Goal: Contribute content: Contribute content

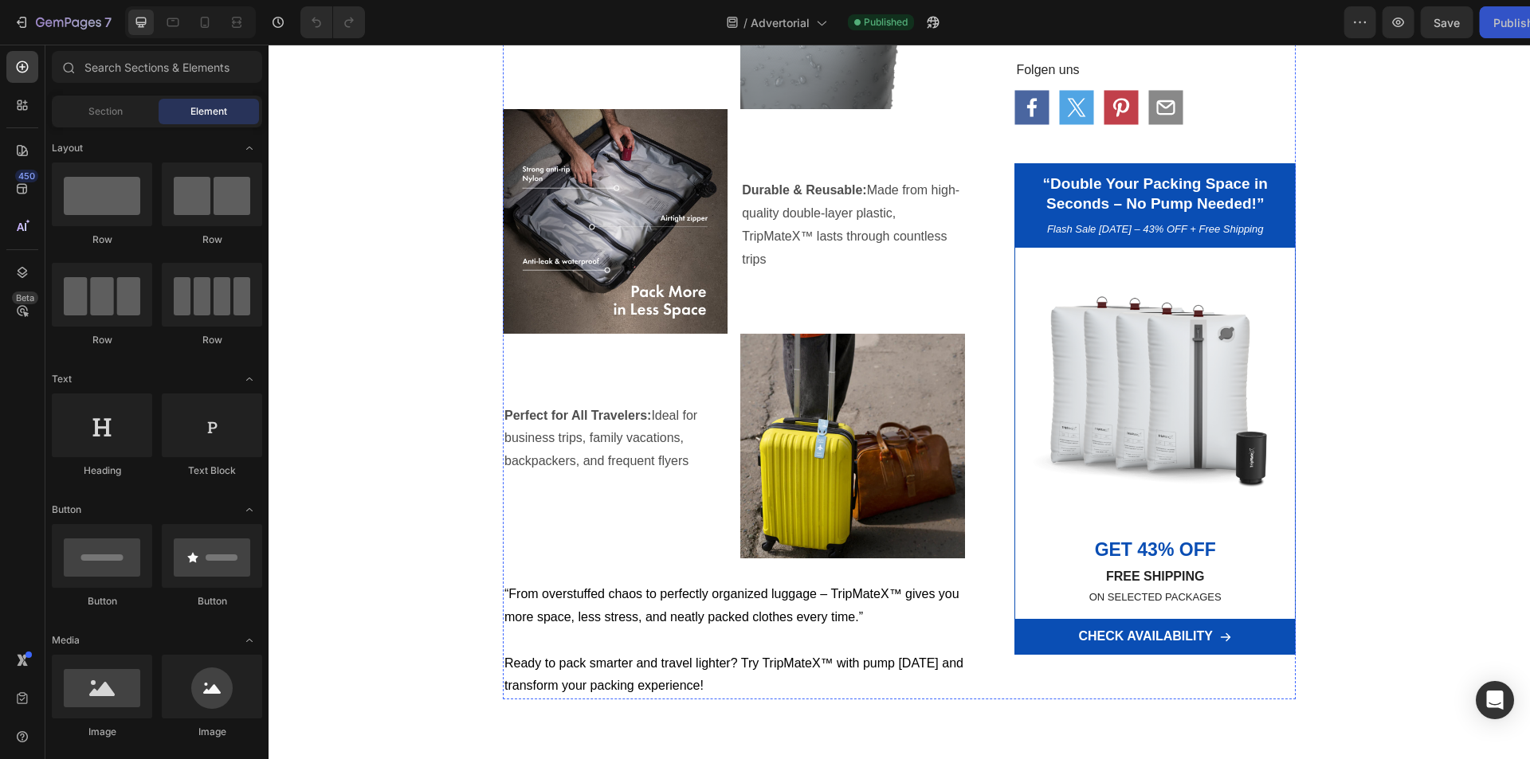
scroll to position [1354, 0]
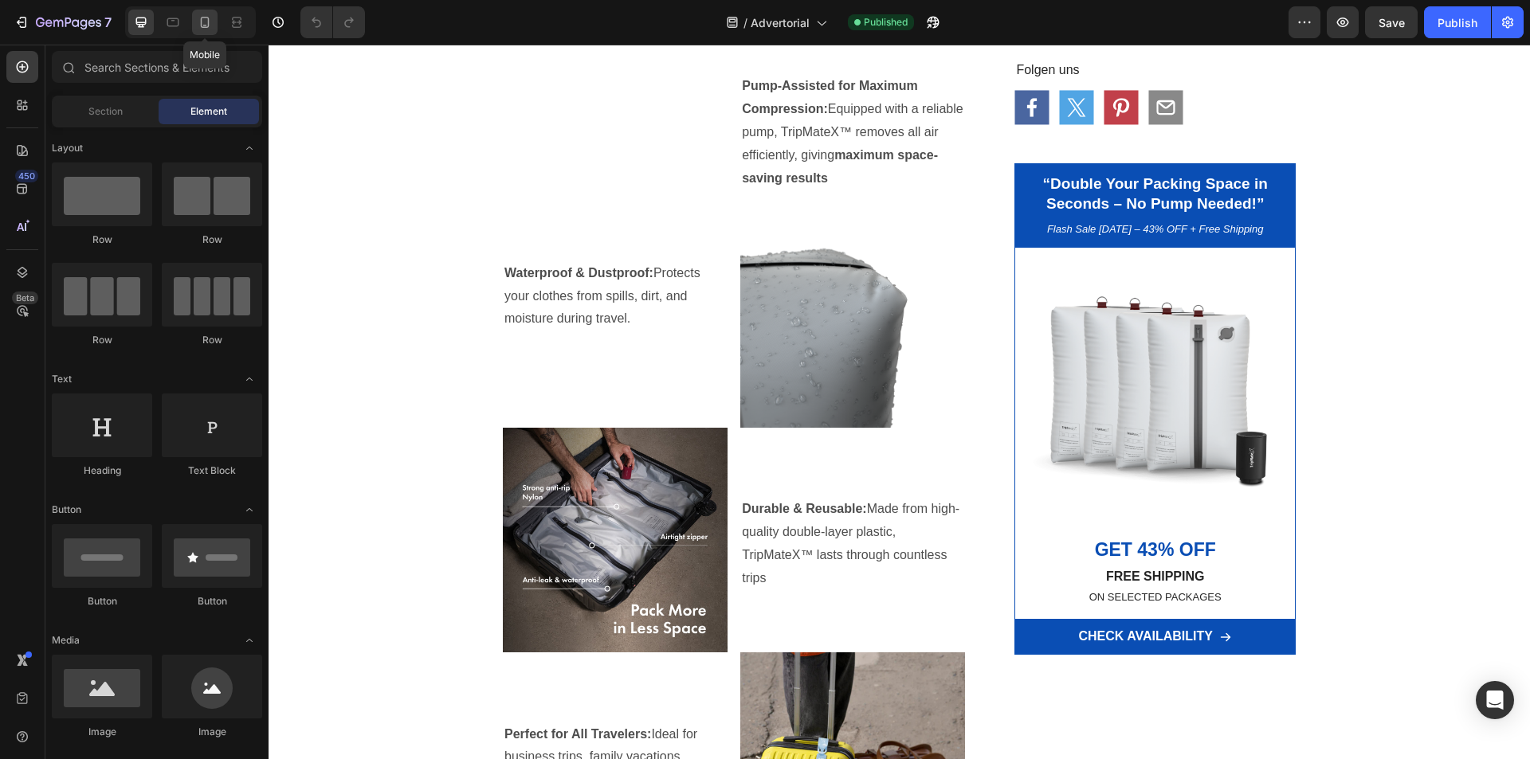
click at [212, 22] on icon at bounding box center [205, 22] width 16 height 16
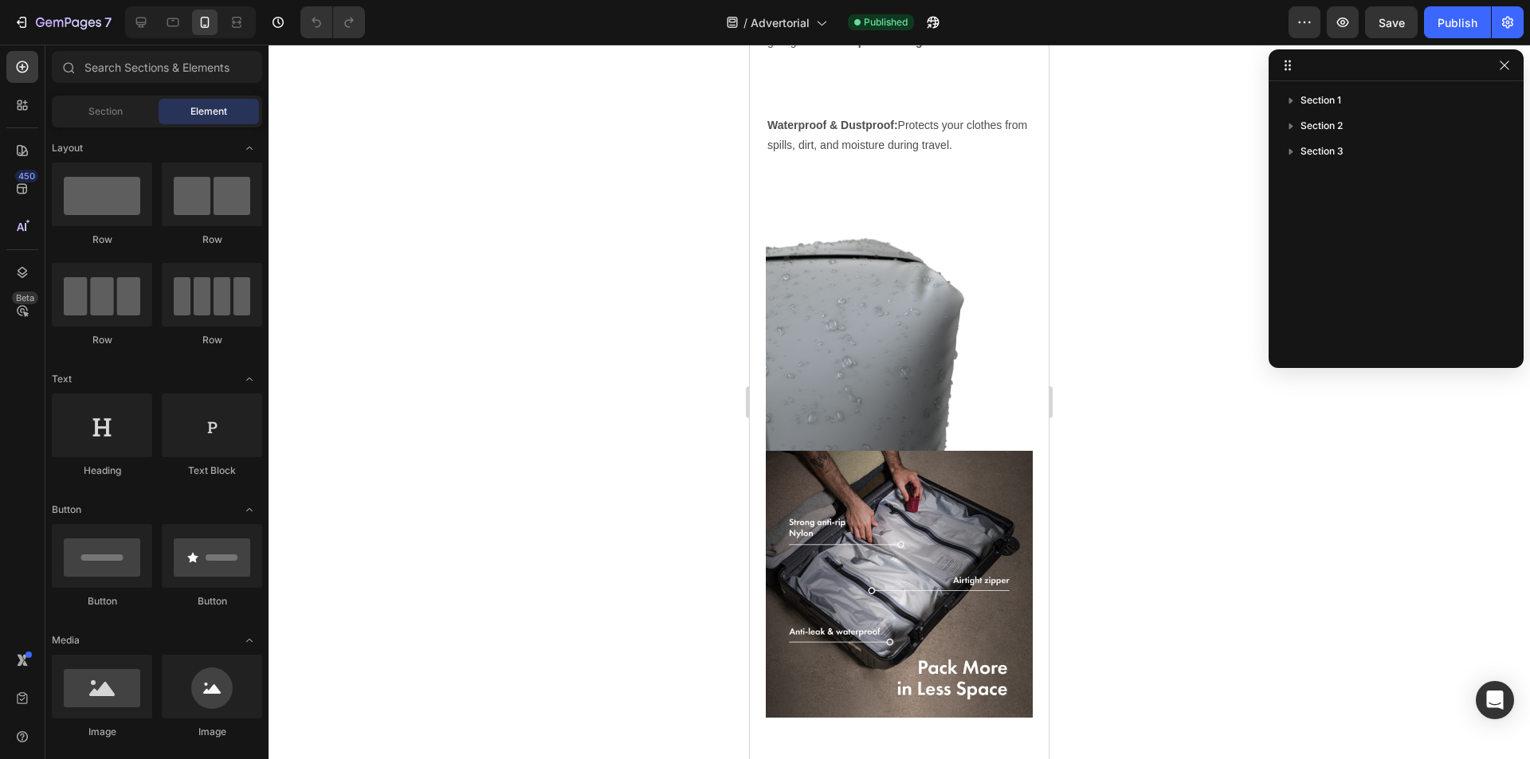
scroll to position [1514, 0]
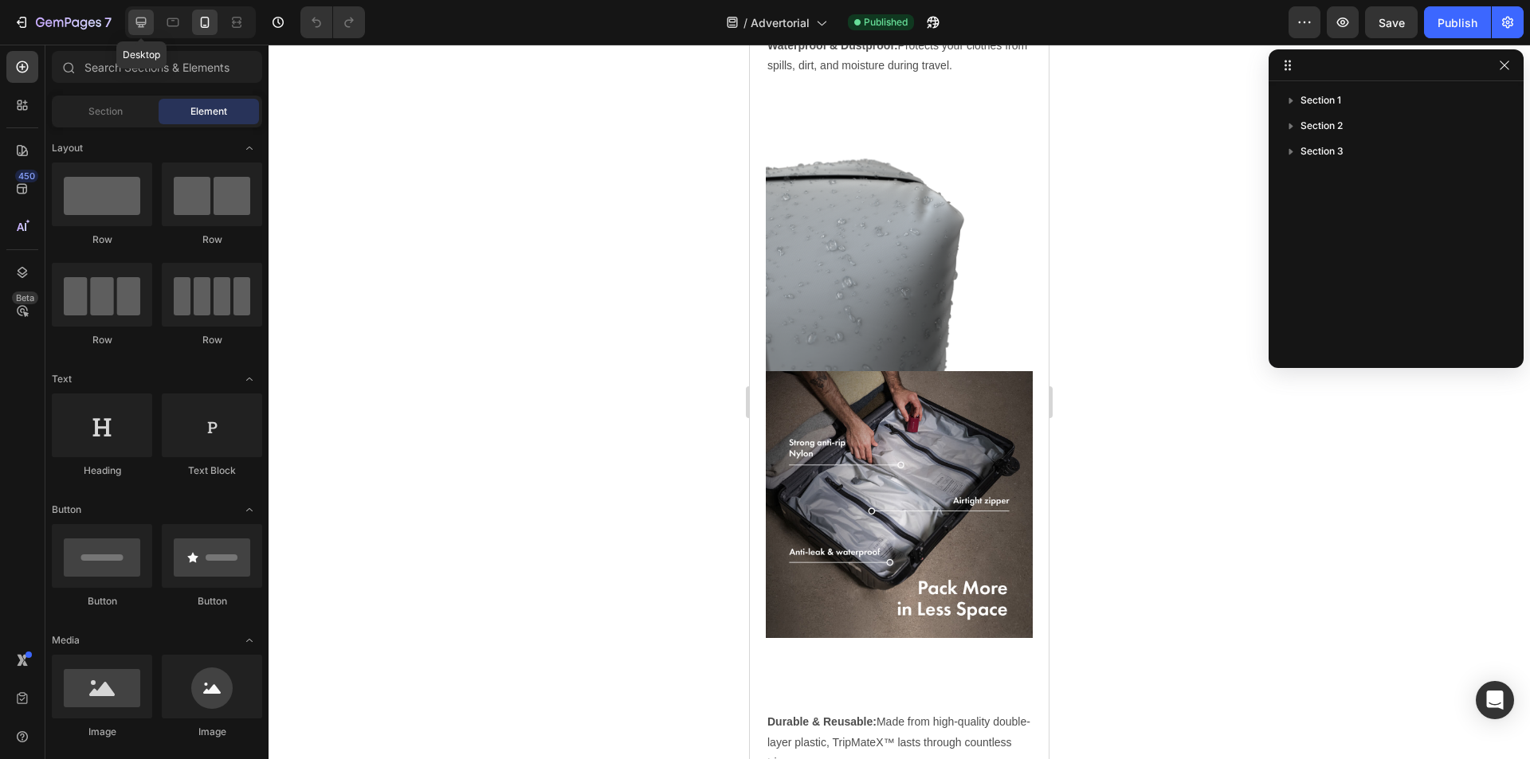
click at [139, 20] on icon at bounding box center [141, 22] width 16 height 16
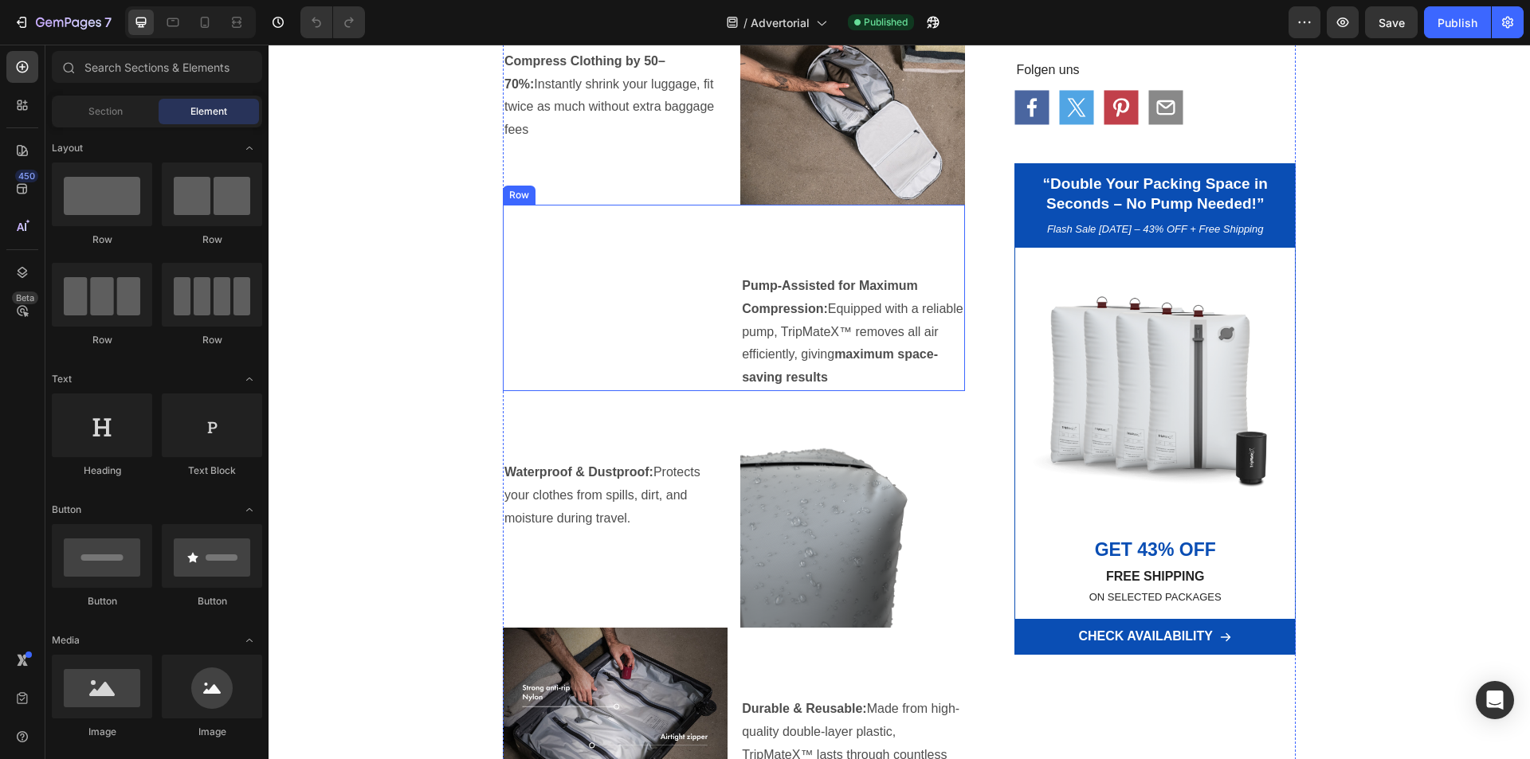
scroll to position [1455, 0]
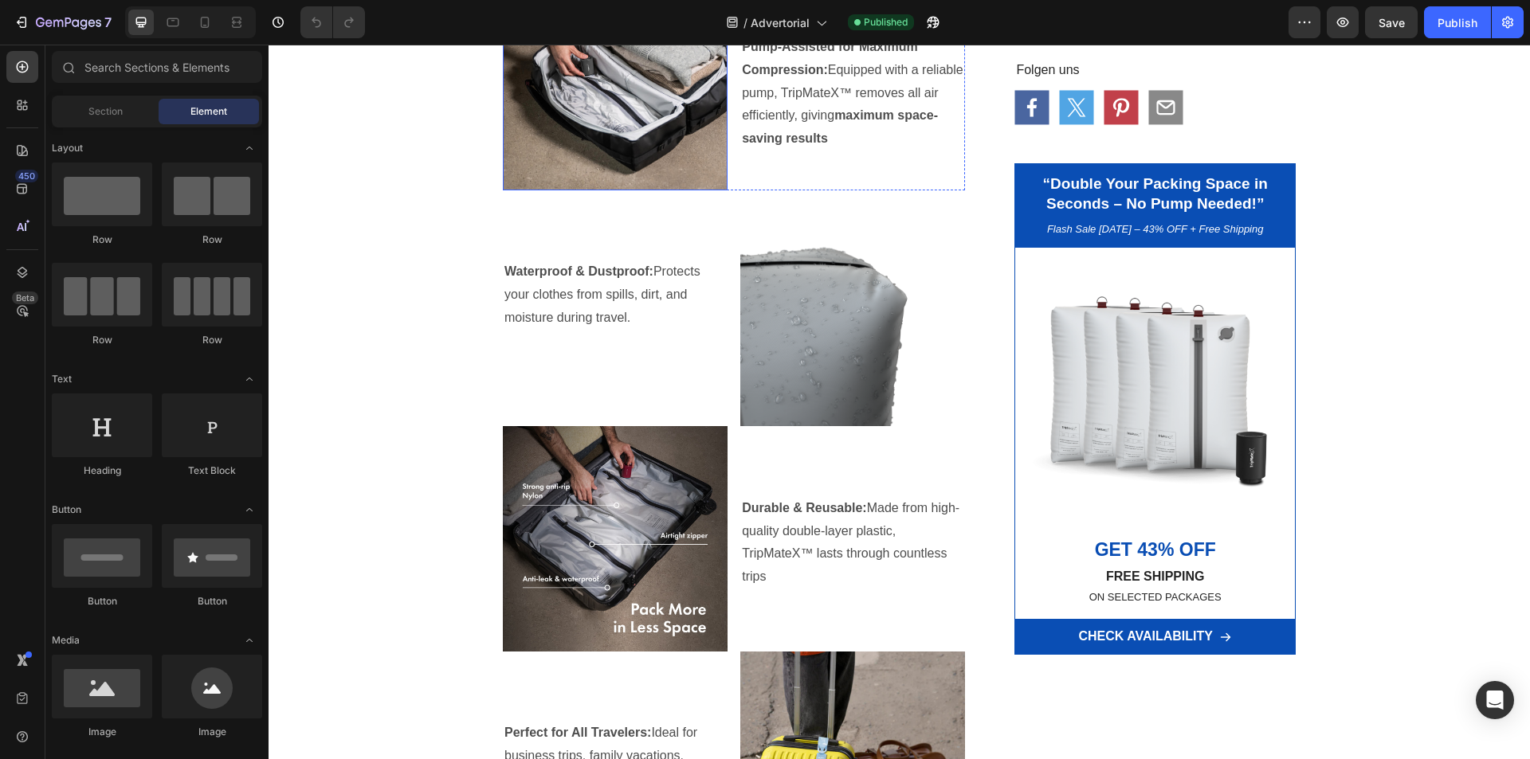
click at [595, 190] on img at bounding box center [615, 78] width 225 height 225
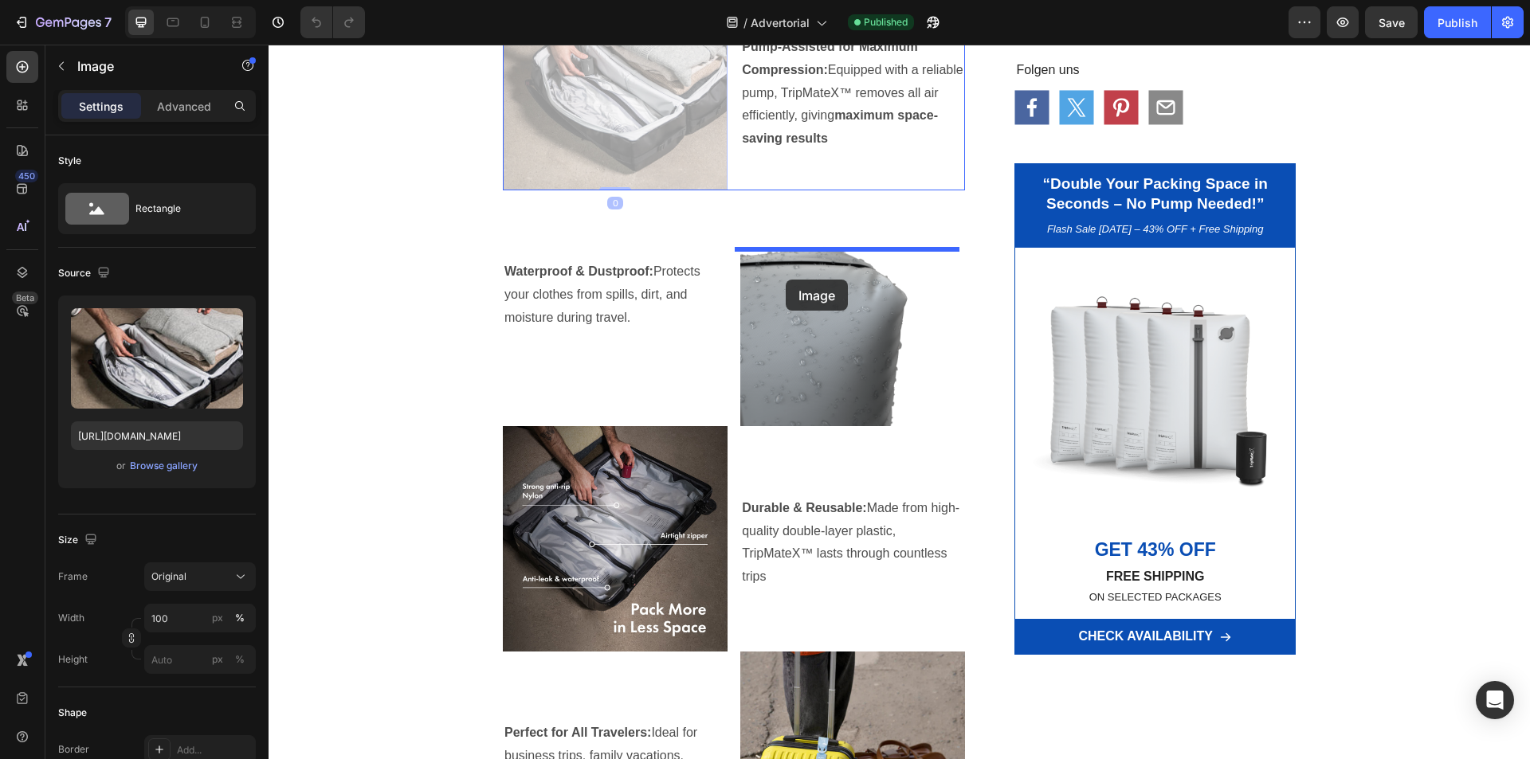
drag, startPoint x: 515, startPoint y: 235, endPoint x: 785, endPoint y: 280, distance: 274.5
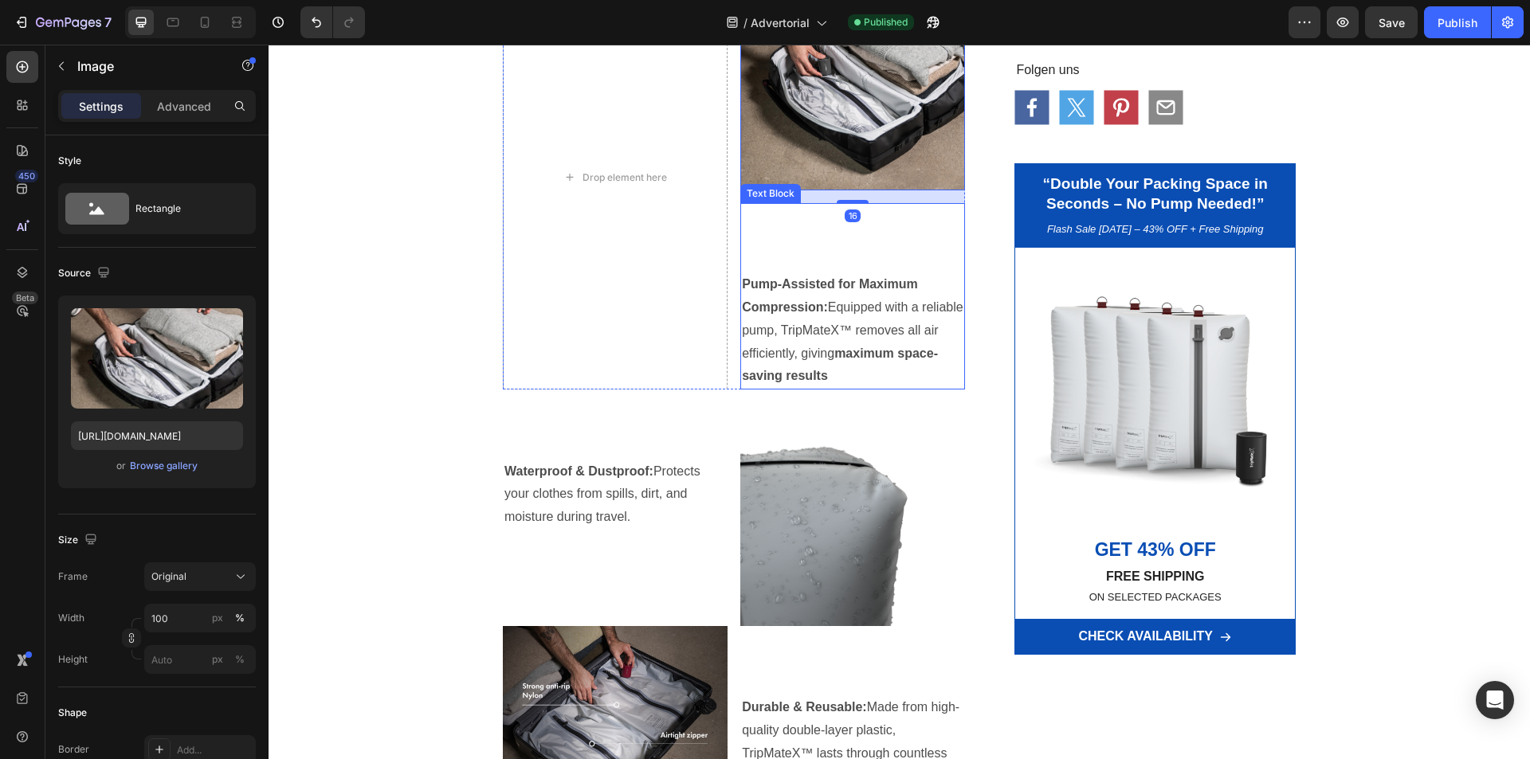
click at [778, 273] on p at bounding box center [852, 261] width 221 height 23
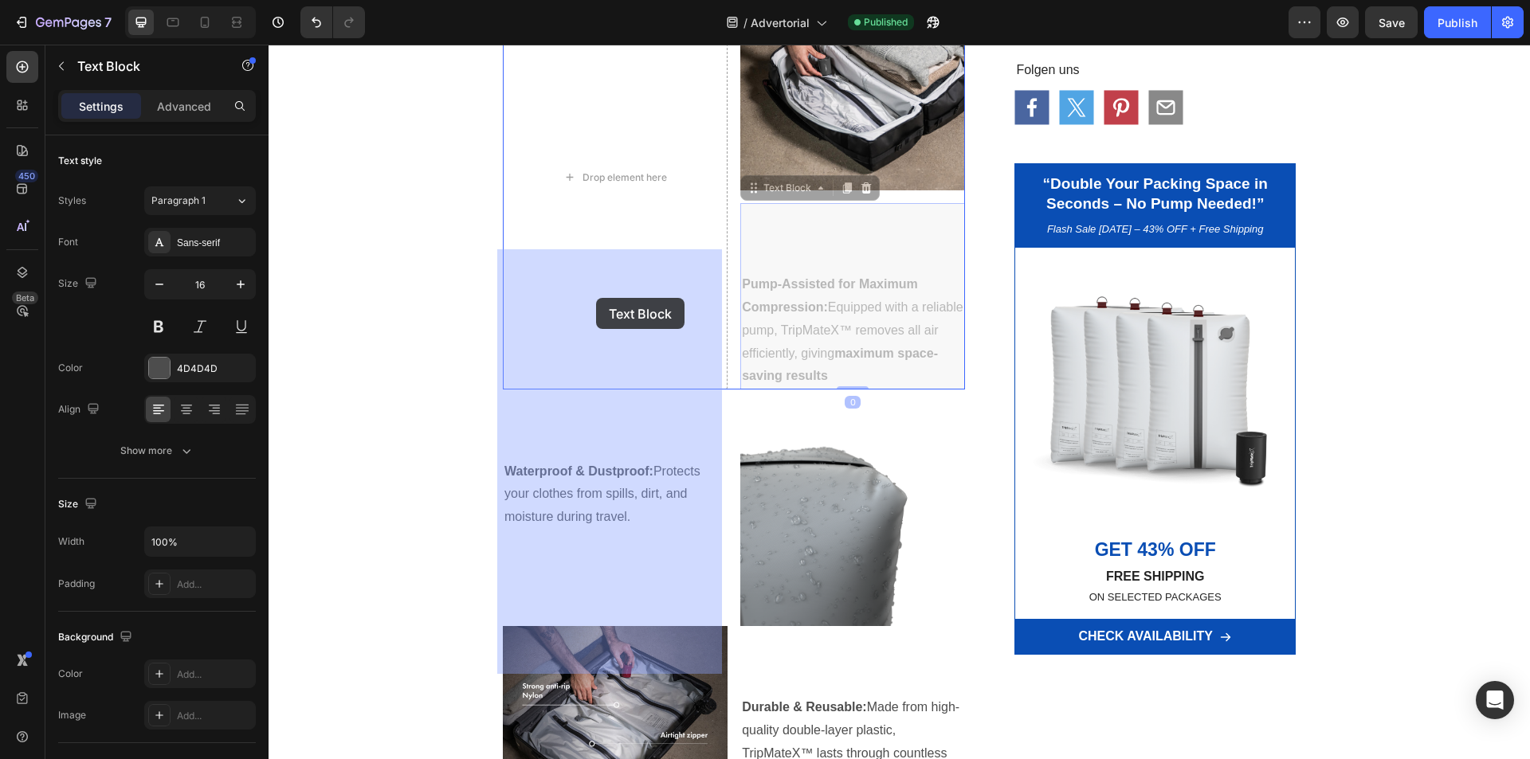
drag, startPoint x: 762, startPoint y: 473, endPoint x: 596, endPoint y: 298, distance: 241.7
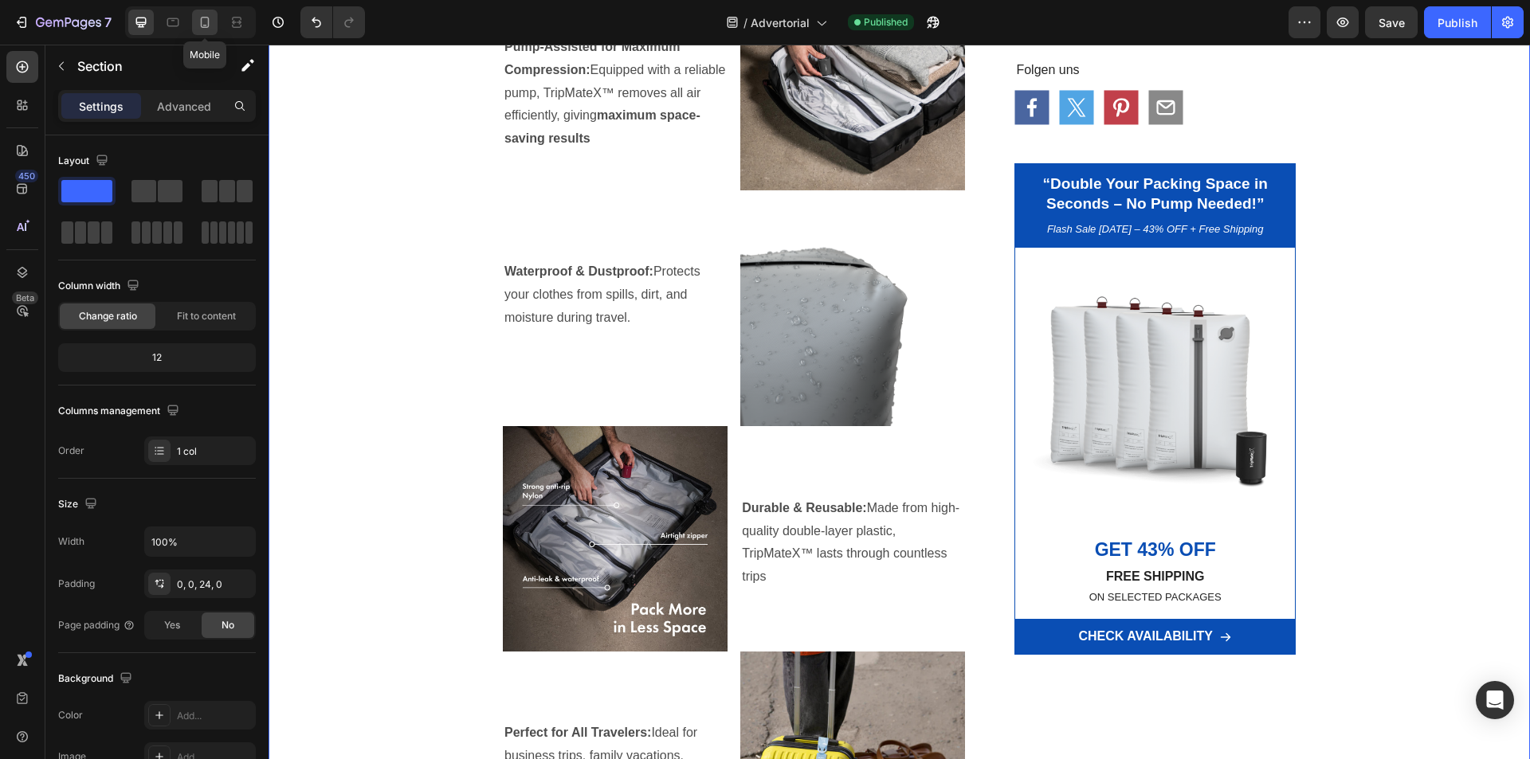
click at [202, 30] on div at bounding box center [204, 22] width 25 height 25
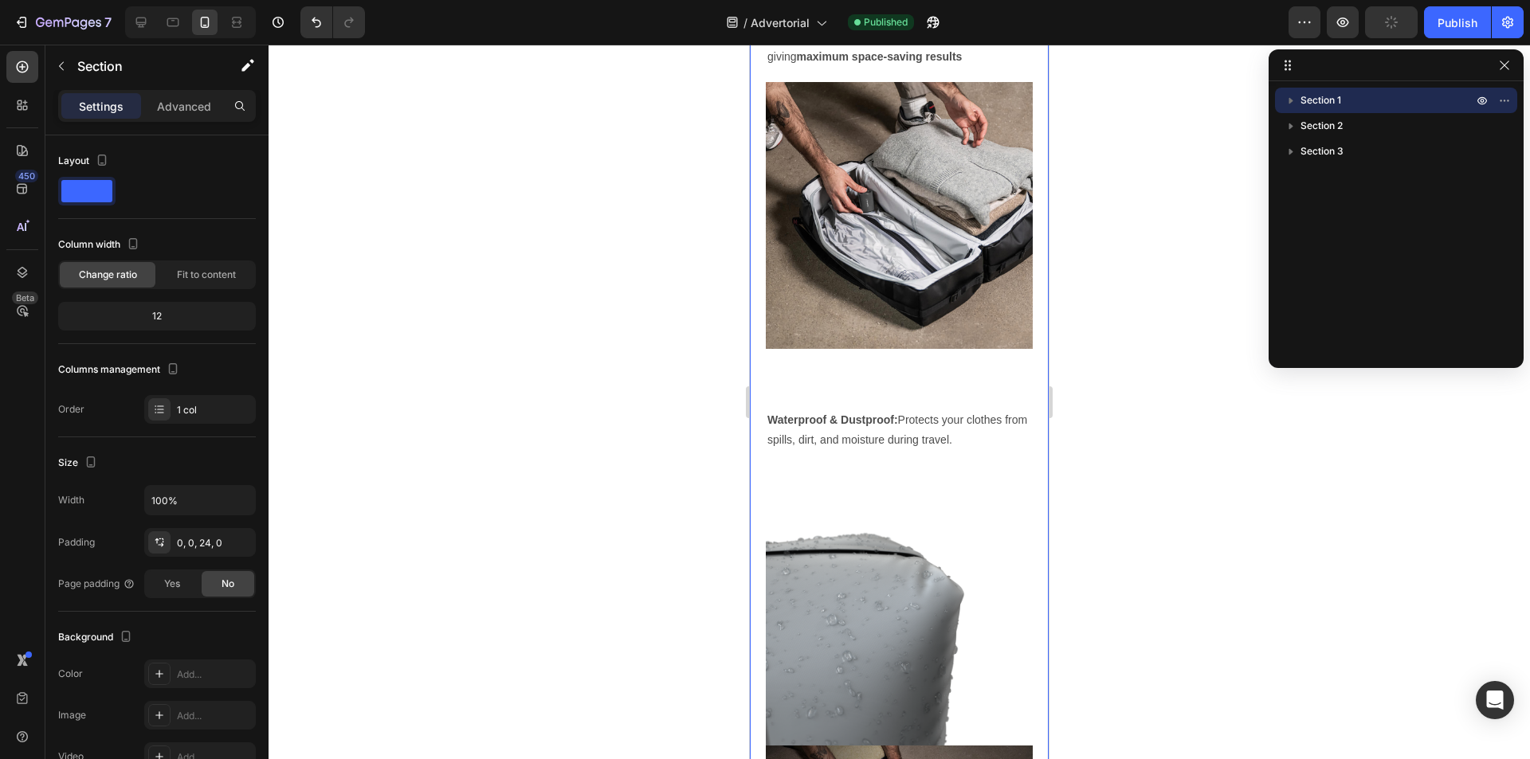
scroll to position [1992, 0]
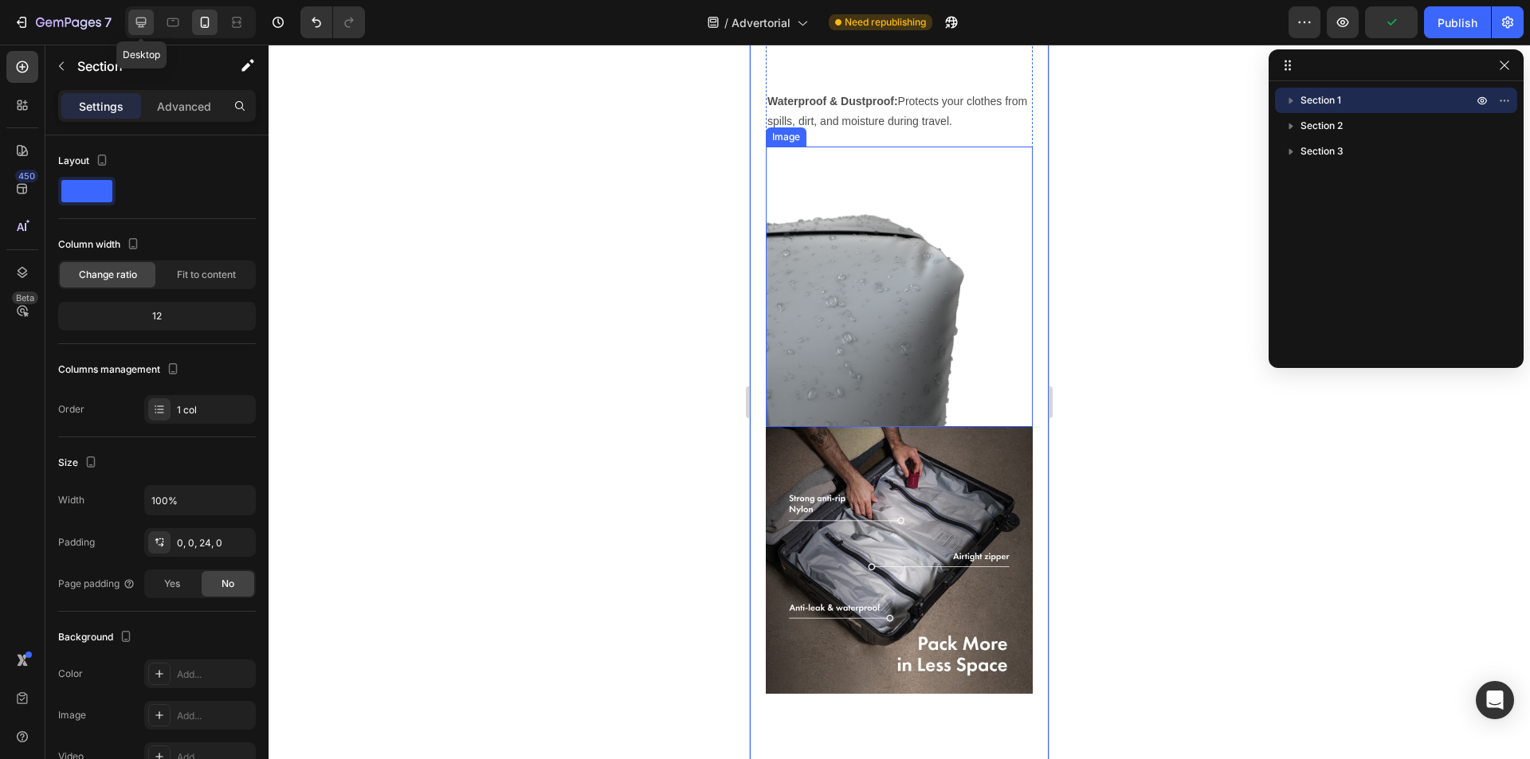
click at [143, 22] on icon at bounding box center [141, 23] width 10 height 10
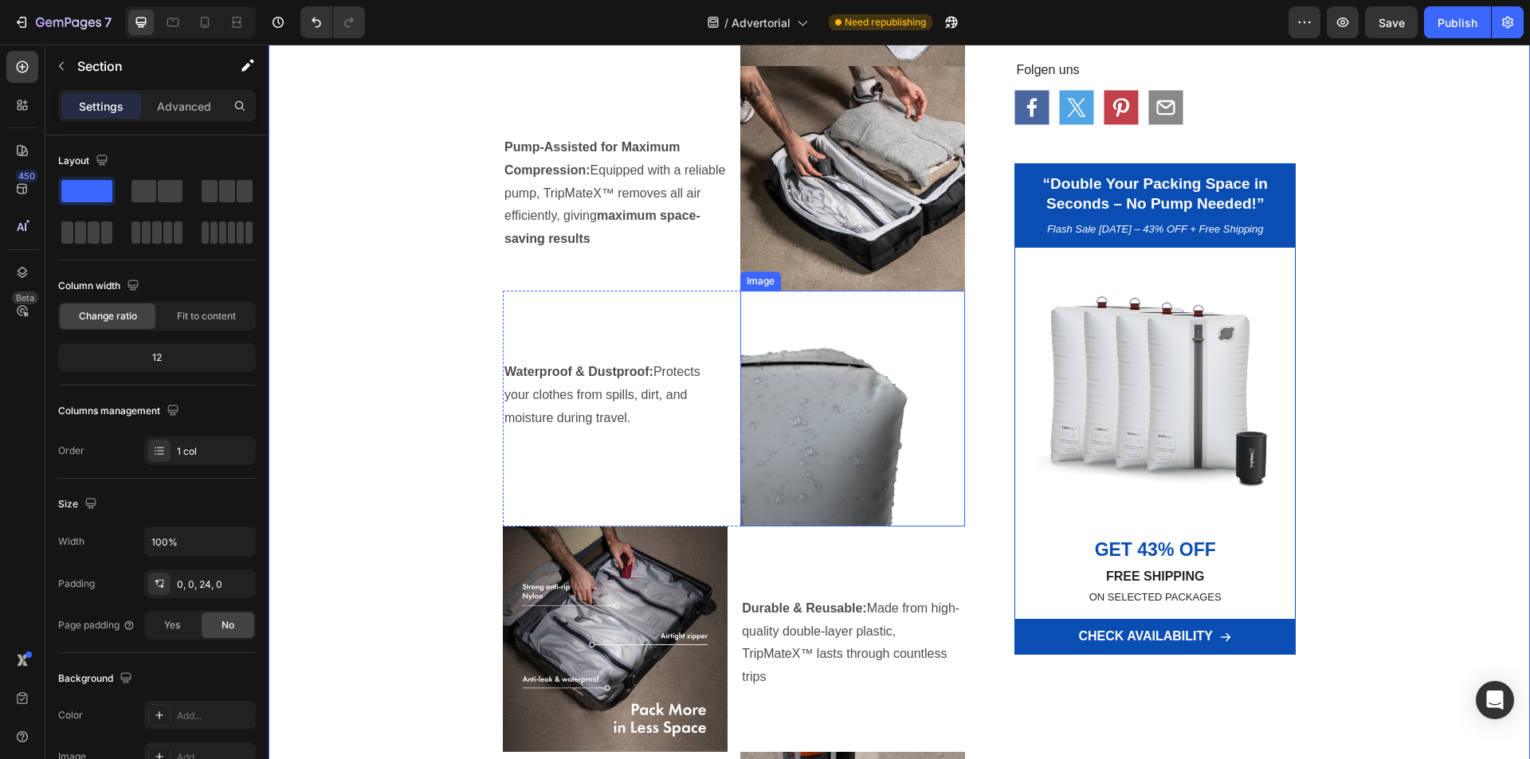
scroll to position [1753, 0]
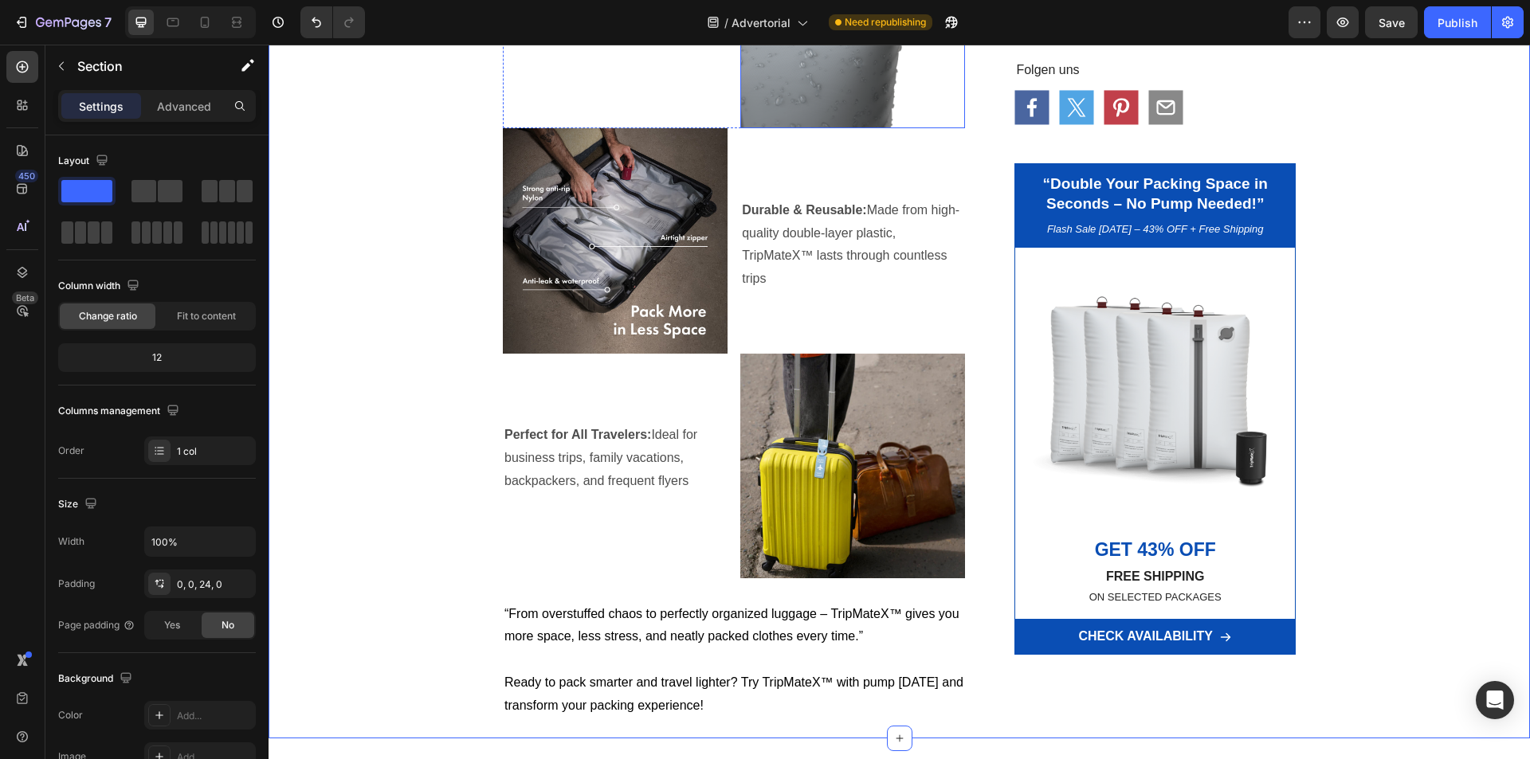
click at [833, 129] on img at bounding box center [852, 10] width 225 height 237
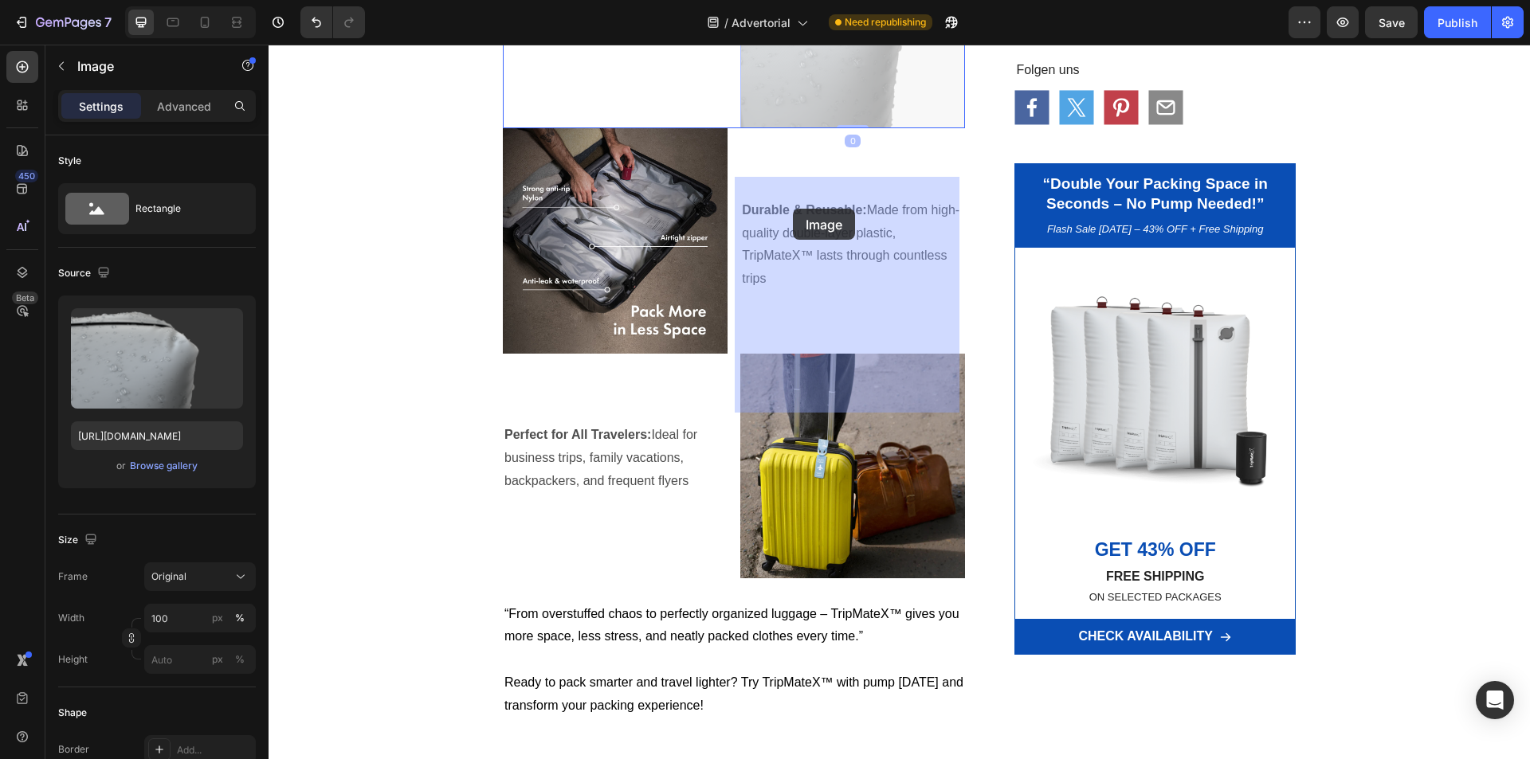
drag, startPoint x: 758, startPoint y: 168, endPoint x: 793, endPoint y: 209, distance: 53.7
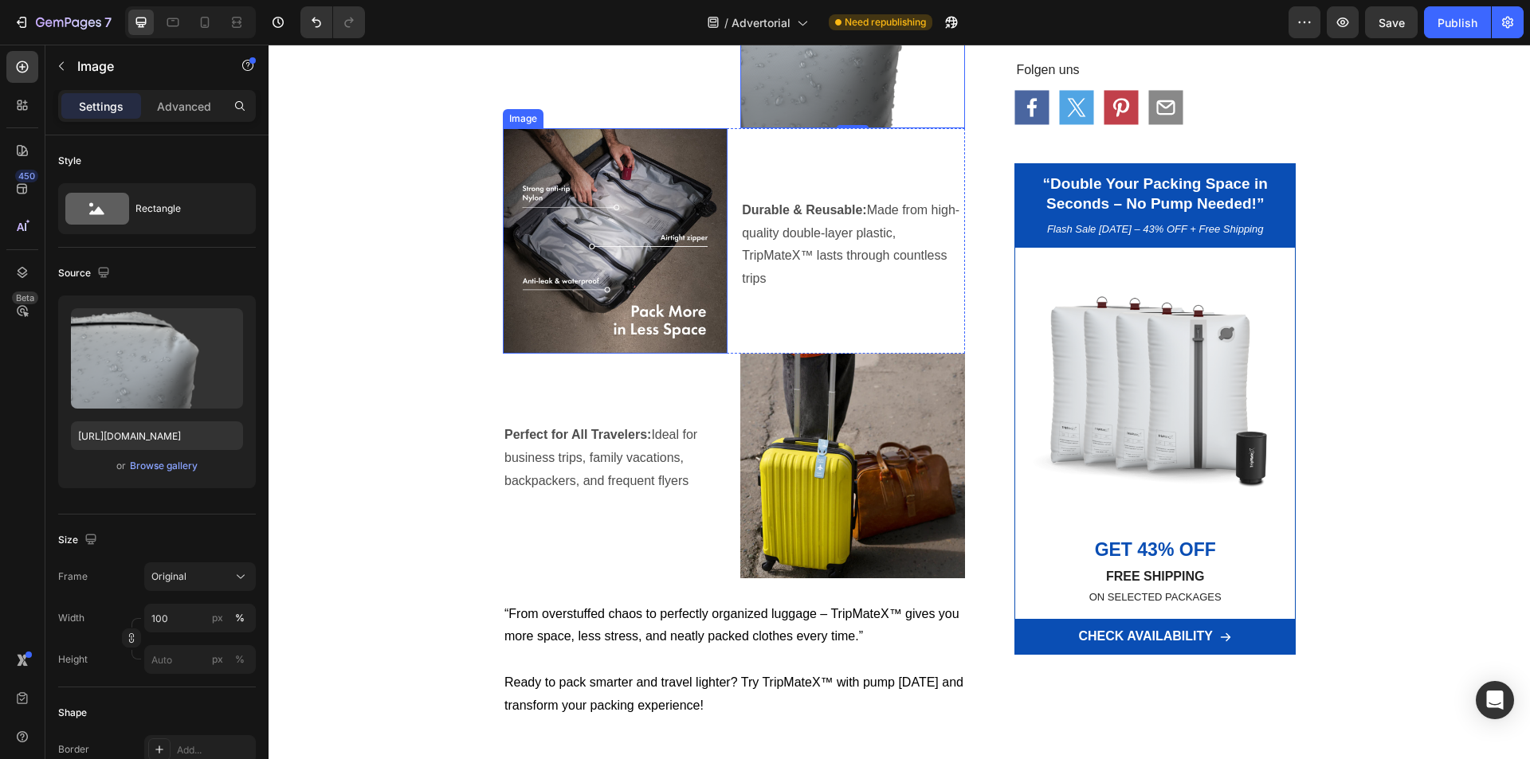
click at [627, 353] on img at bounding box center [615, 240] width 225 height 225
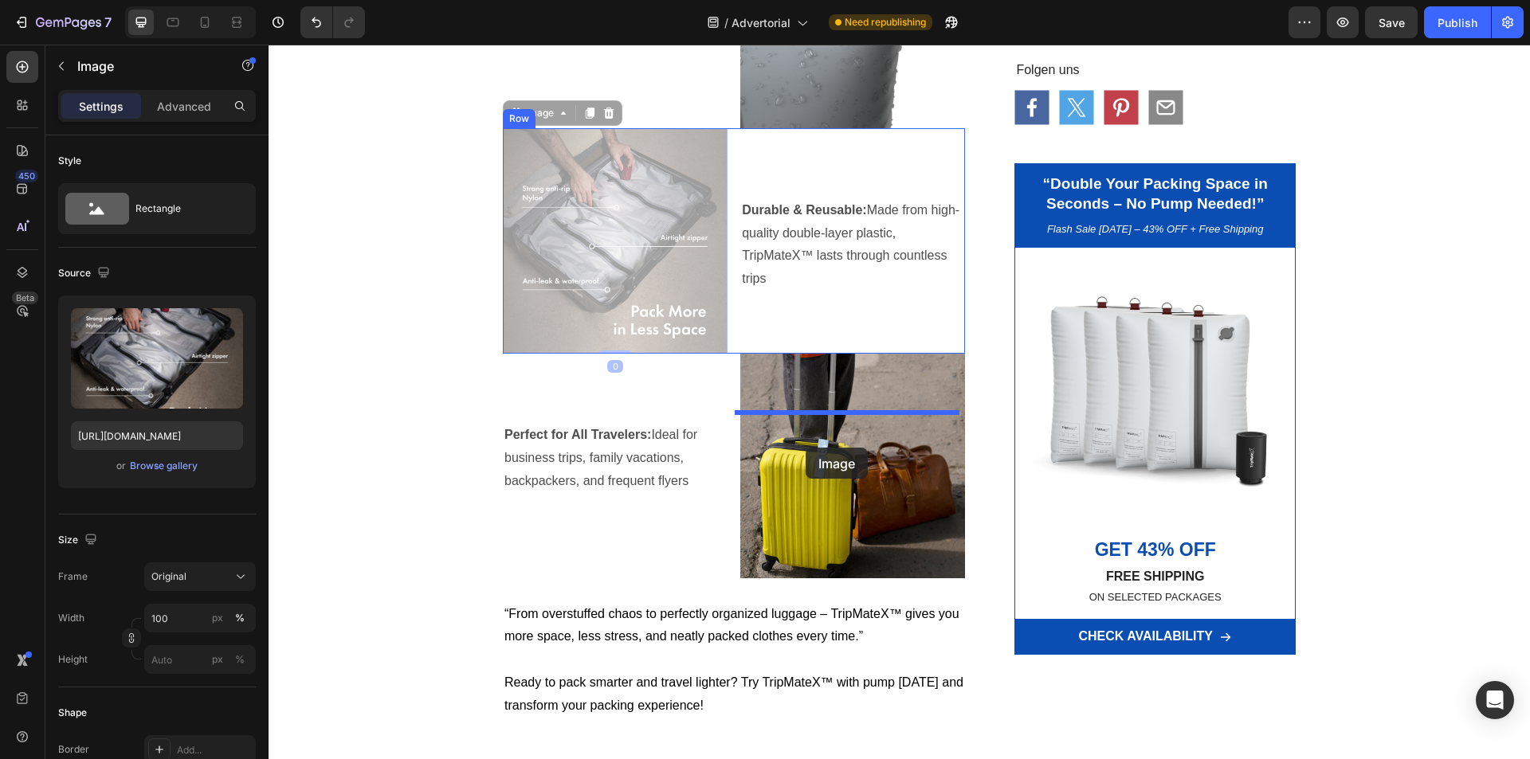
drag, startPoint x: 521, startPoint y: 401, endPoint x: 805, endPoint y: 448, distance: 288.3
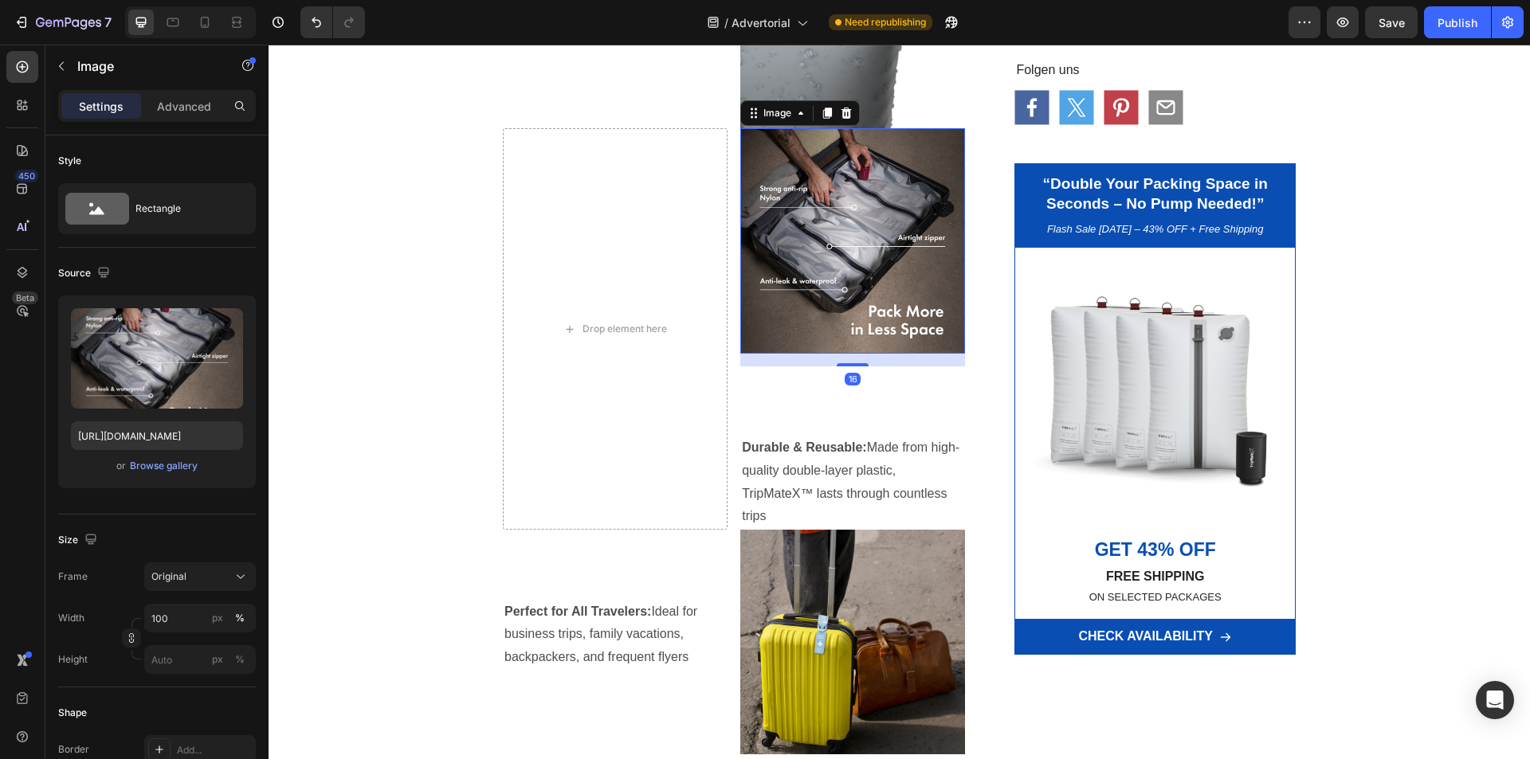
scroll to position [2071, 0]
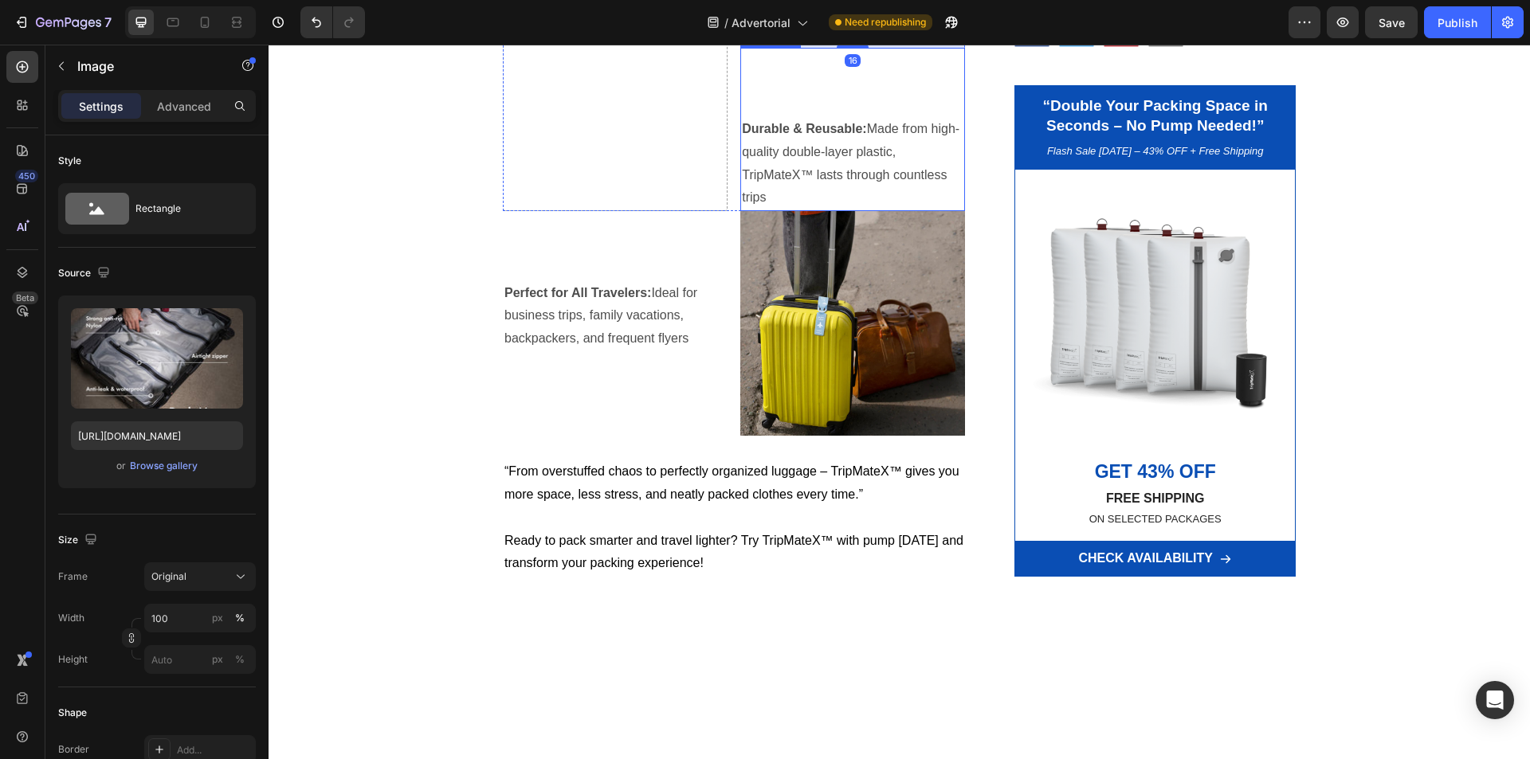
click at [794, 118] on p at bounding box center [852, 106] width 221 height 23
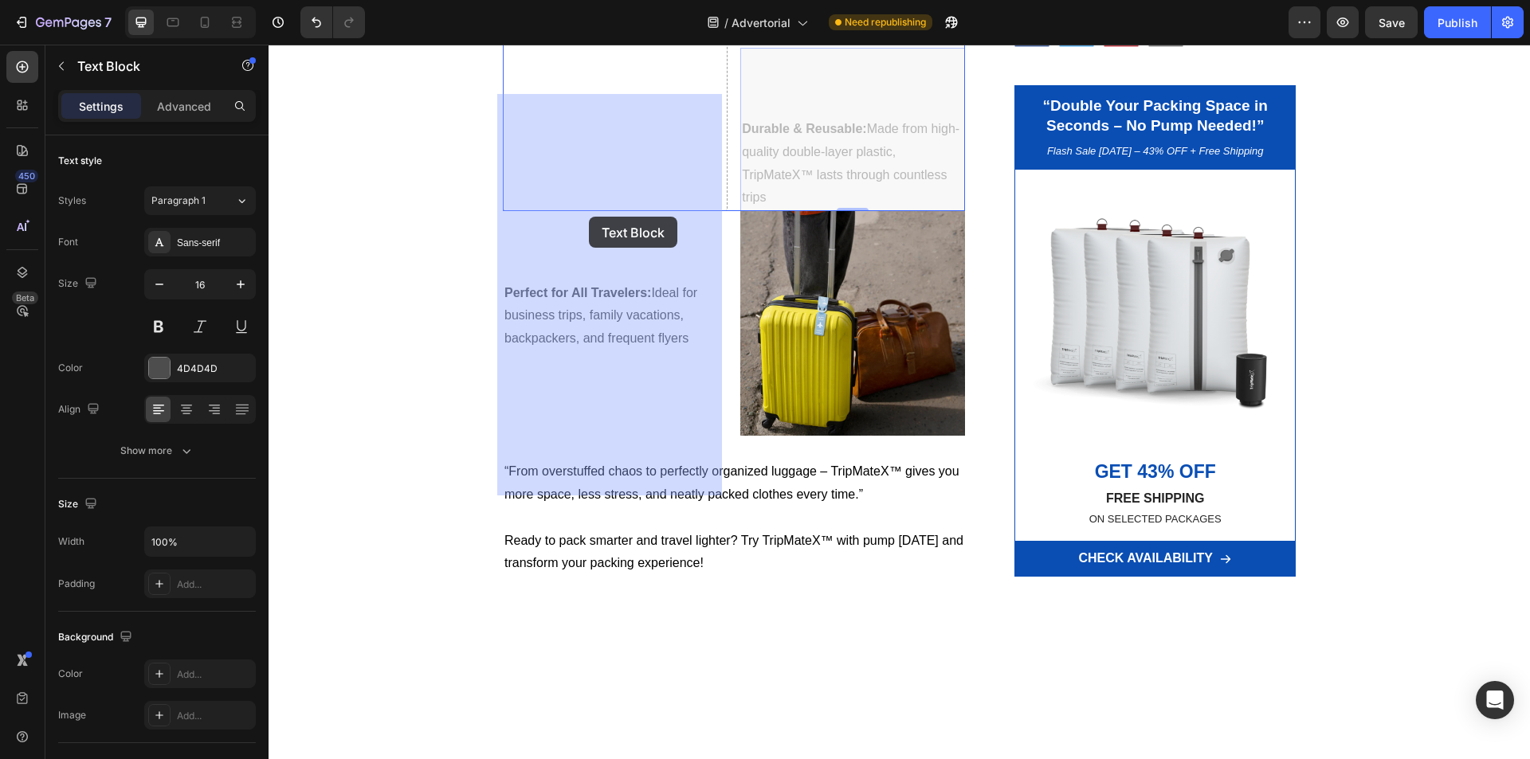
drag, startPoint x: 759, startPoint y: 320, endPoint x: 609, endPoint y: 257, distance: 162.8
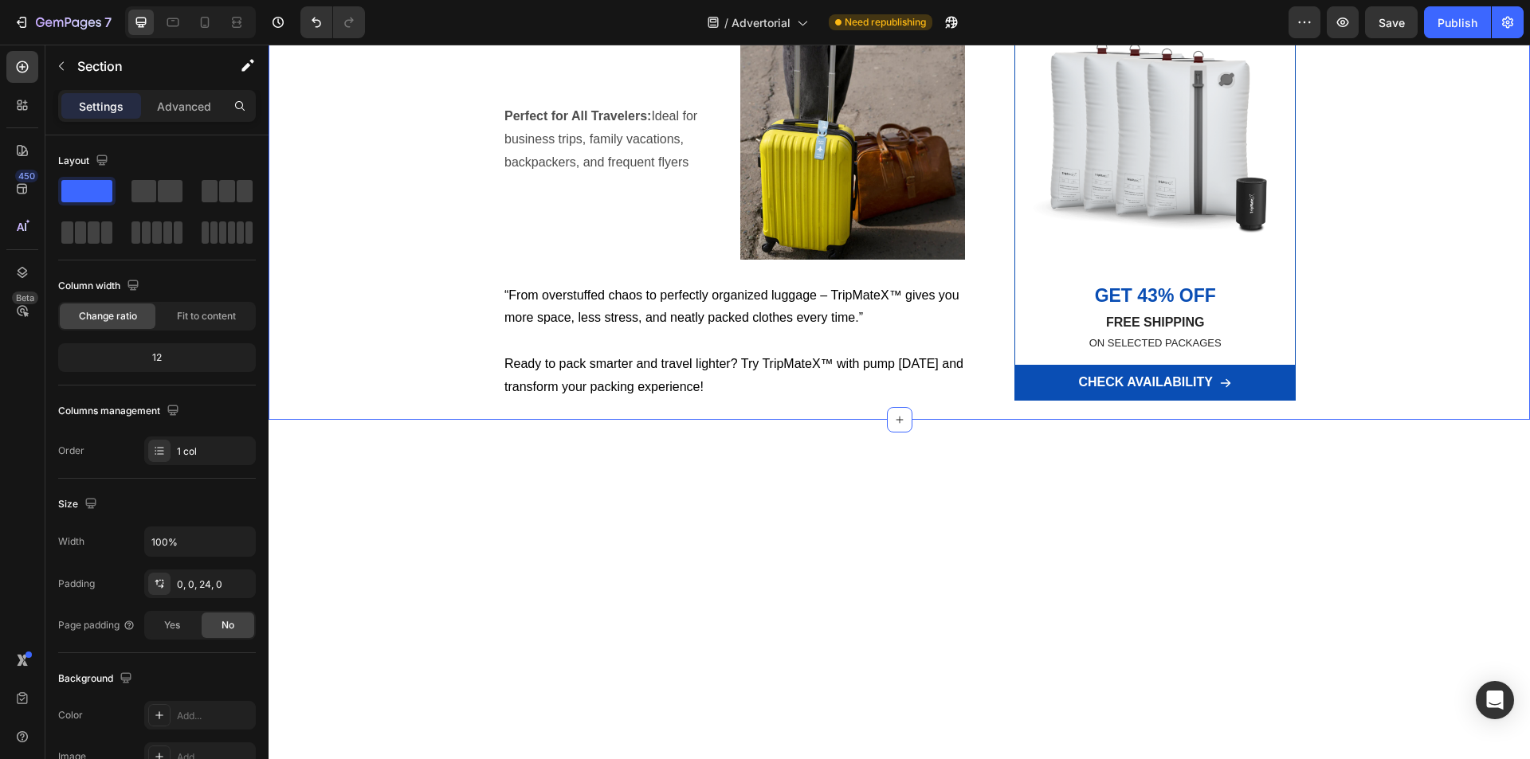
click at [1381, 18] on span "Save" at bounding box center [1391, 23] width 26 height 14
click at [212, 23] on icon at bounding box center [205, 22] width 16 height 16
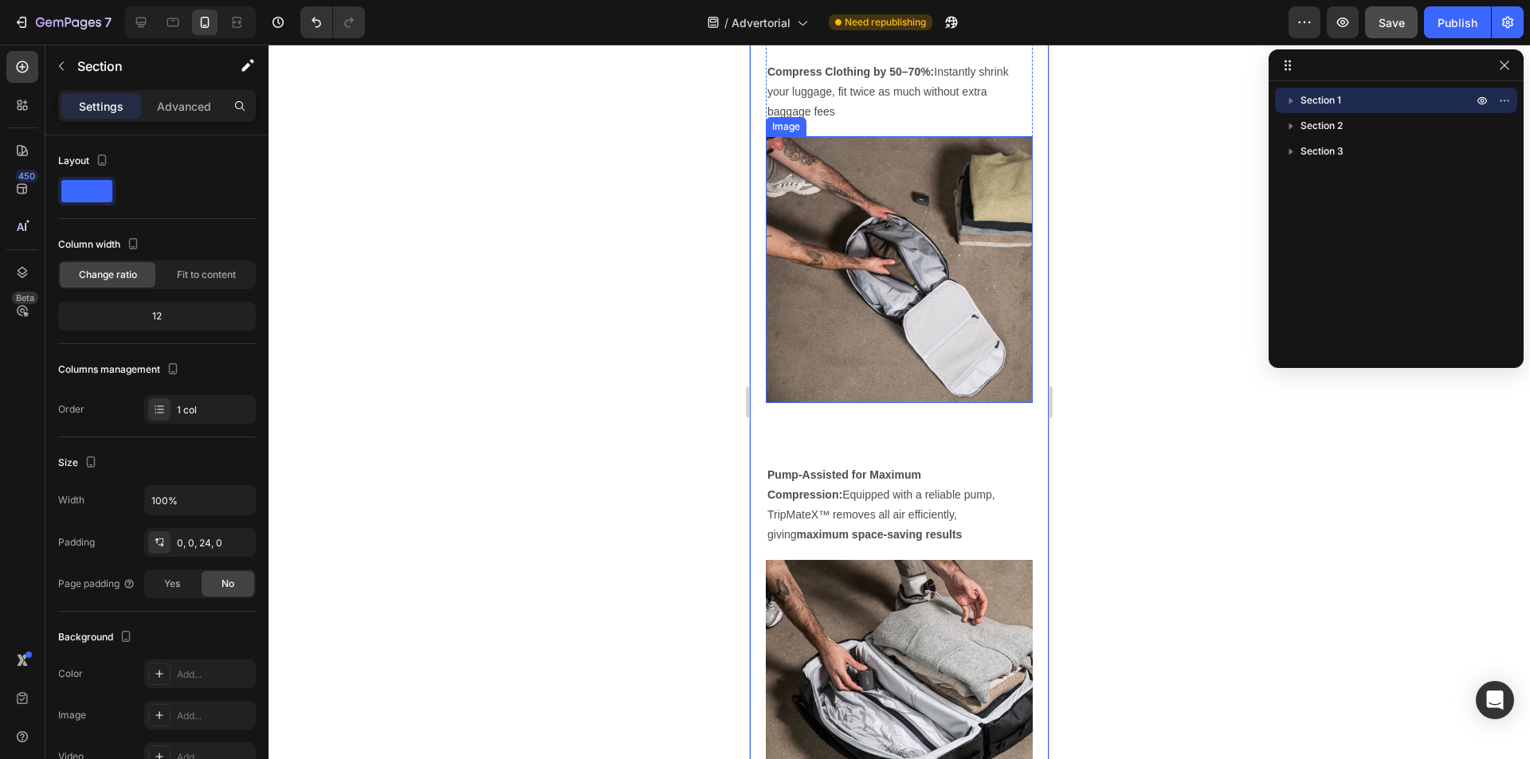
scroll to position [1275, 0]
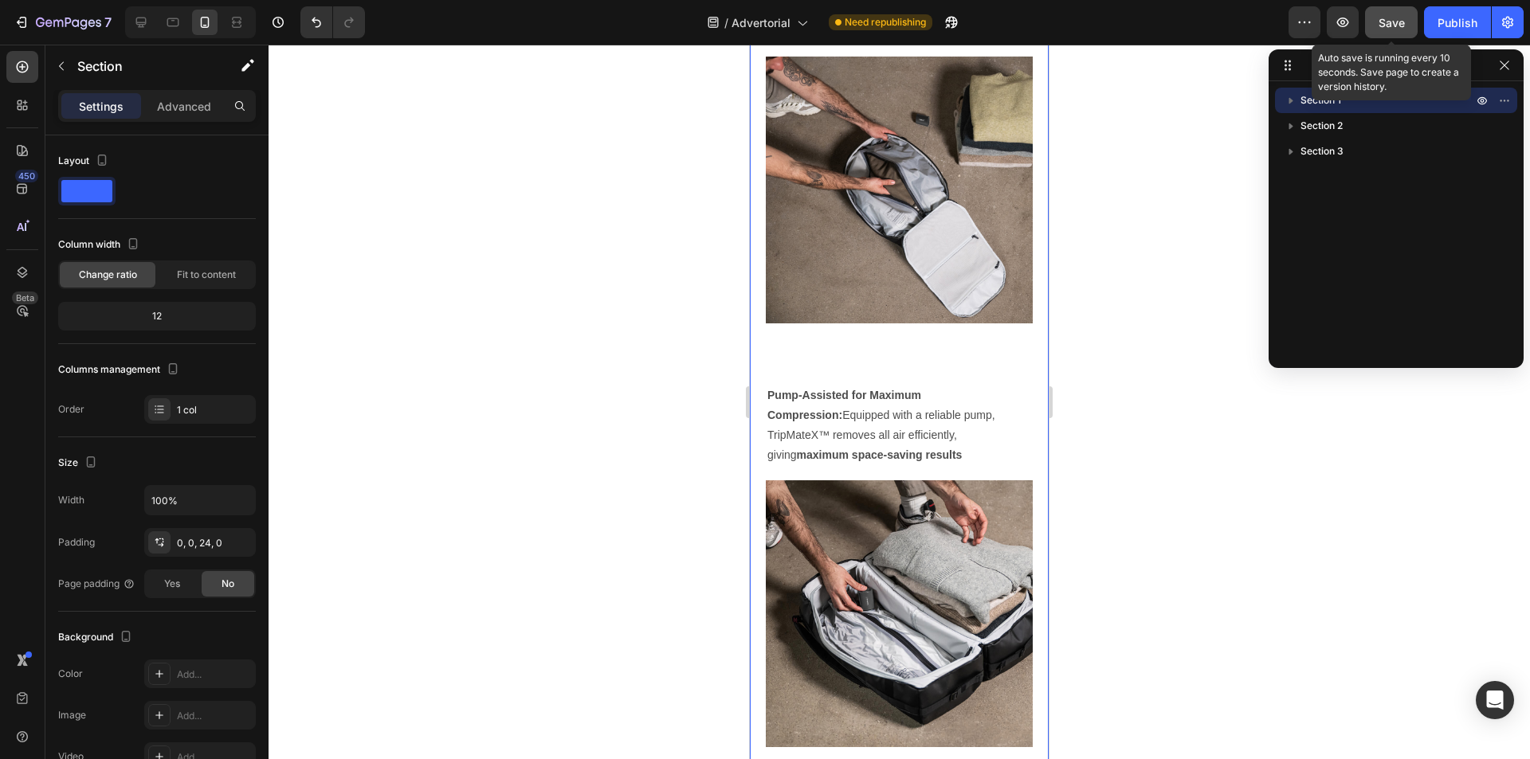
click at [1399, 22] on span "Save" at bounding box center [1391, 23] width 26 height 14
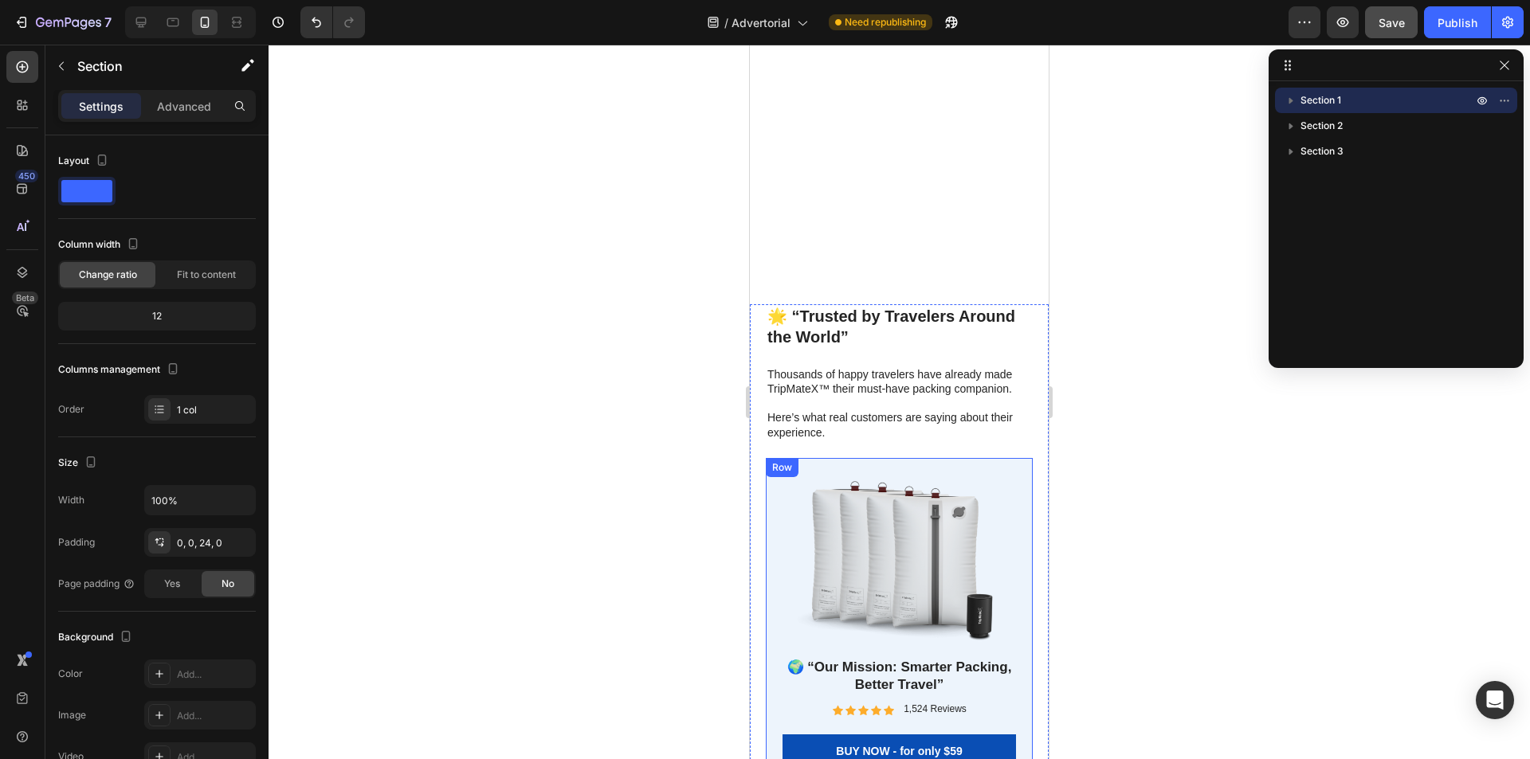
scroll to position [7004, 0]
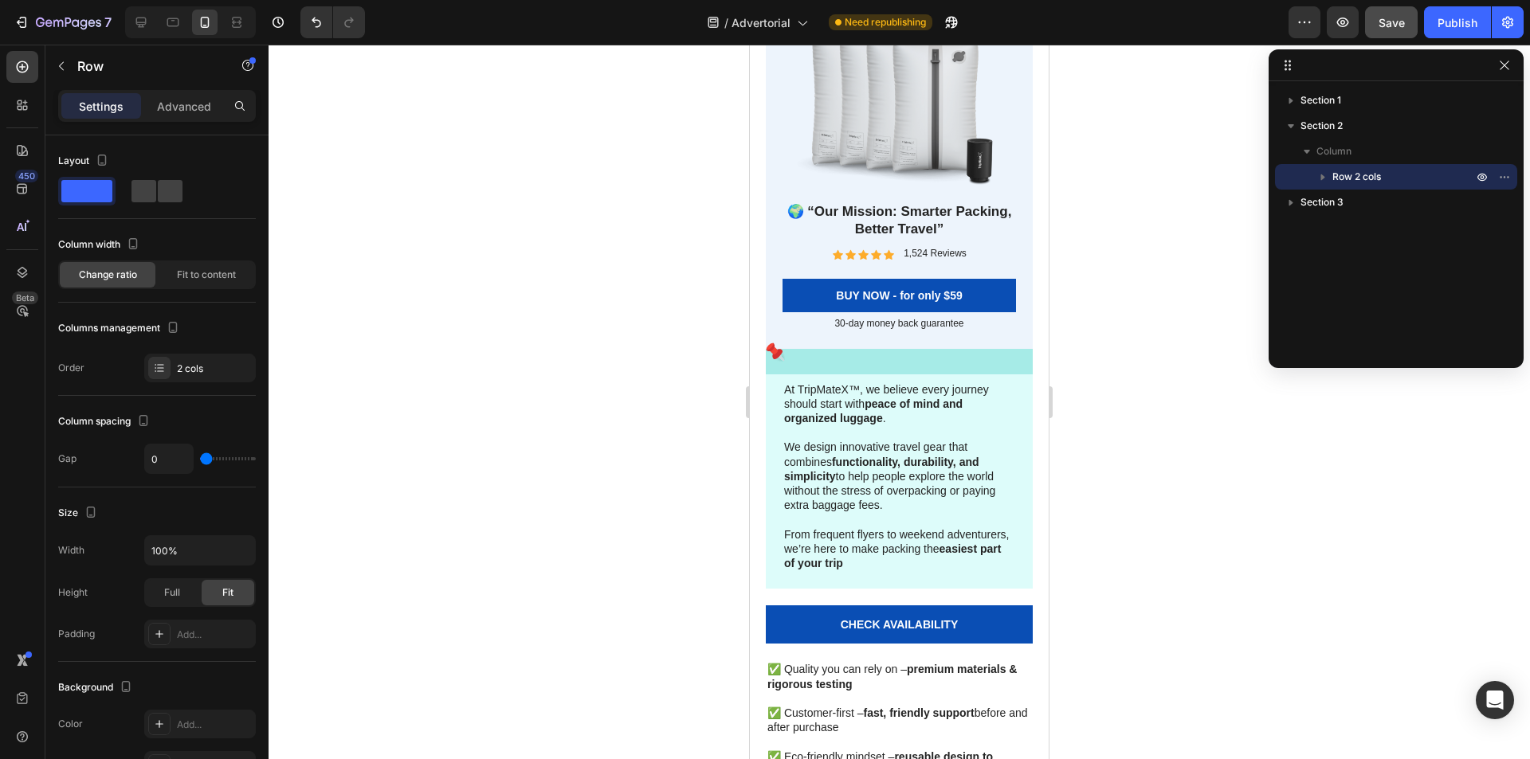
scroll to position [7084, 0]
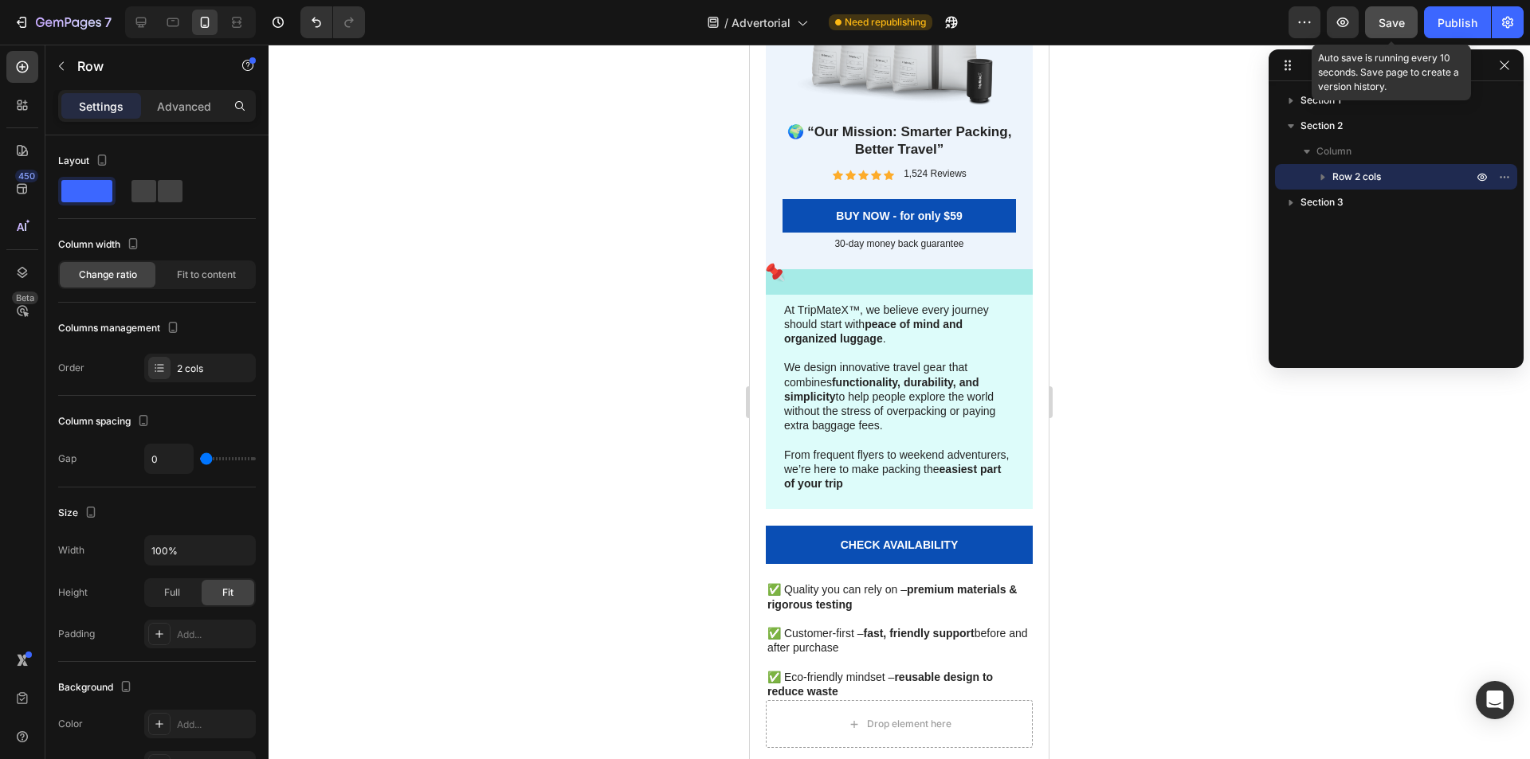
click at [1397, 21] on span "Save" at bounding box center [1391, 23] width 26 height 14
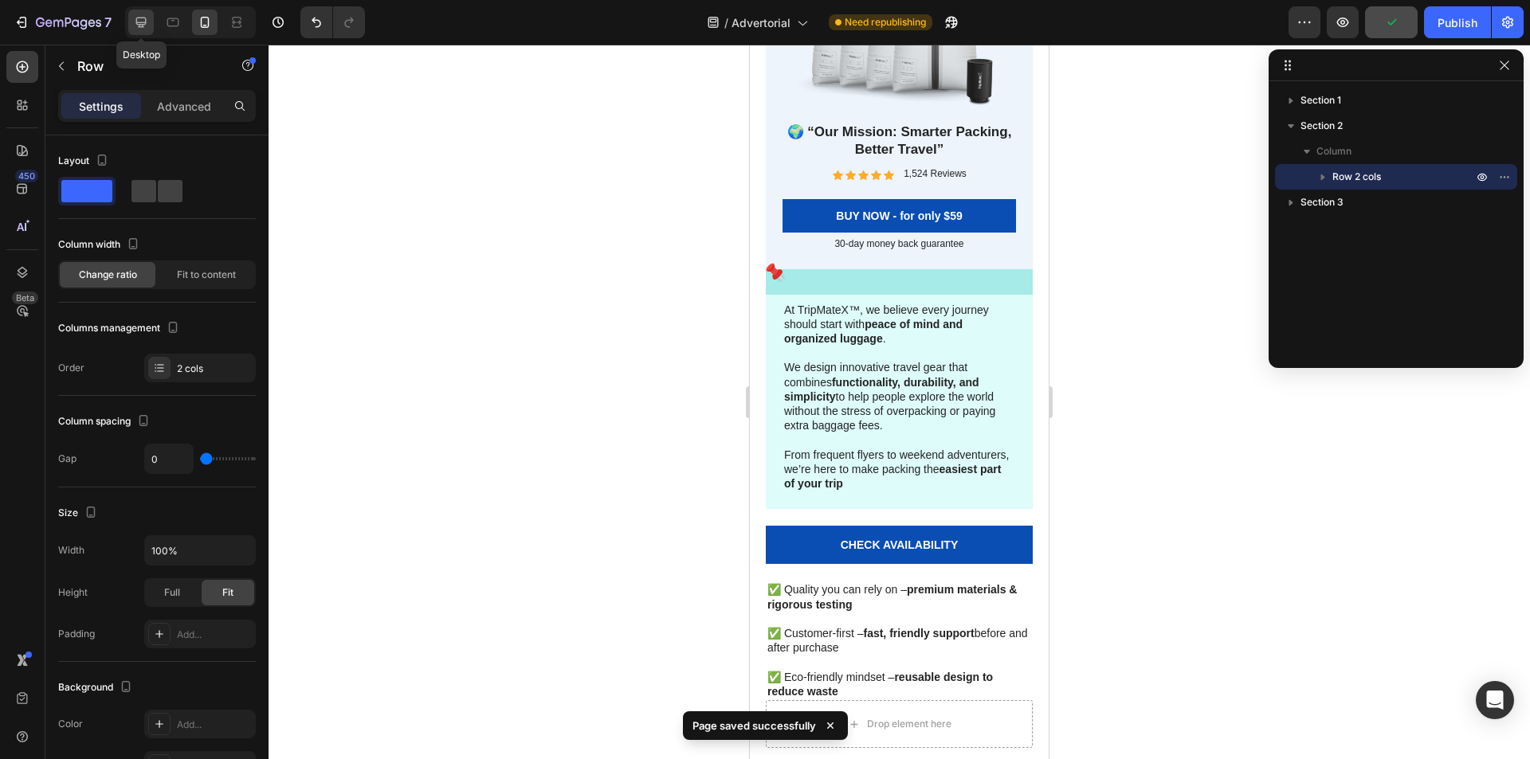
click at [139, 26] on icon at bounding box center [141, 23] width 10 height 10
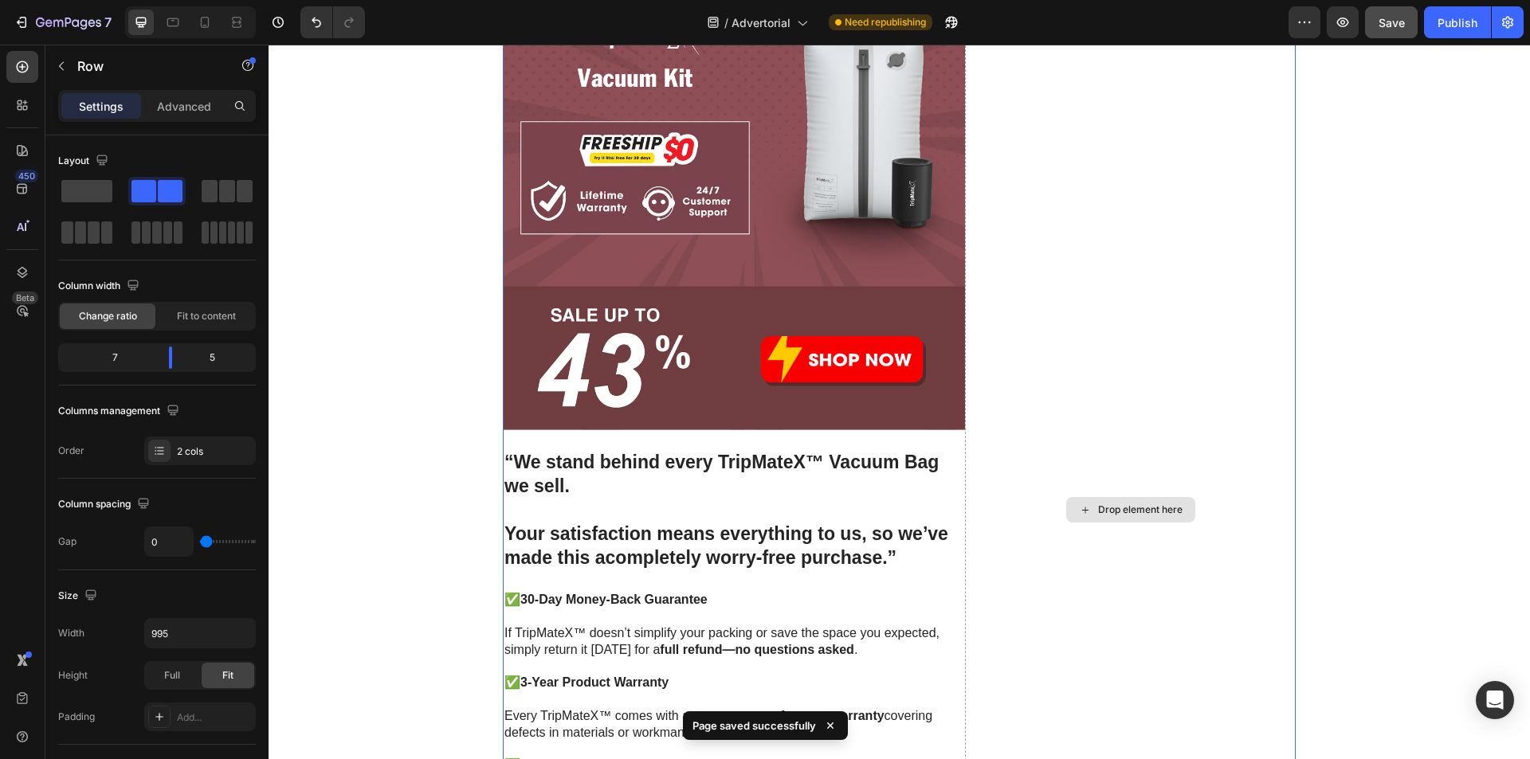
scroll to position [5363, 0]
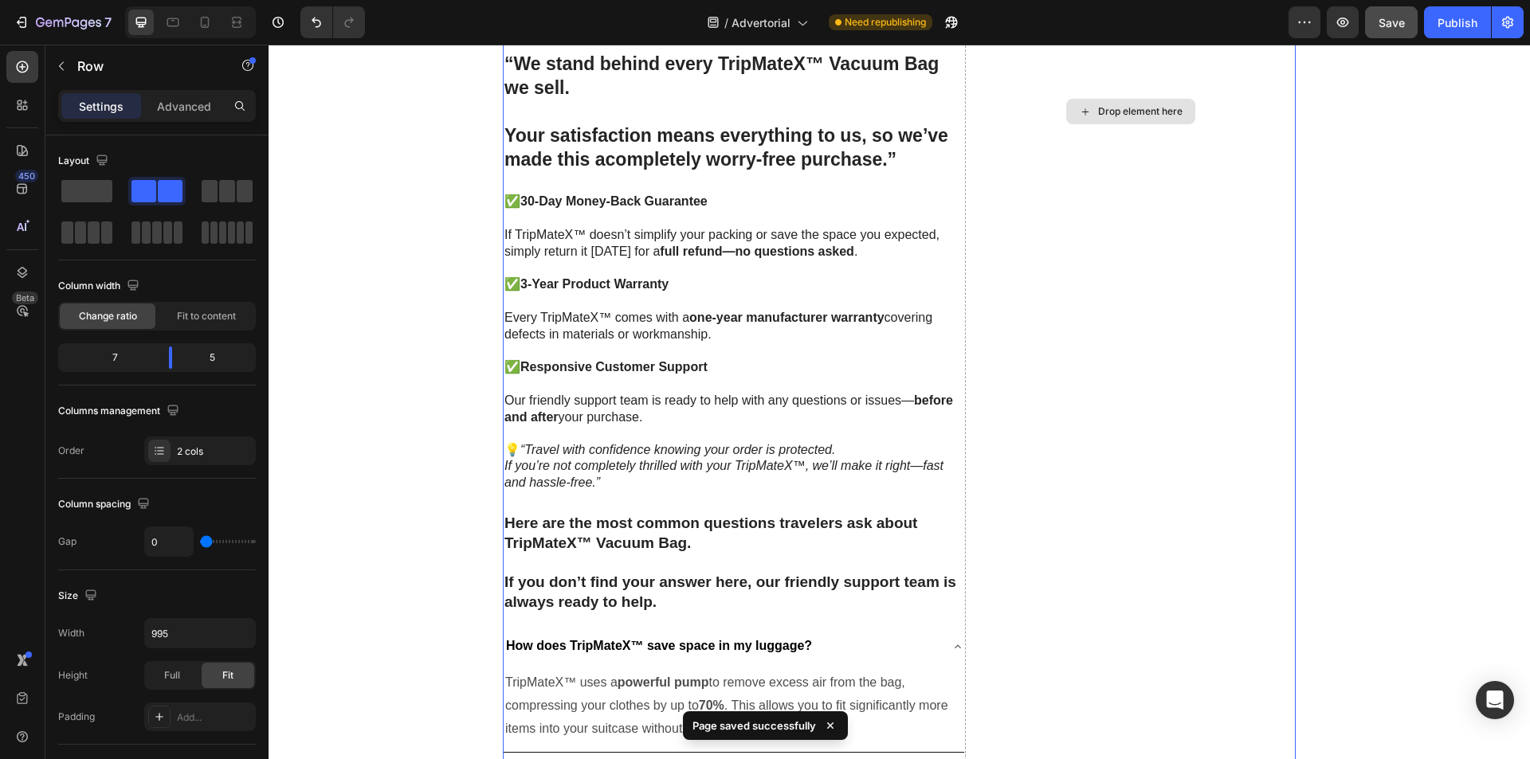
click at [1063, 405] on div "Drop element here" at bounding box center [1130, 111] width 331 height 2891
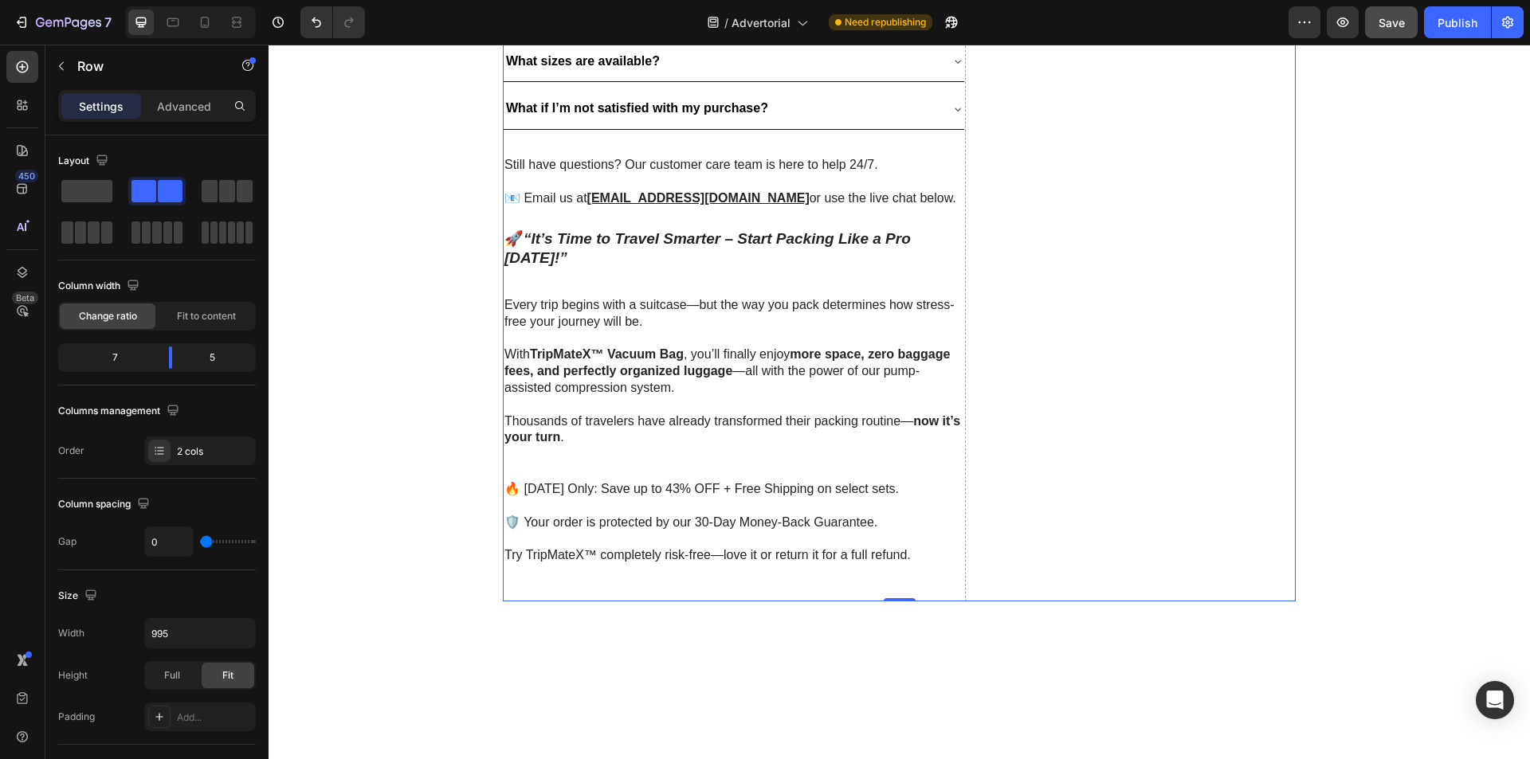
scroll to position [6399, 0]
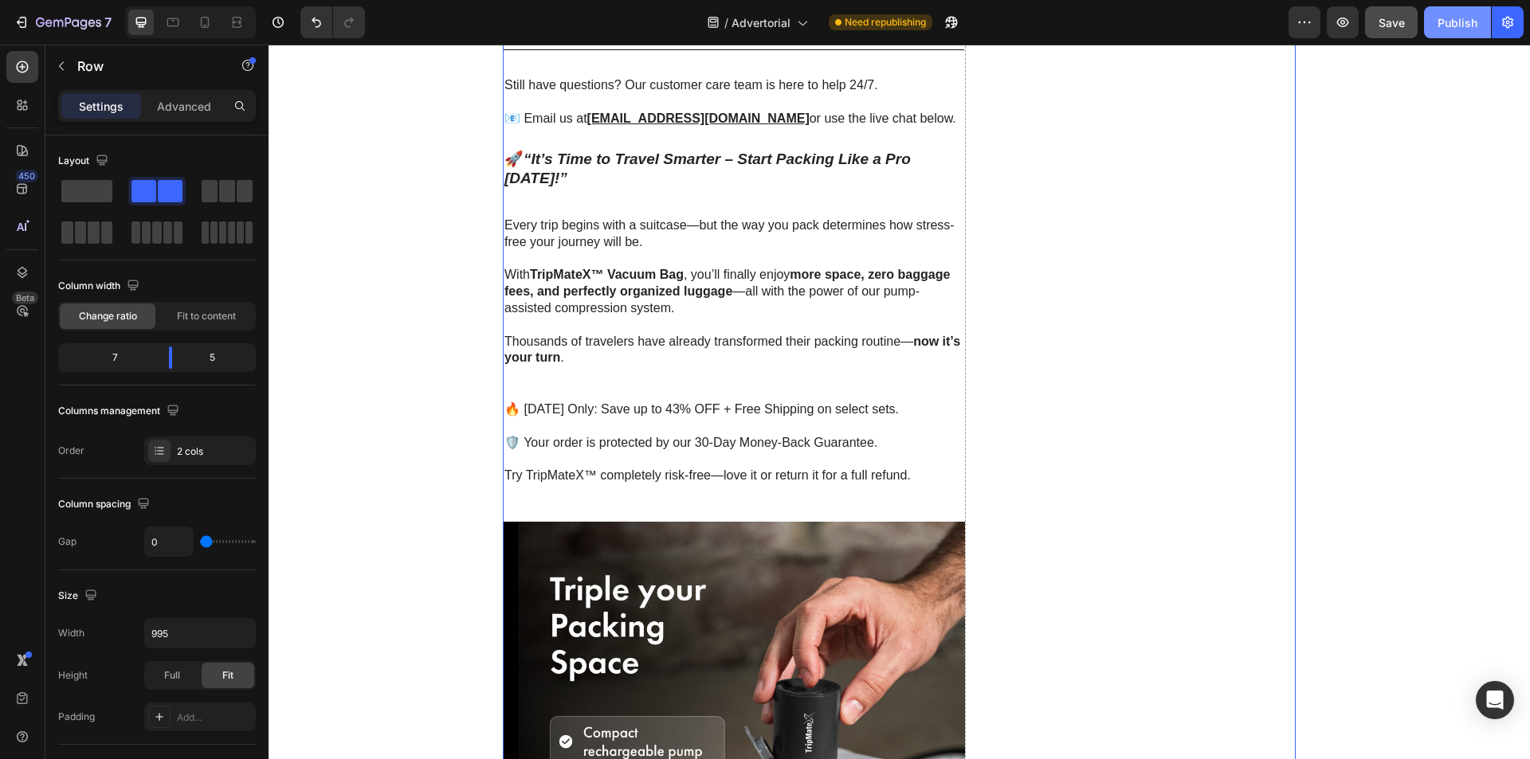
click at [1474, 21] on div "Publish" at bounding box center [1457, 22] width 40 height 17
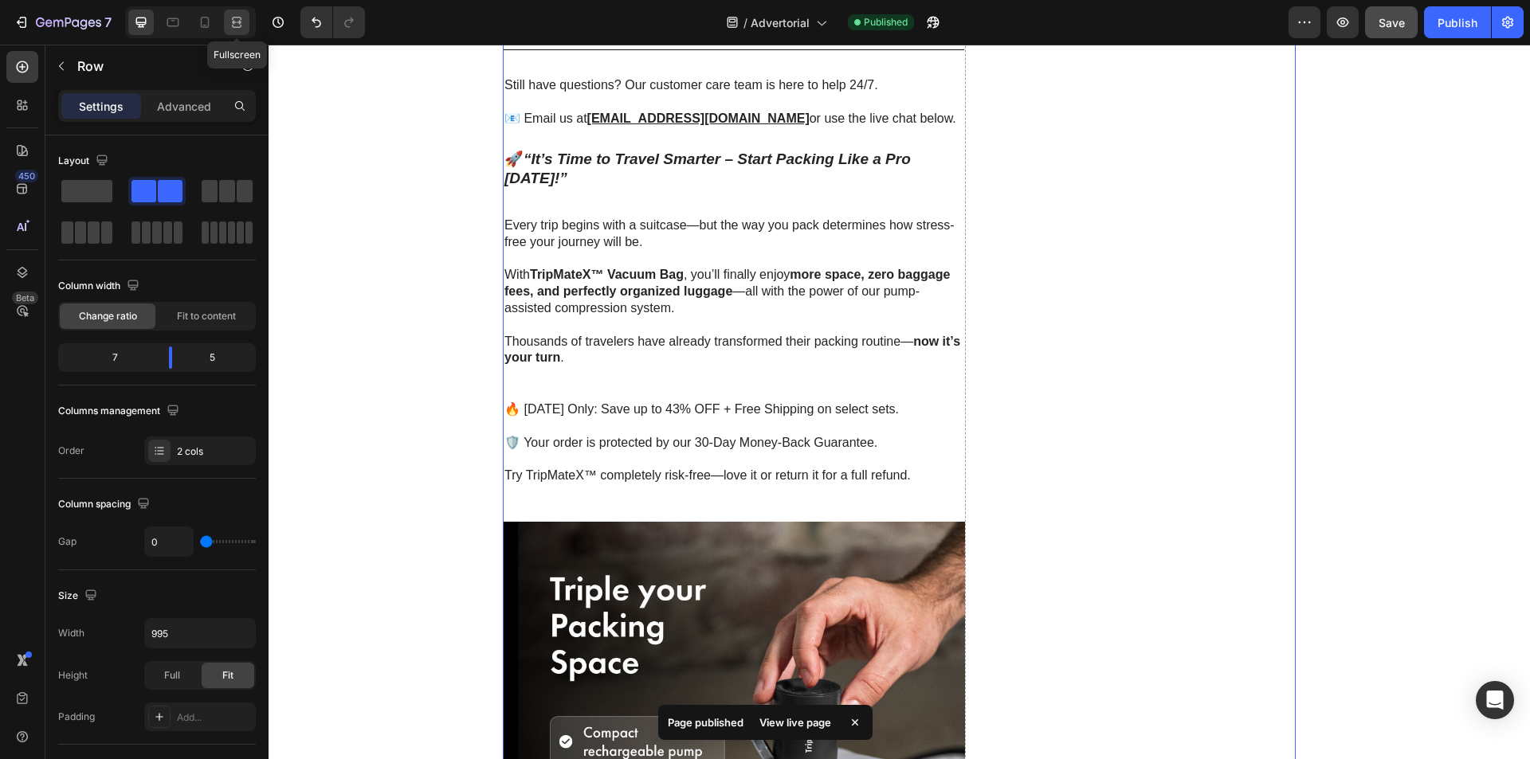
click at [229, 25] on icon at bounding box center [237, 22] width 16 height 16
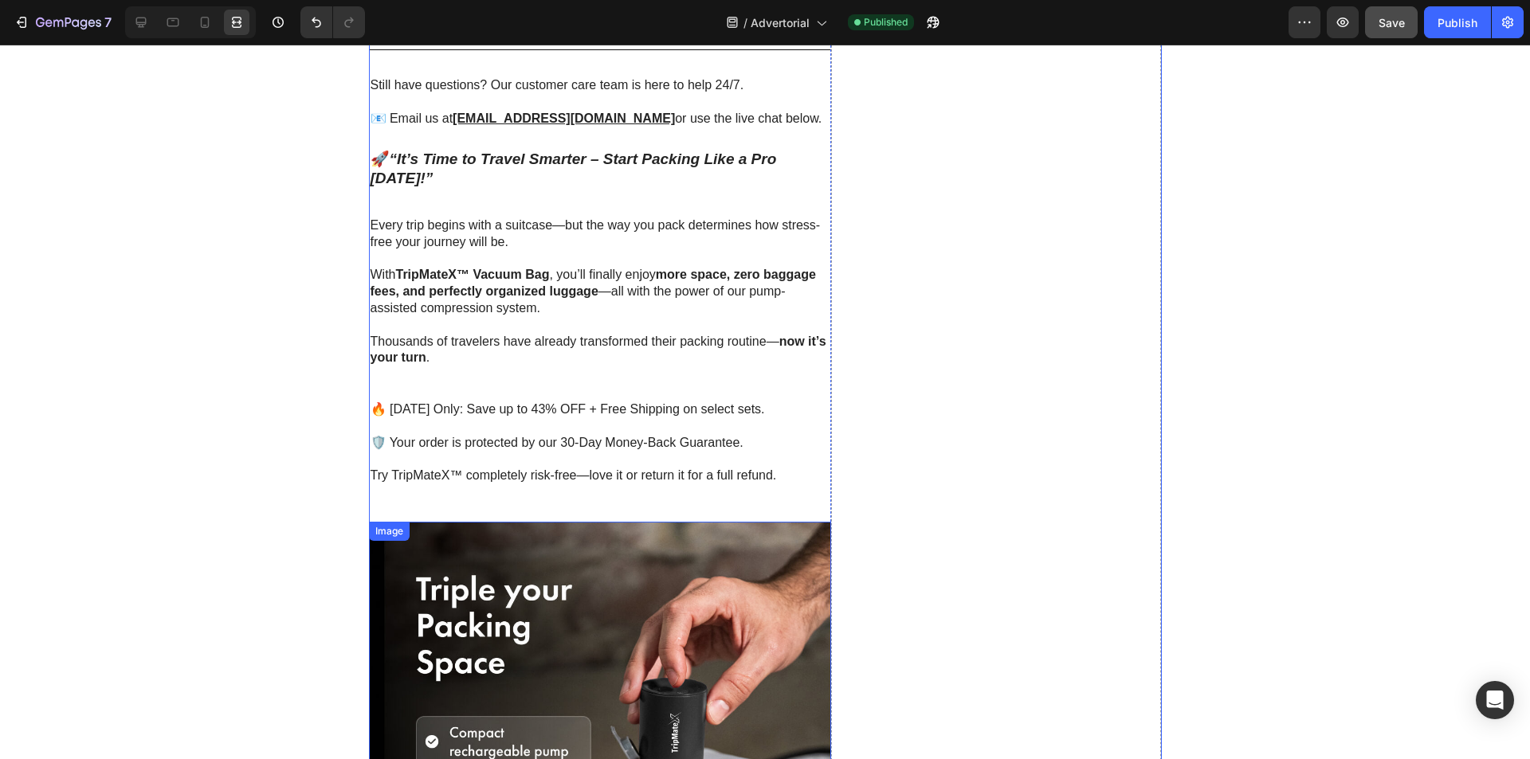
scroll to position [6956, 0]
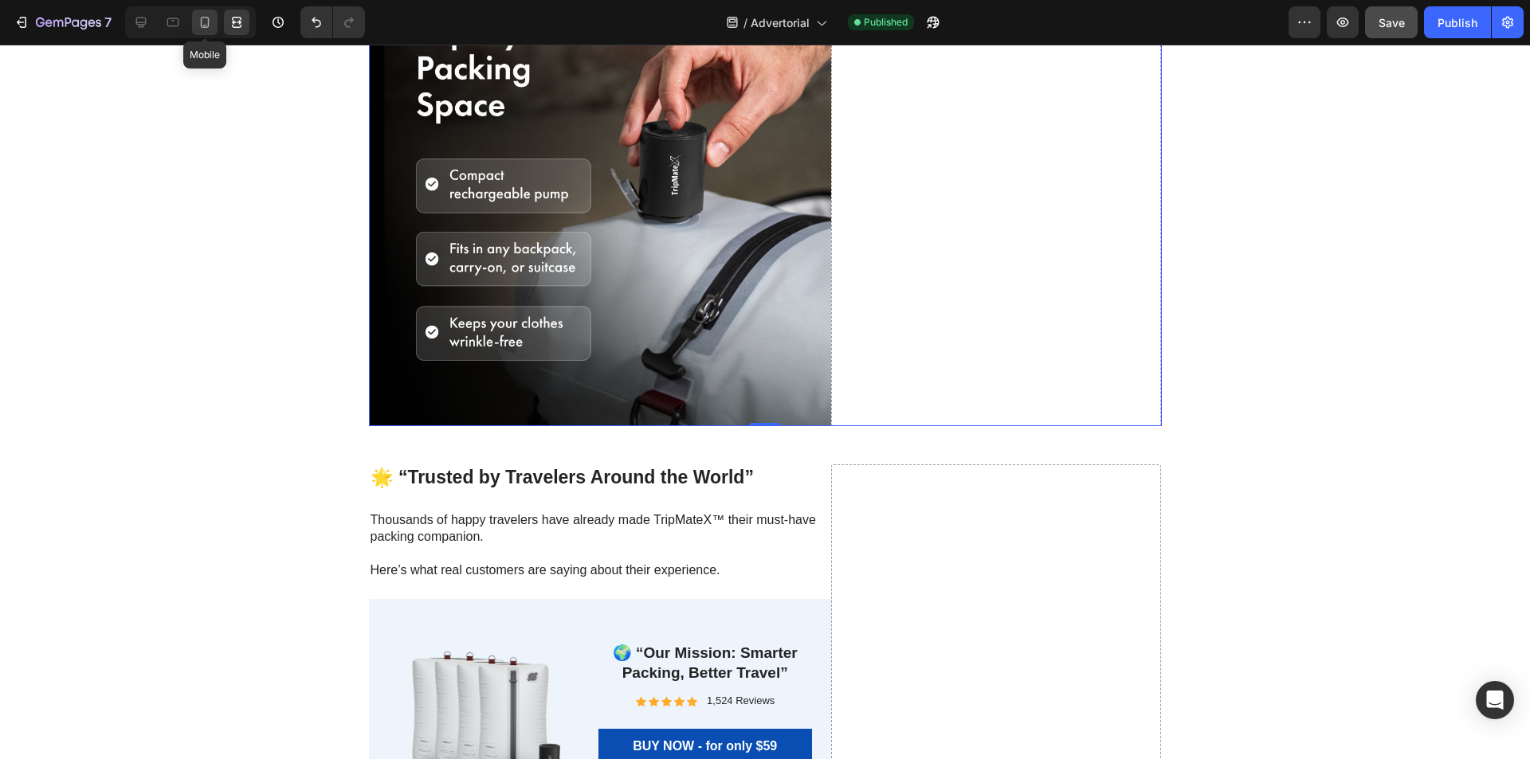
click at [204, 30] on div at bounding box center [204, 22] width 25 height 25
type input "100%"
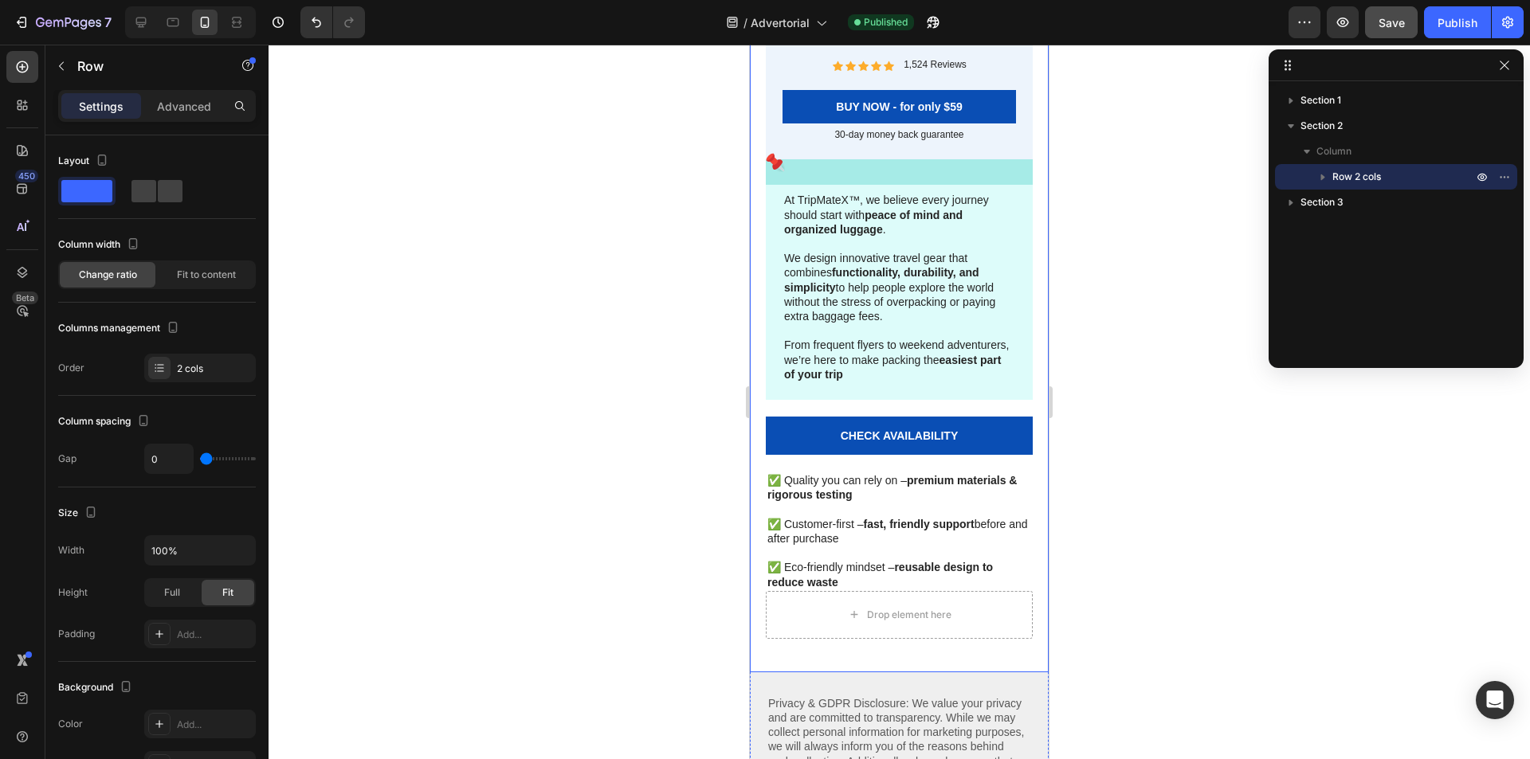
scroll to position [7728, 0]
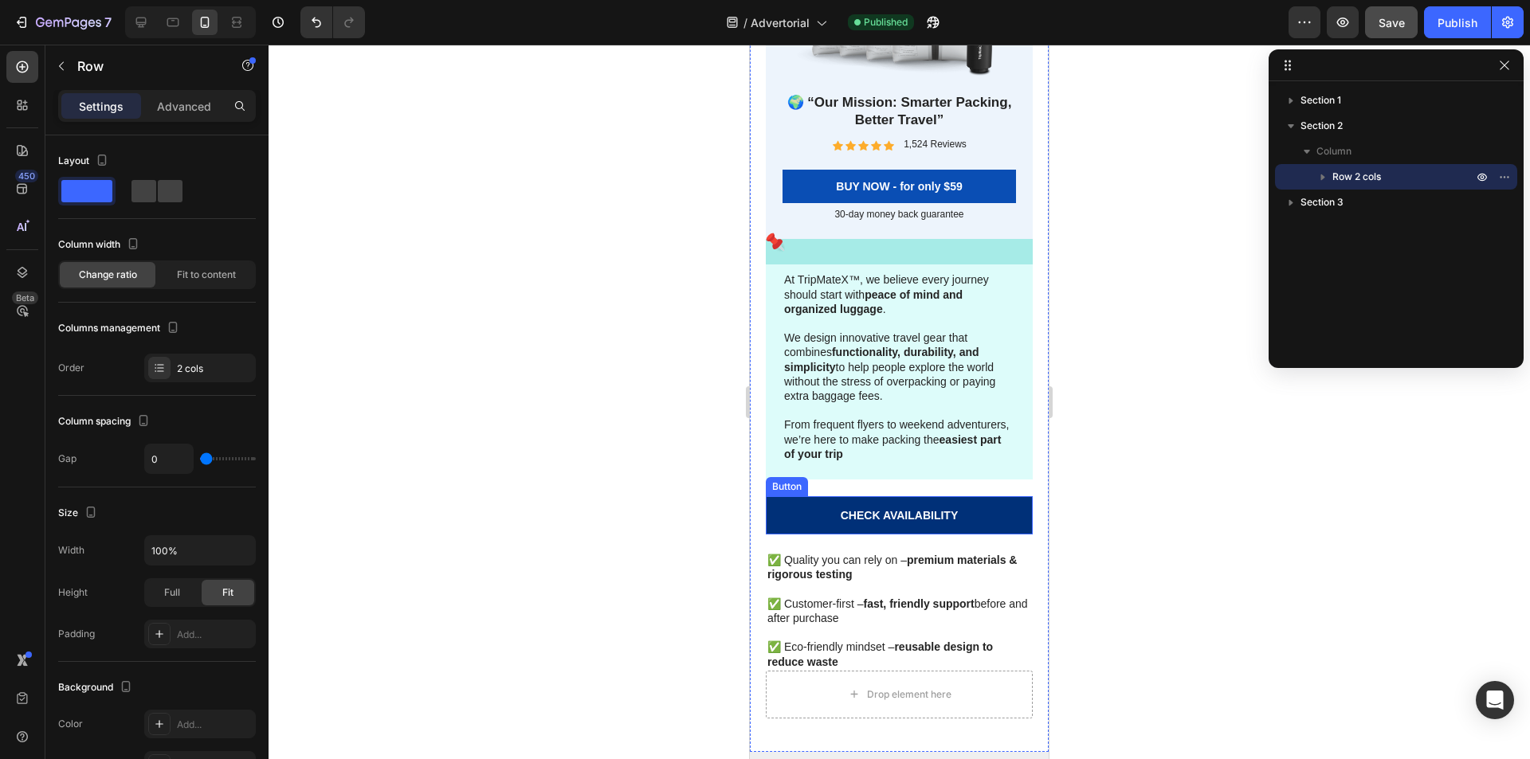
click at [997, 515] on link "CHECK AVAILABILITY" at bounding box center [899, 515] width 267 height 38
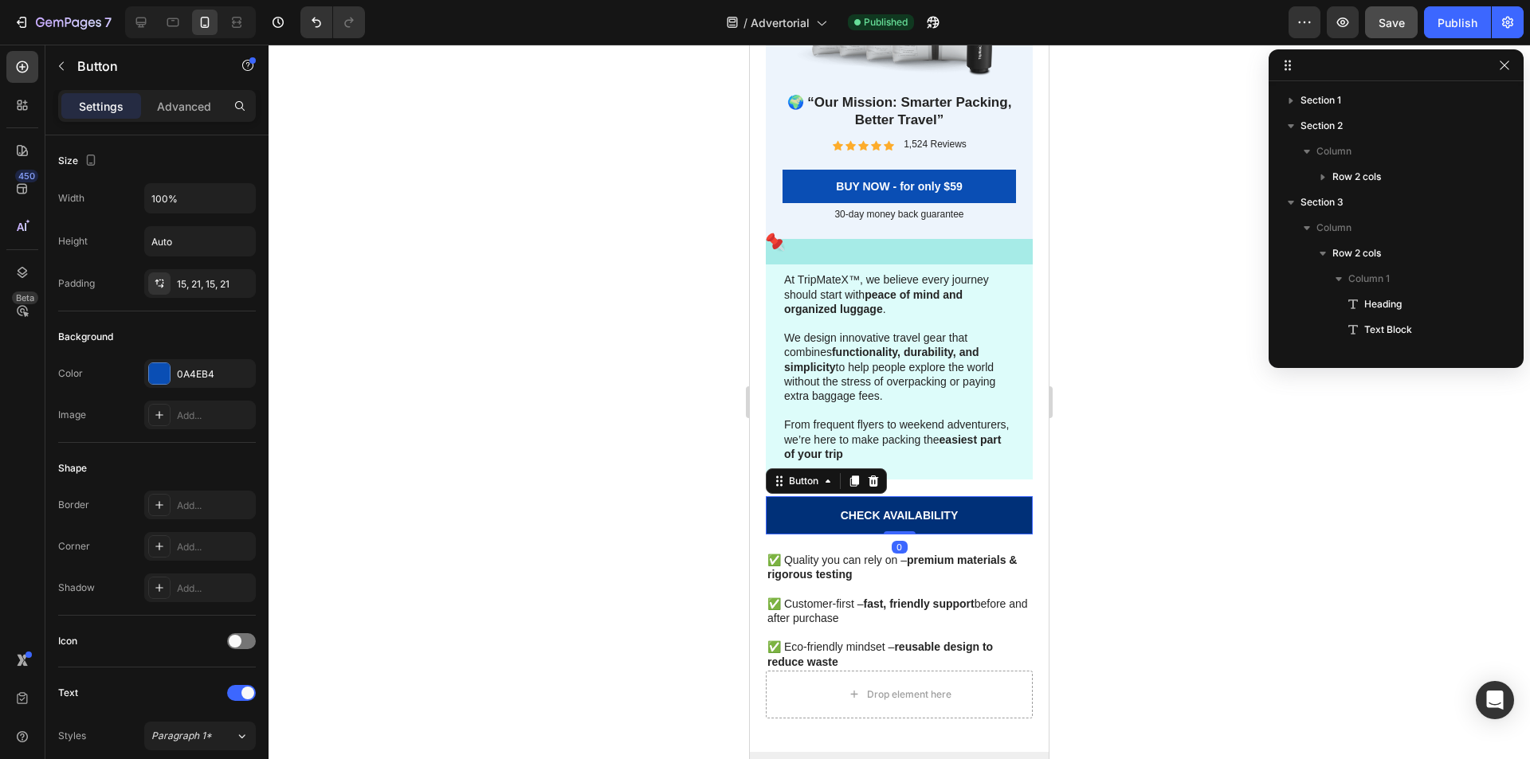
scroll to position [164, 0]
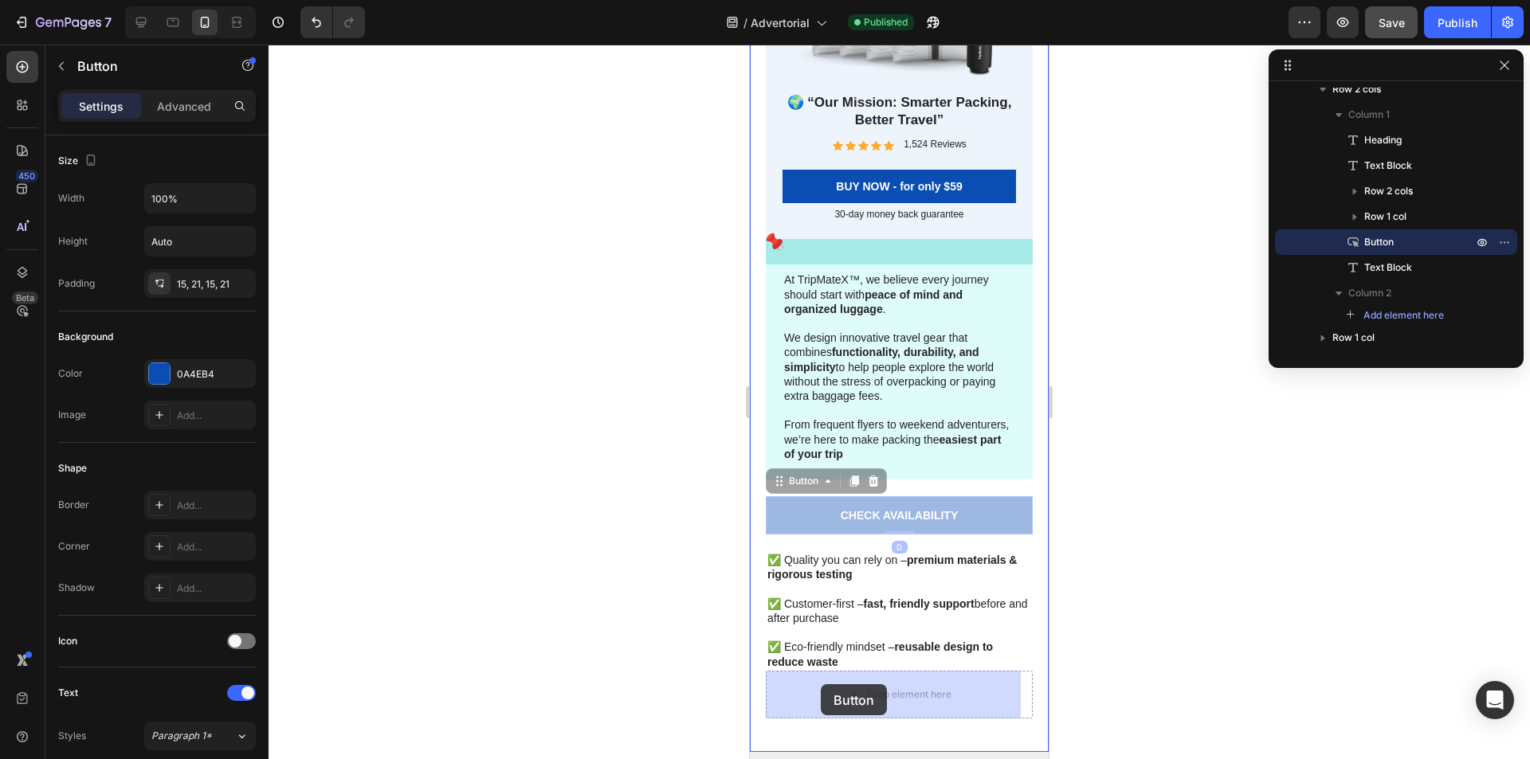
drag, startPoint x: 798, startPoint y: 480, endPoint x: 821, endPoint y: 684, distance: 205.2
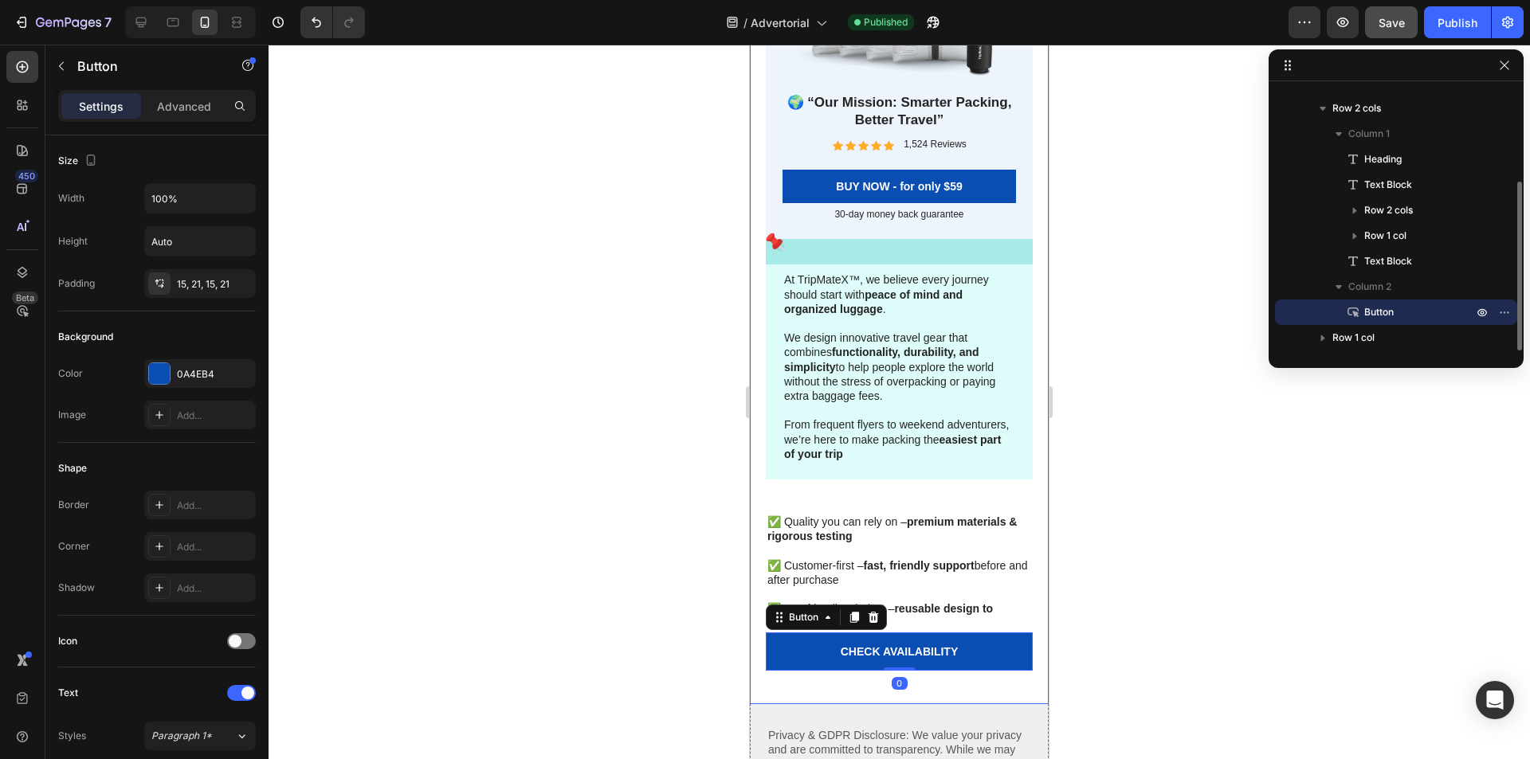
scroll to position [145, 0]
click at [1087, 626] on div at bounding box center [898, 402] width 1261 height 715
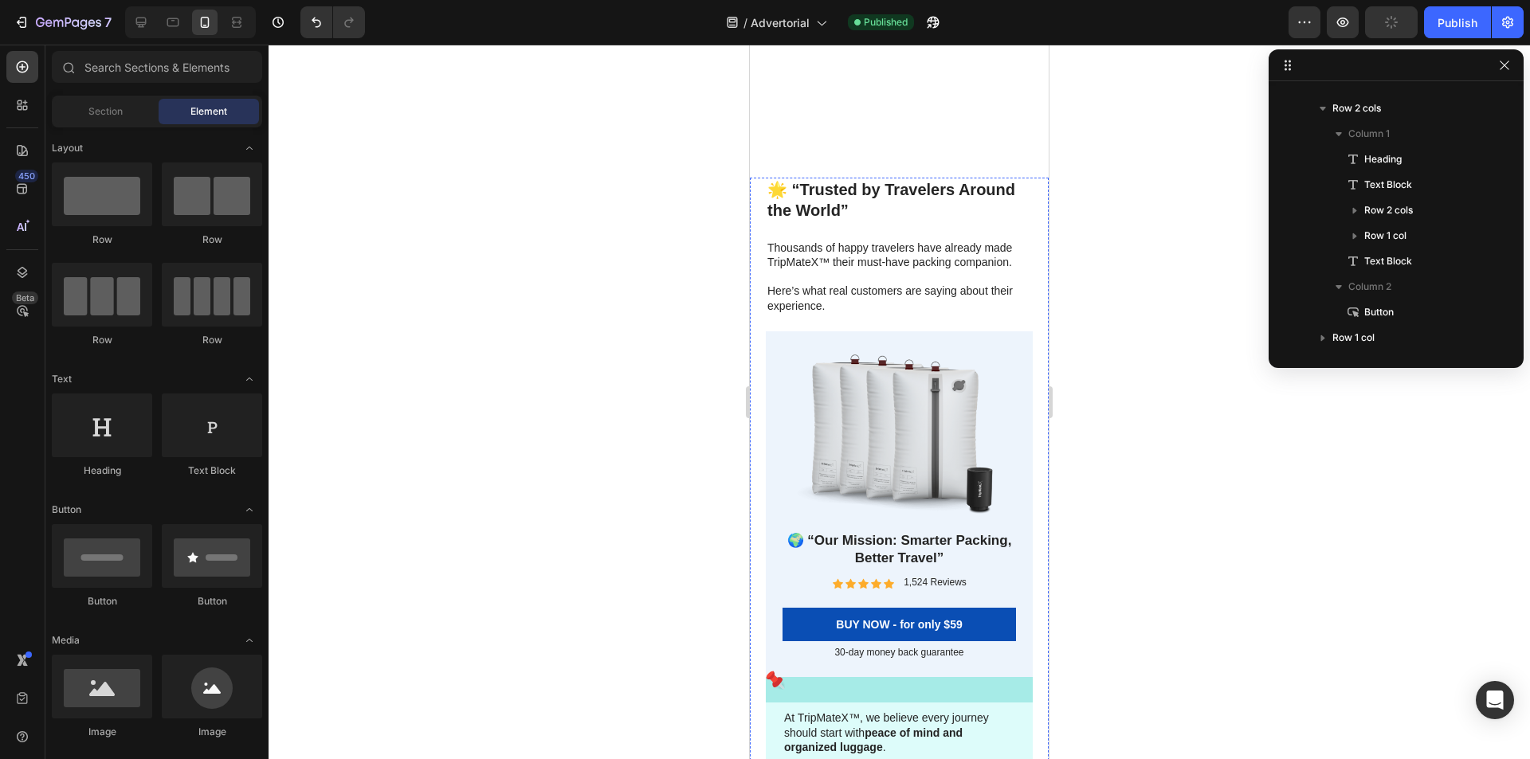
scroll to position [6796, 0]
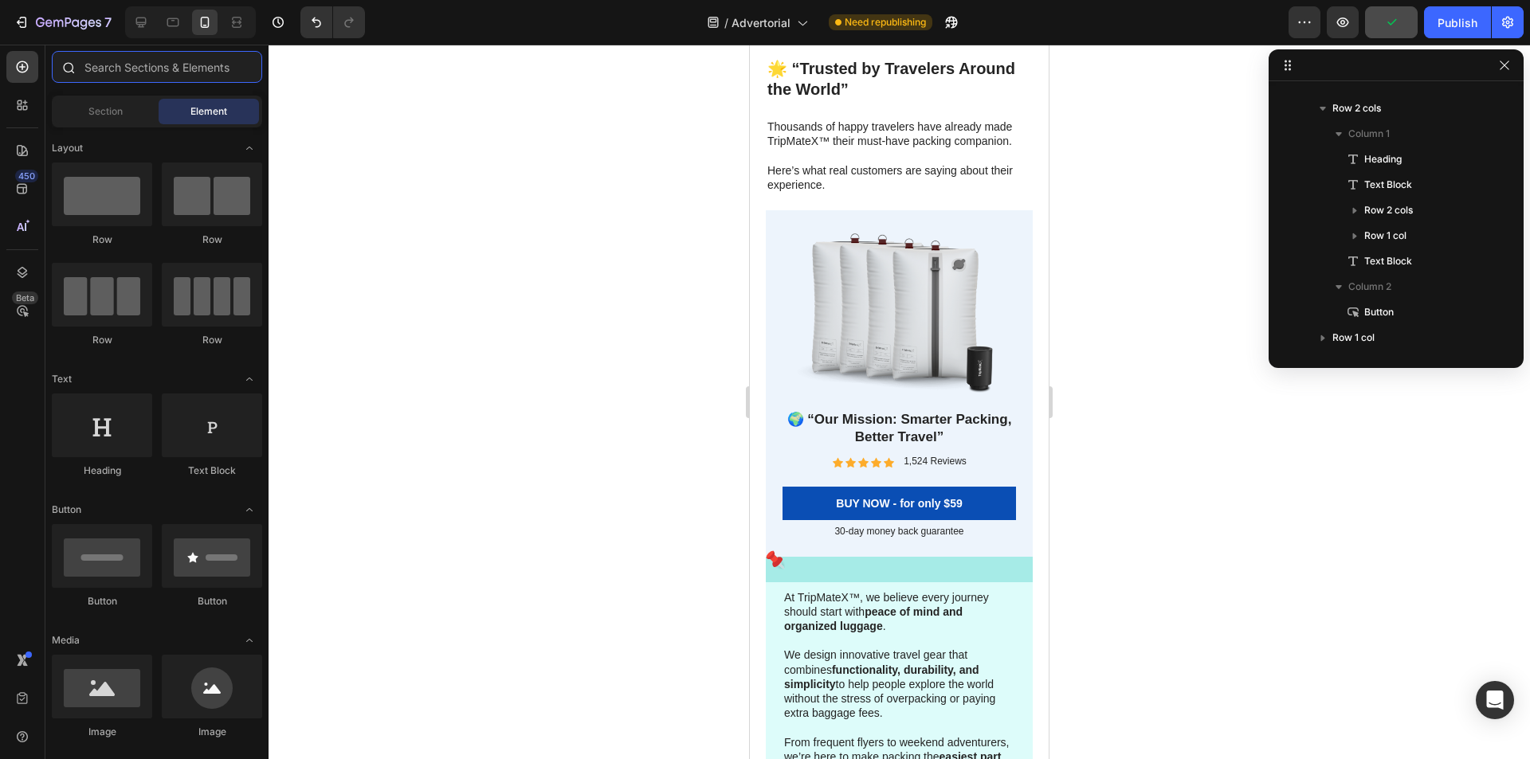
click at [152, 74] on input "text" at bounding box center [157, 67] width 210 height 32
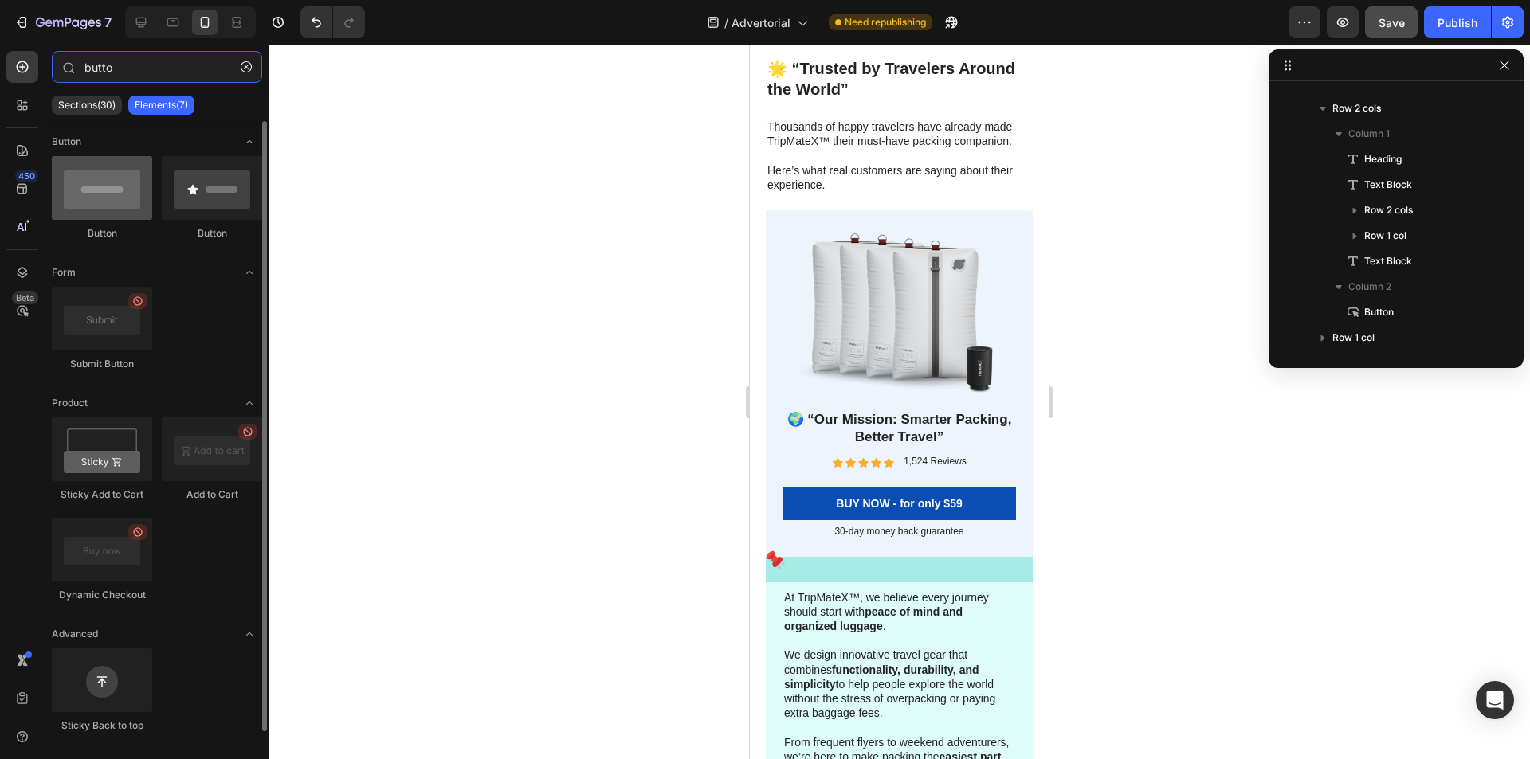
type input "butto"
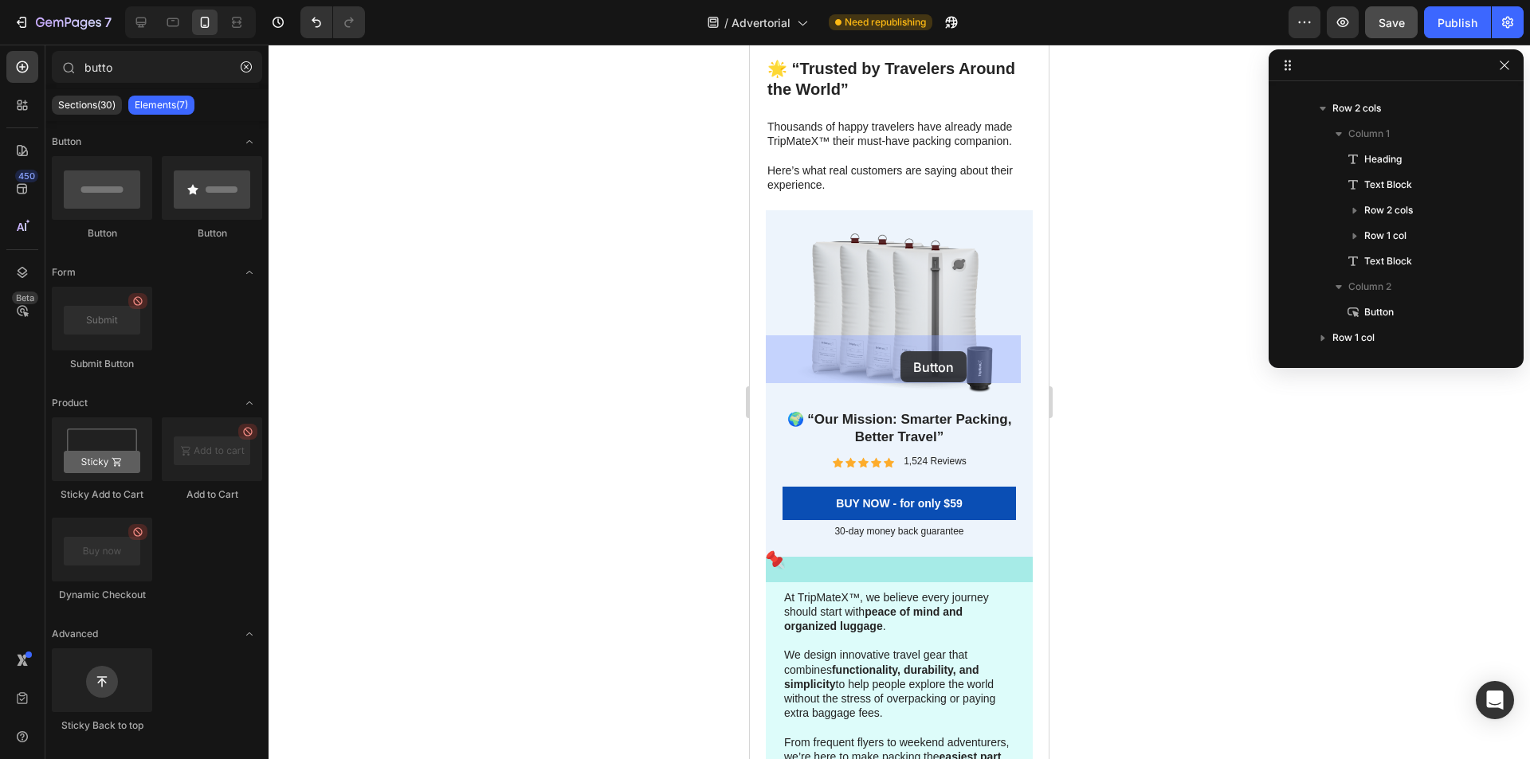
drag, startPoint x: 867, startPoint y: 244, endPoint x: 900, endPoint y: 351, distance: 112.6
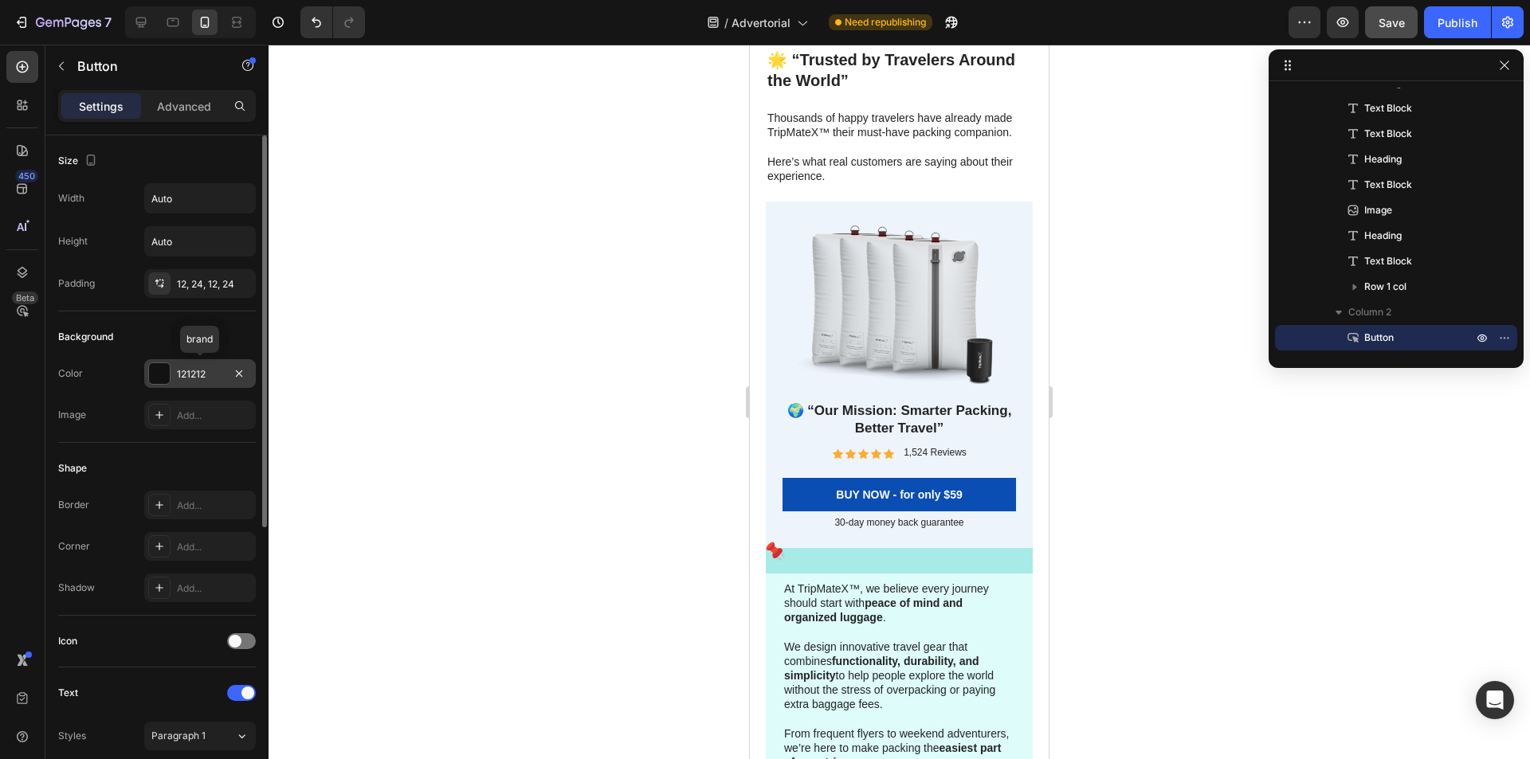
click at [159, 378] on div at bounding box center [159, 373] width 21 height 21
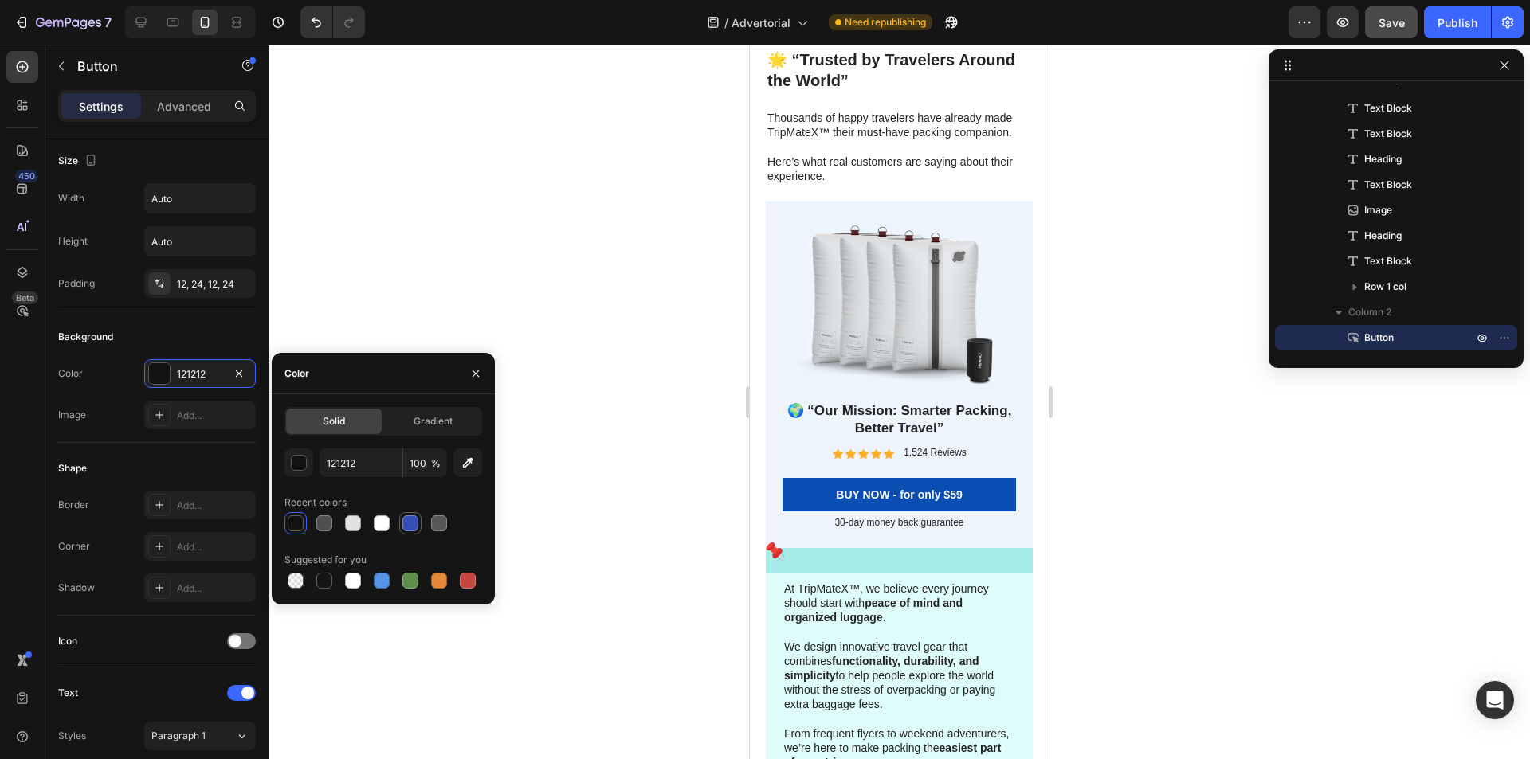
click at [405, 523] on div at bounding box center [410, 523] width 16 height 16
type input "334FB4"
click at [470, 369] on icon "button" at bounding box center [475, 373] width 13 height 13
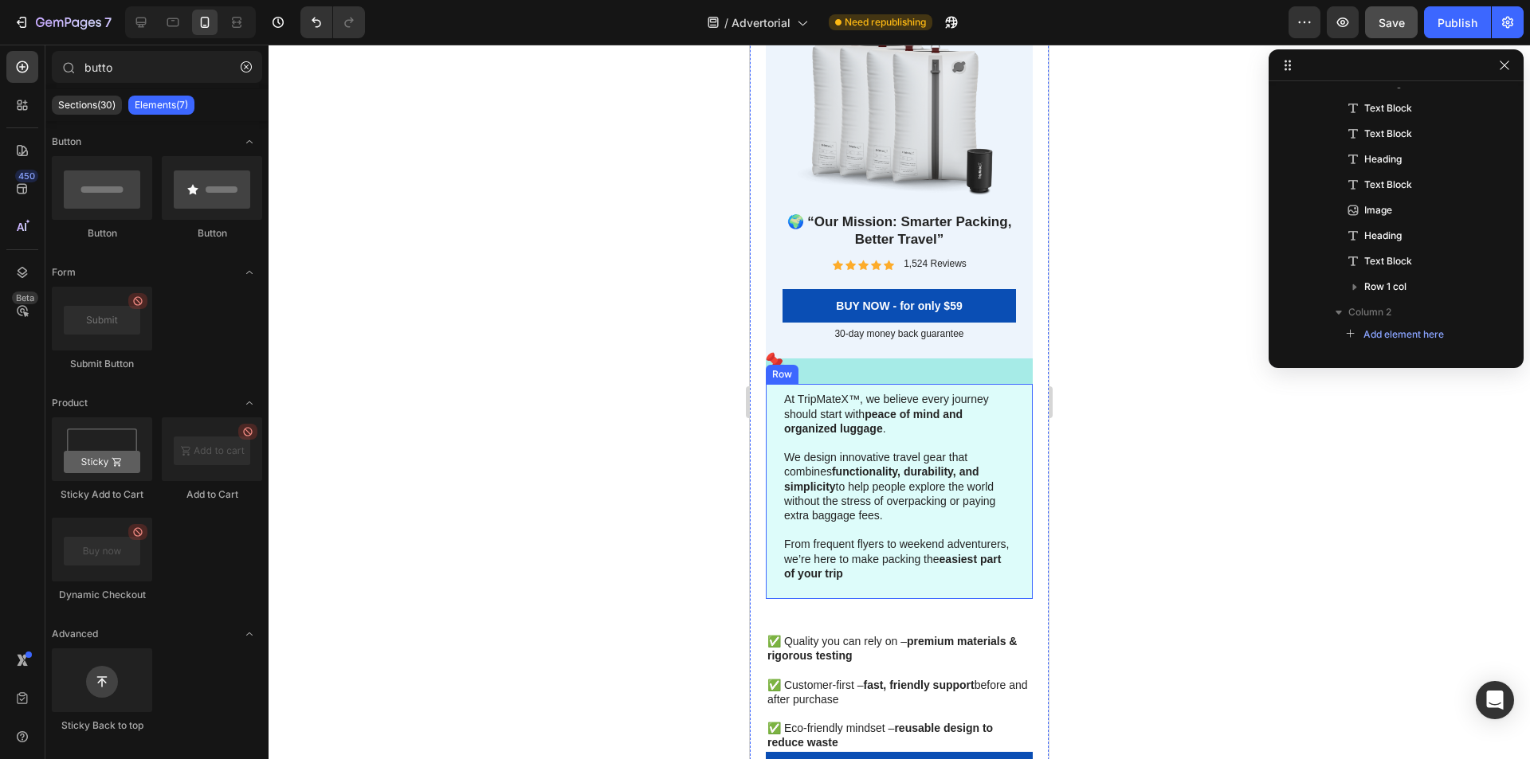
scroll to position [7832, 0]
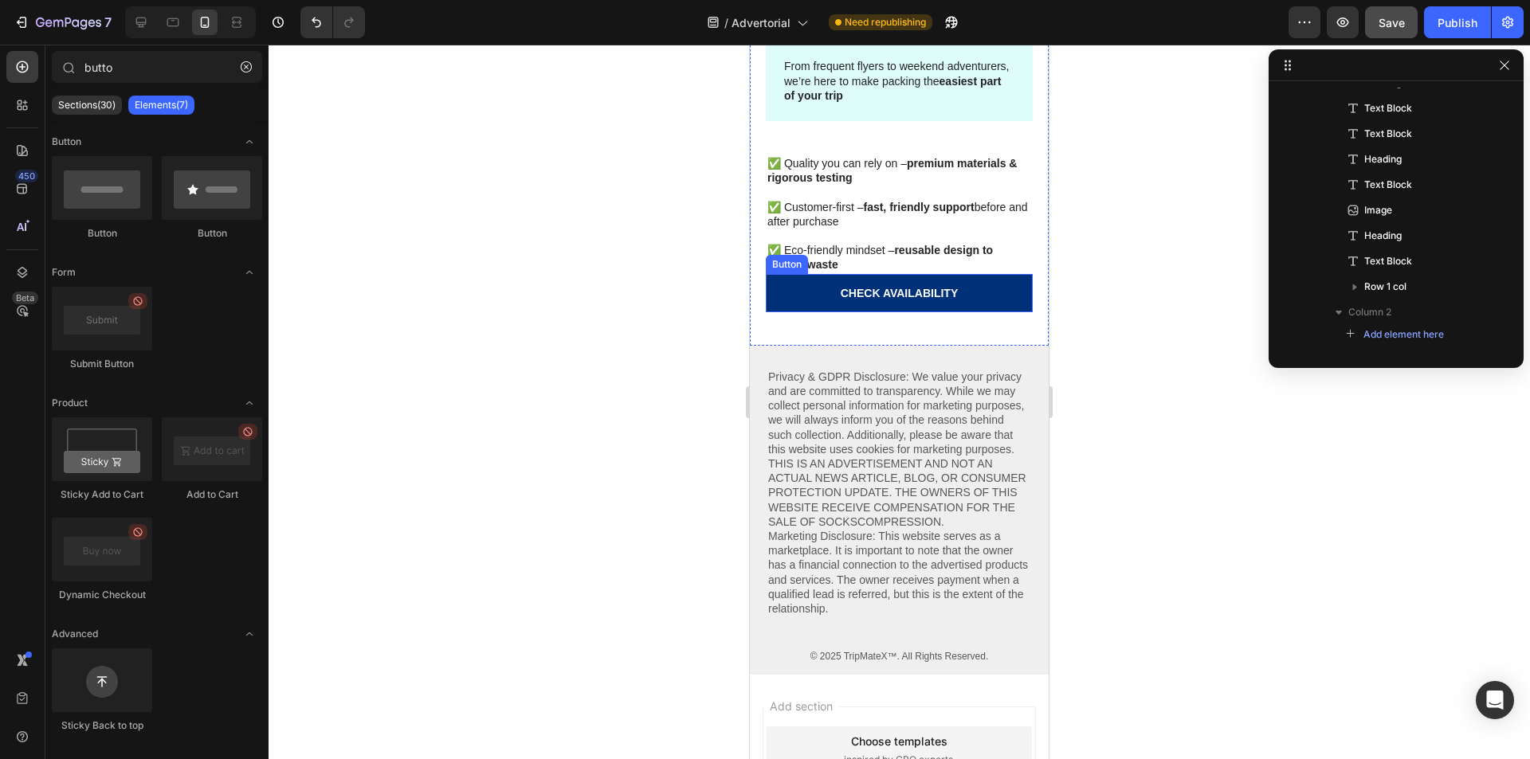
click at [973, 294] on link "CHECK AVAILABILITY" at bounding box center [899, 293] width 267 height 38
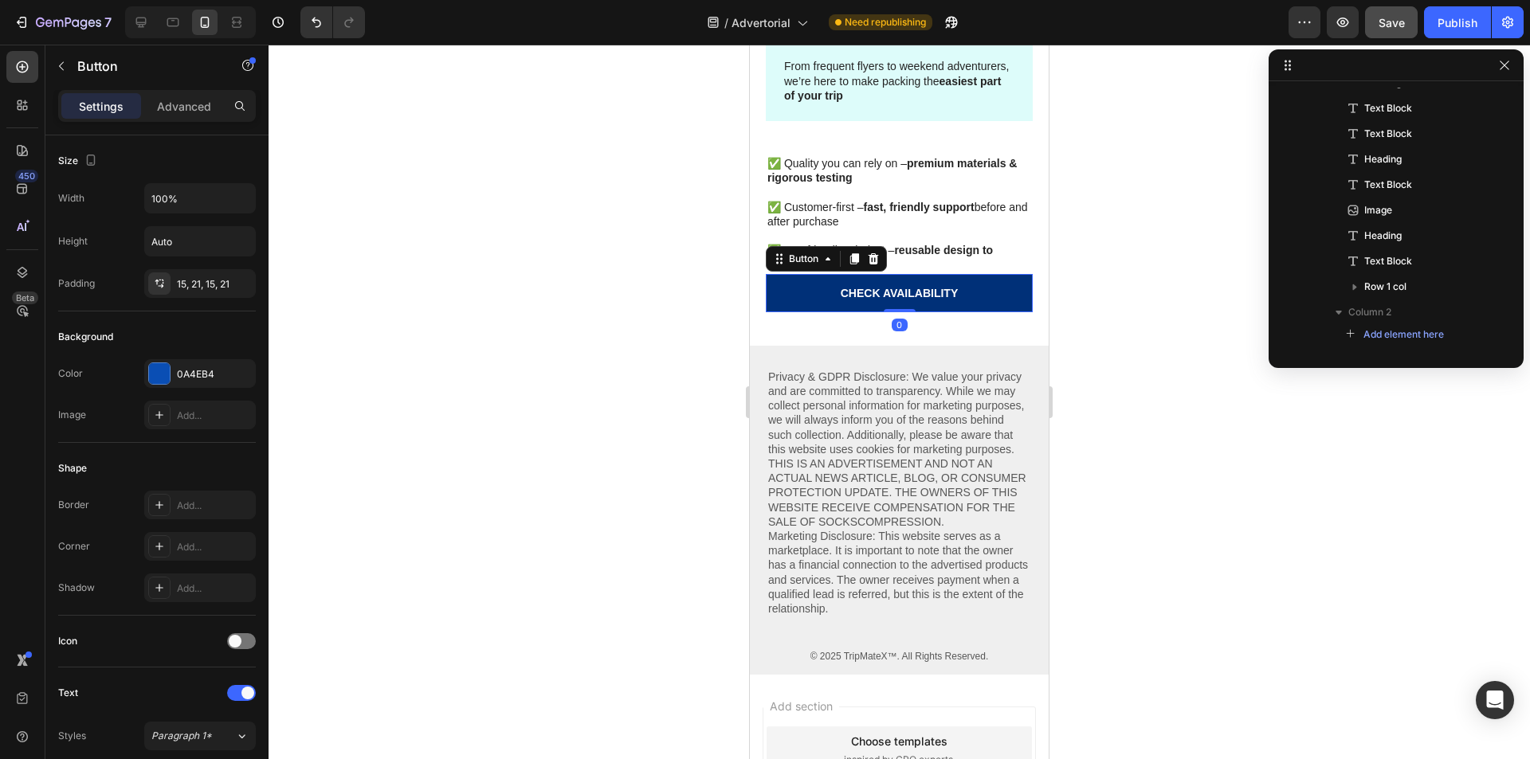
scroll to position [776, 0]
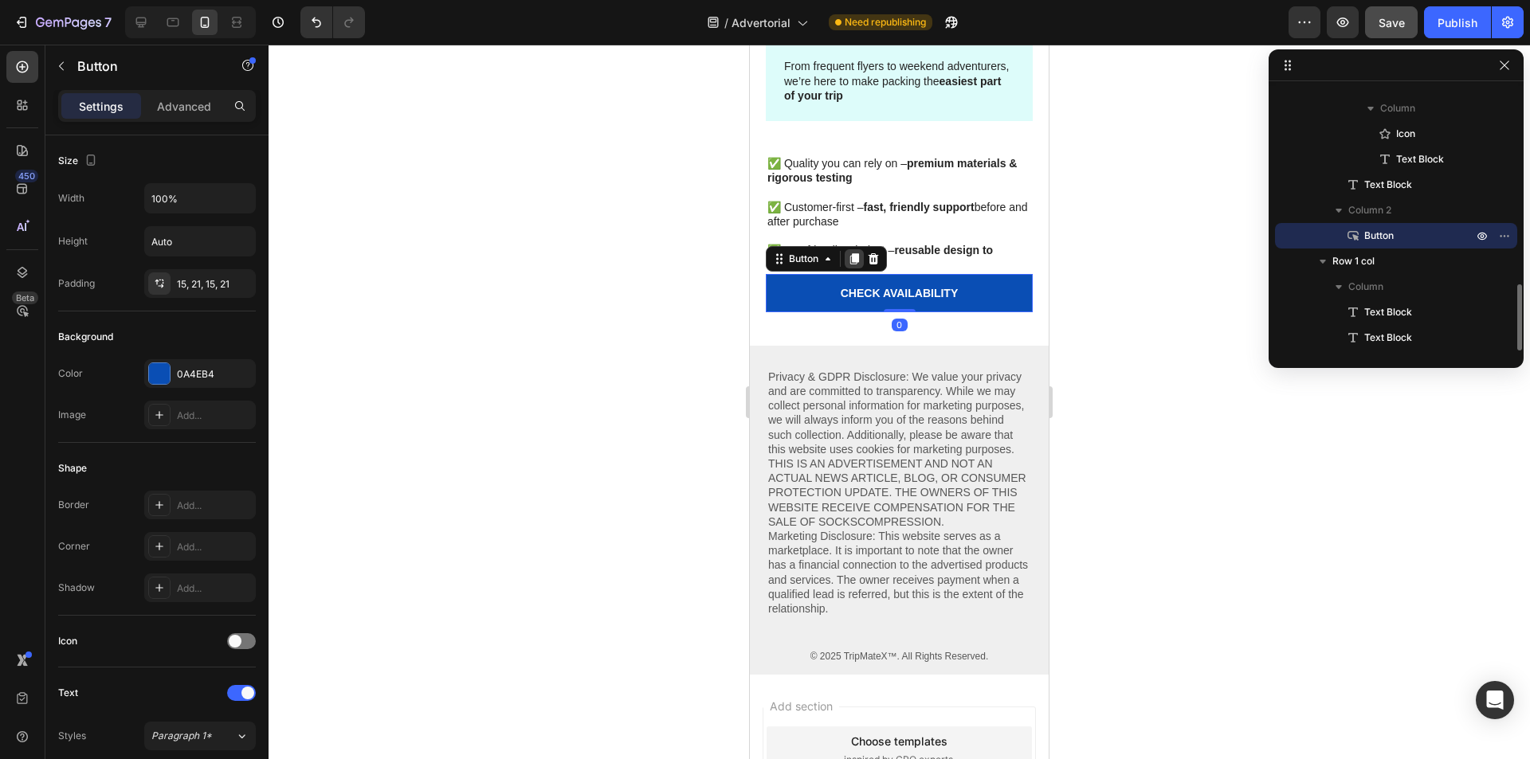
click at [856, 260] on icon at bounding box center [854, 258] width 9 height 11
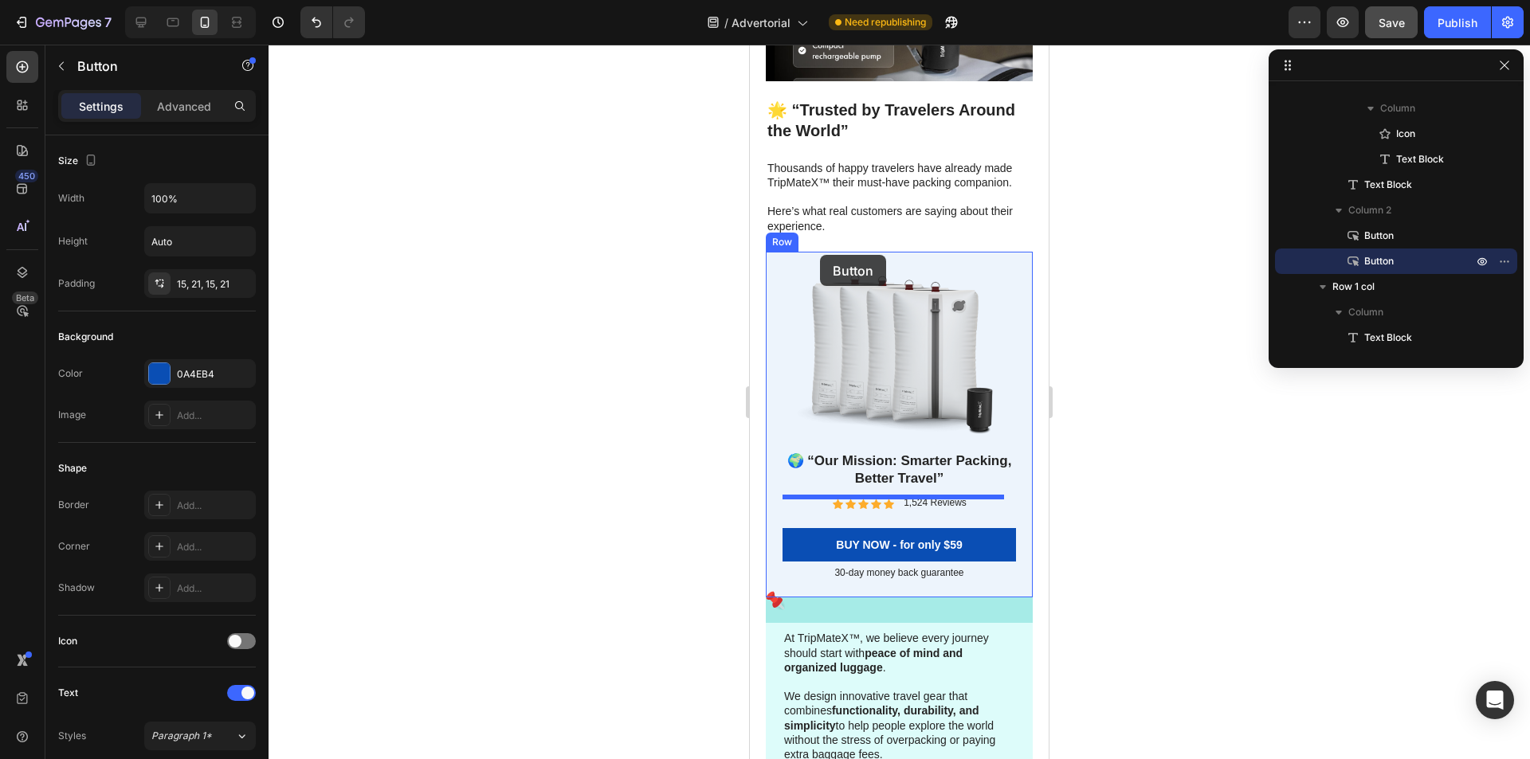
scroll to position [6876, 0]
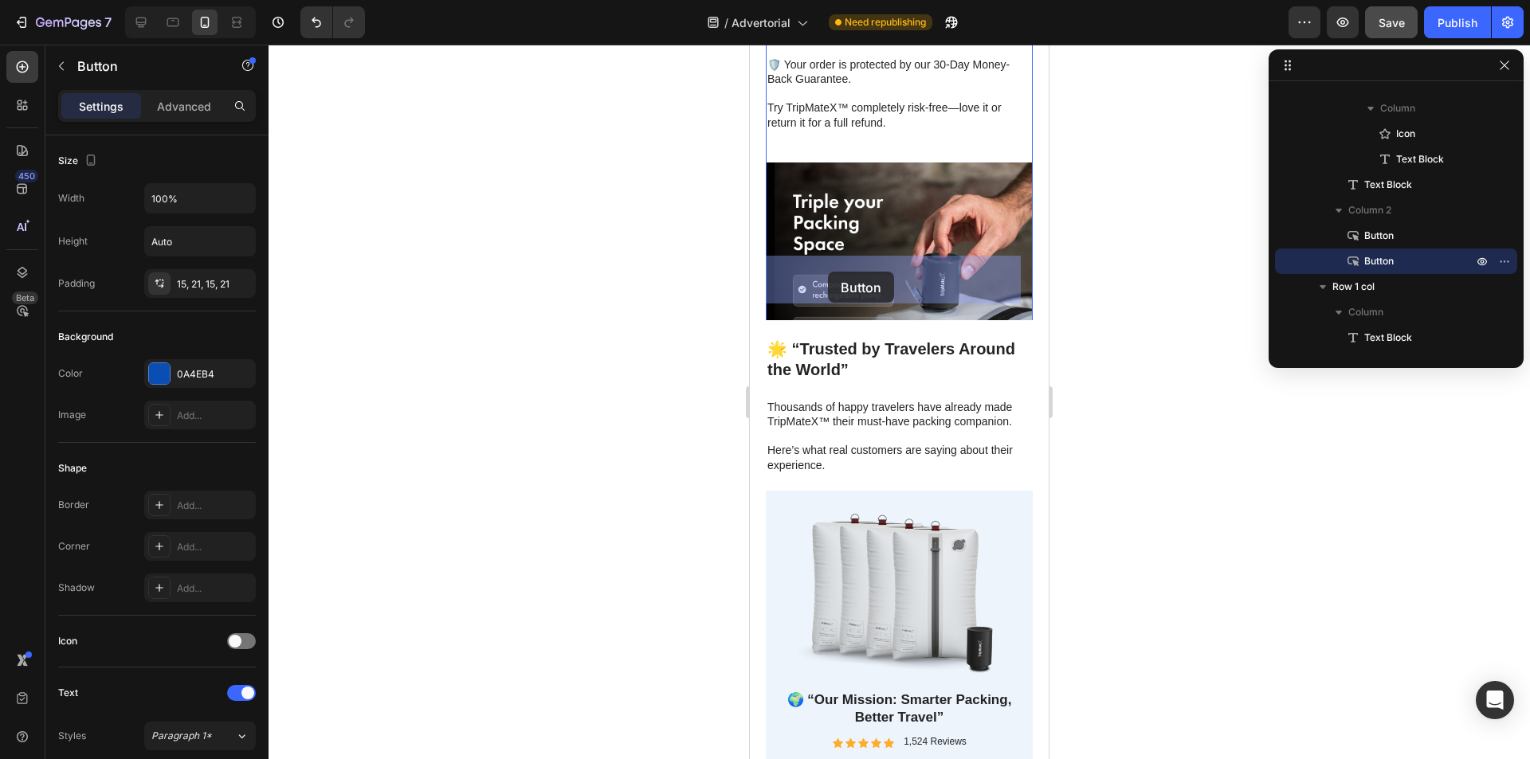
drag, startPoint x: 778, startPoint y: 301, endPoint x: 821, endPoint y: 256, distance: 62.0
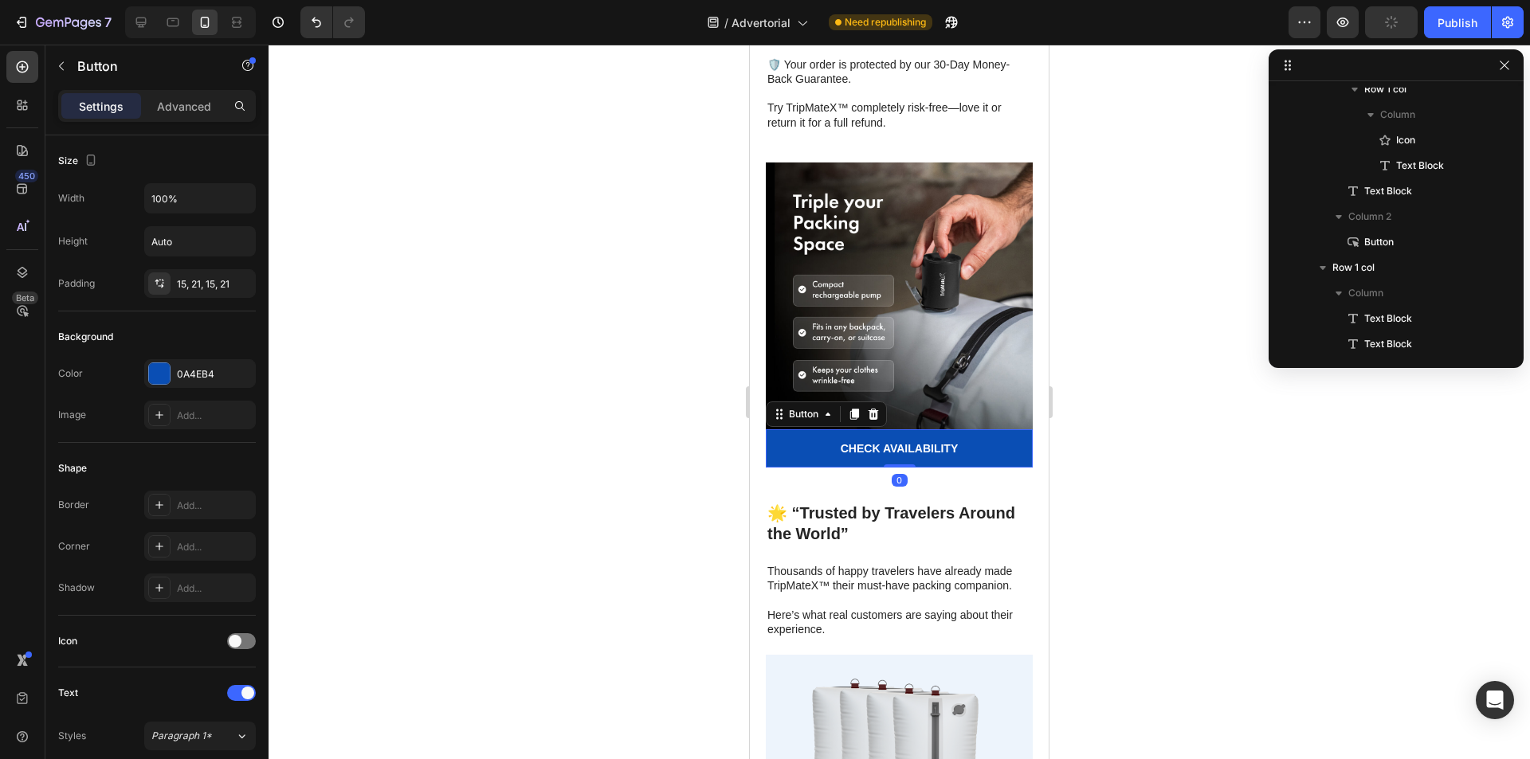
click at [1100, 330] on div at bounding box center [898, 402] width 1261 height 715
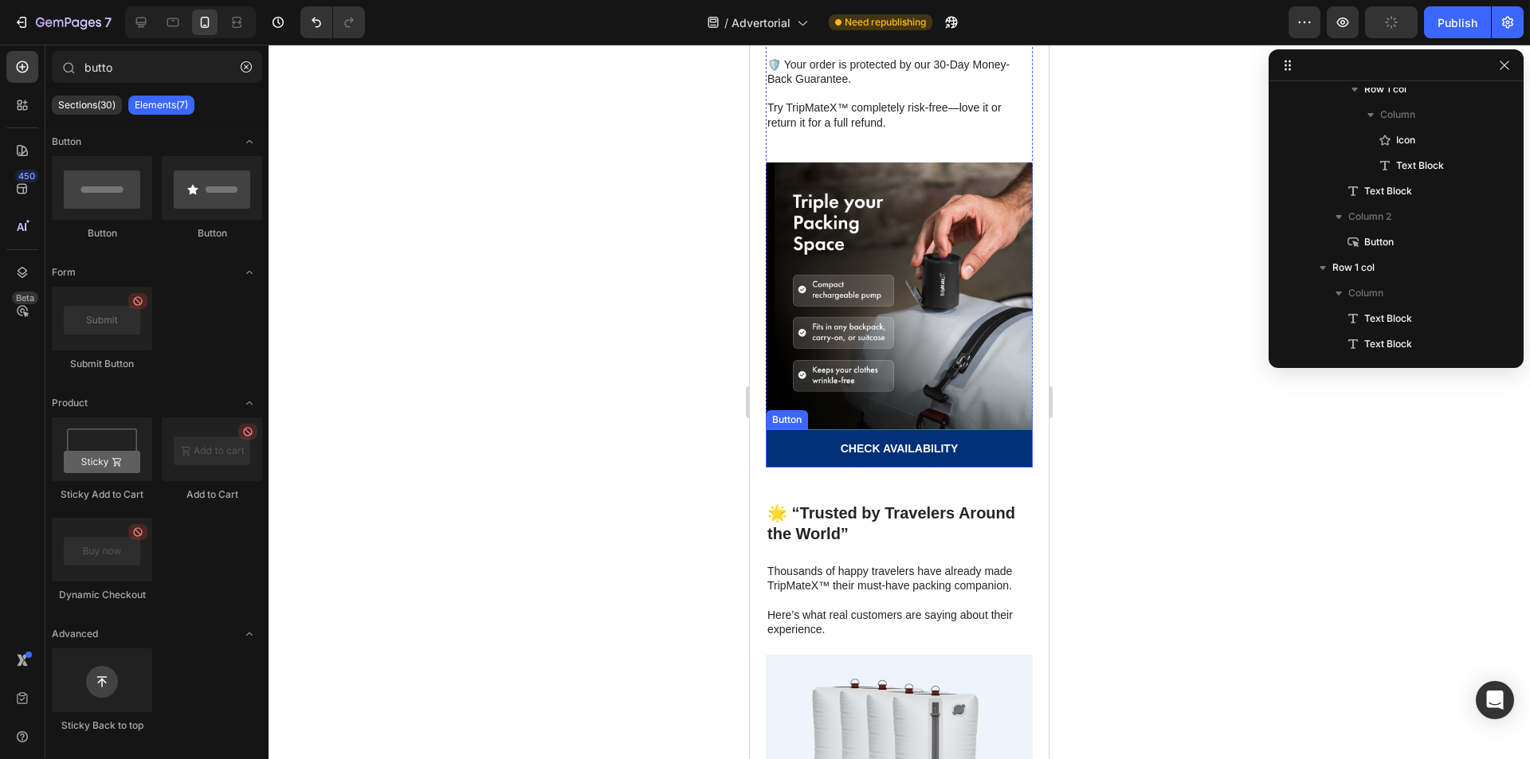
click at [989, 429] on link "CHECK AVAILABILITY" at bounding box center [899, 448] width 267 height 38
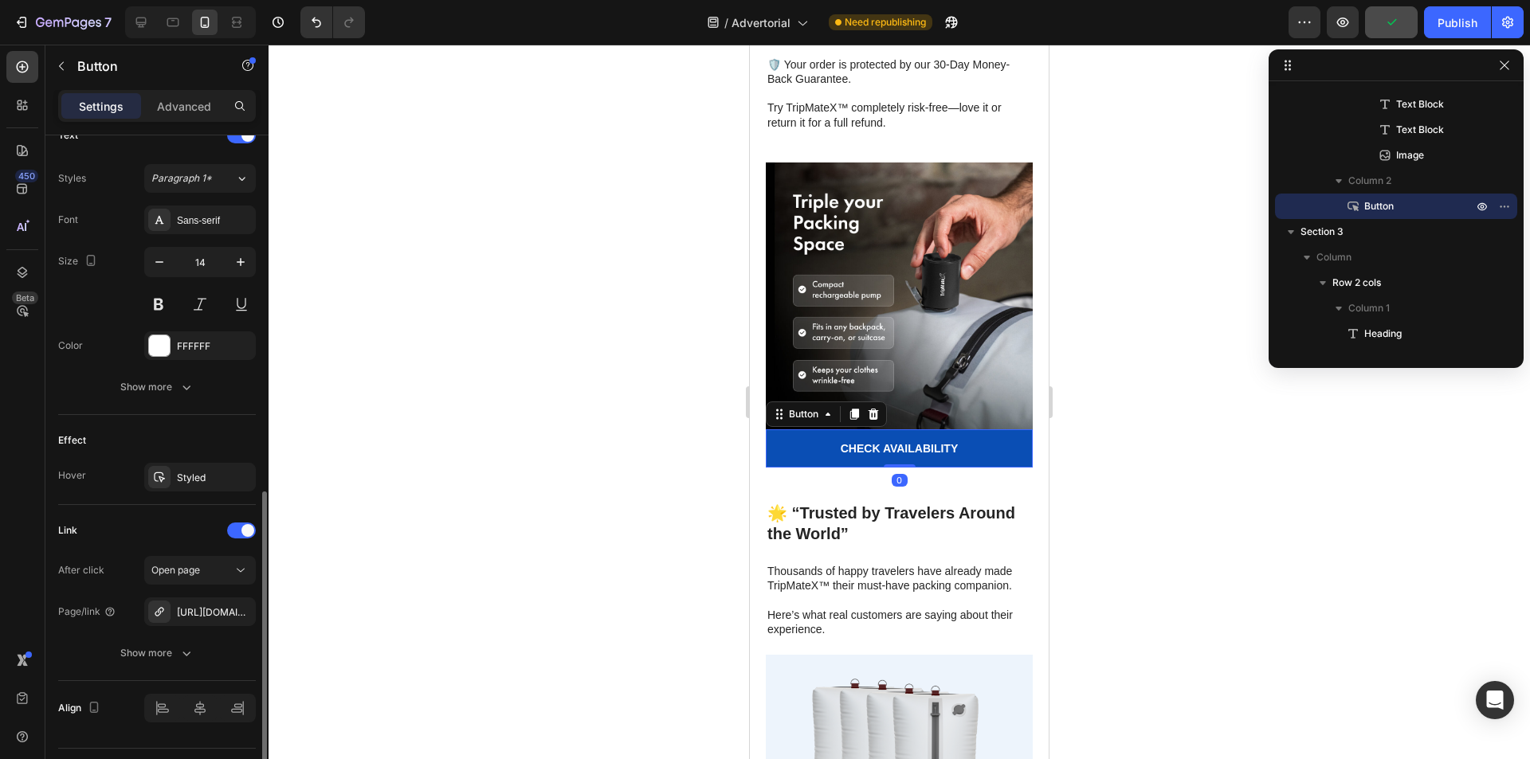
scroll to position [597, 0]
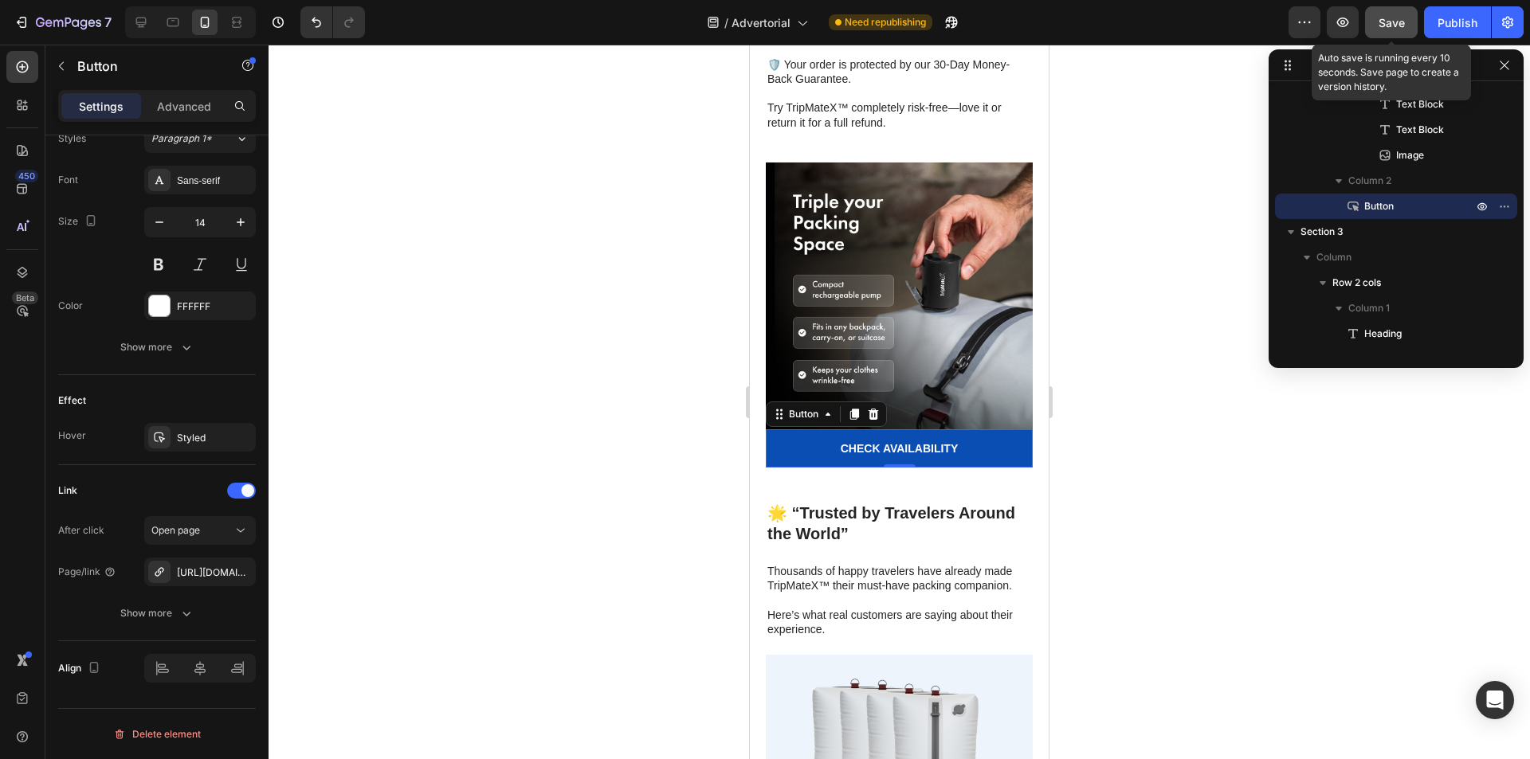
click at [1392, 22] on span "Save" at bounding box center [1391, 23] width 26 height 14
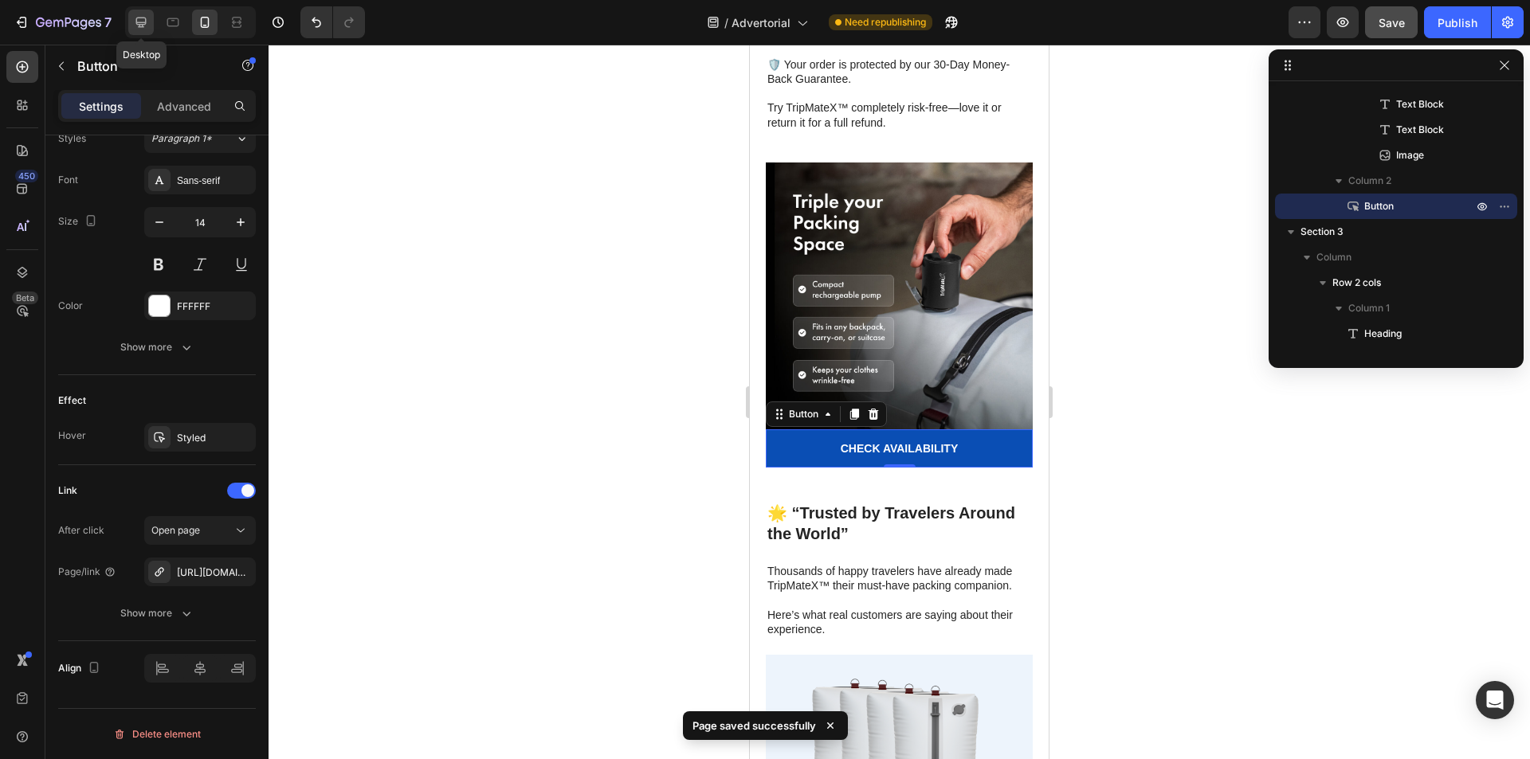
click at [144, 26] on icon at bounding box center [141, 22] width 16 height 16
type input "16"
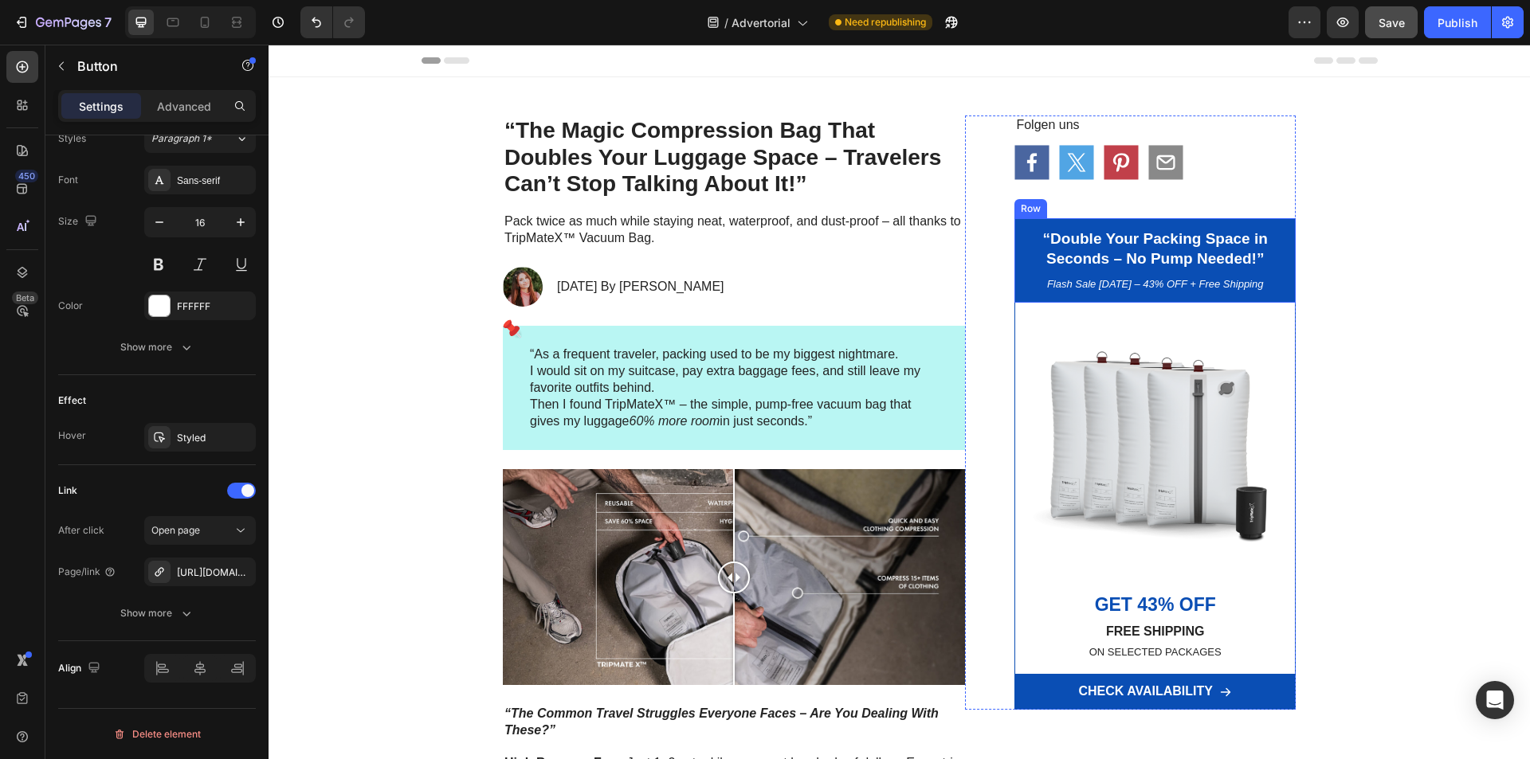
click at [1015, 264] on div "“Double Your Packing Space in Seconds – No Pump Needed!” Heading Flash Sale [DA…" at bounding box center [1154, 260] width 281 height 84
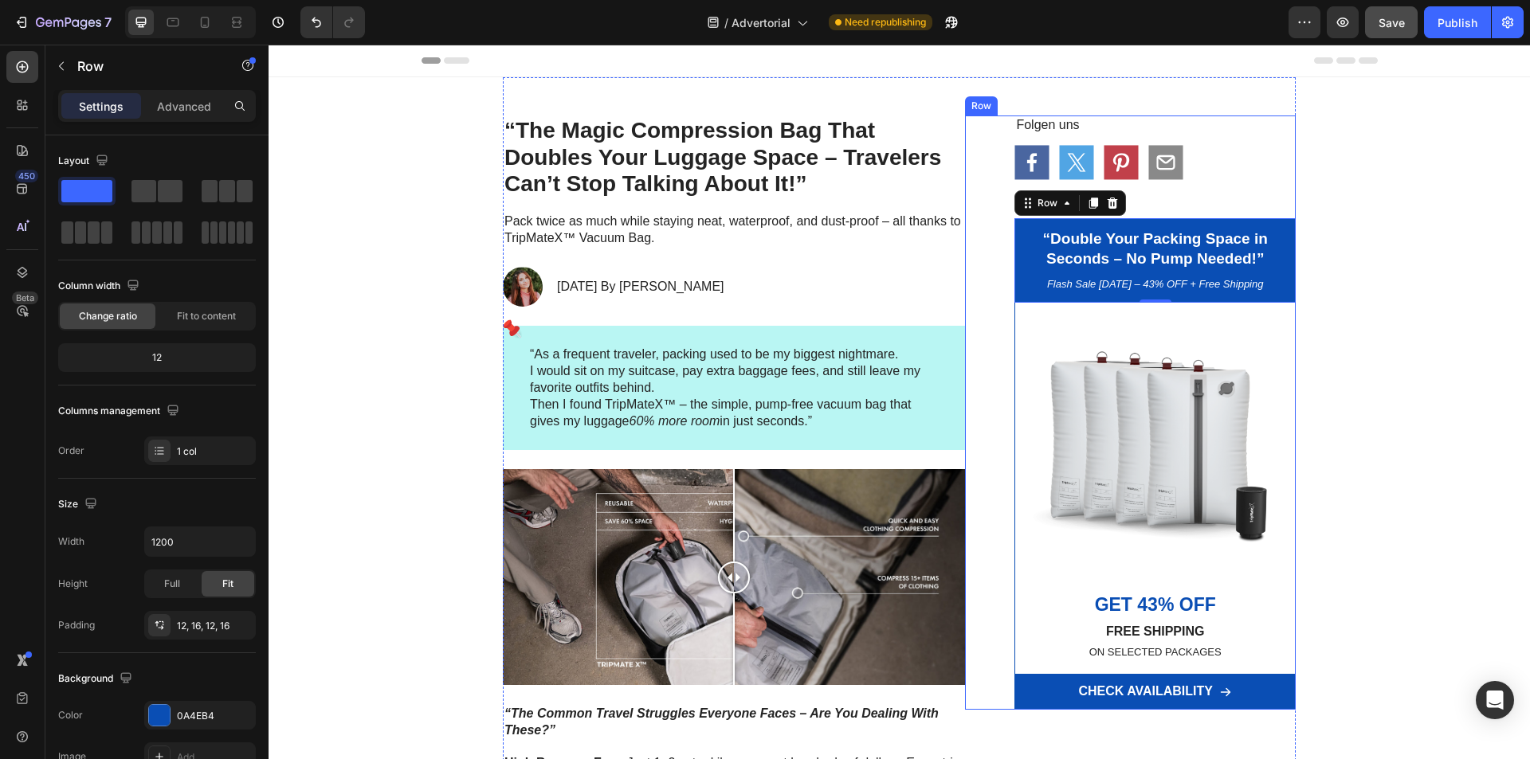
click at [984, 217] on div "Folgen uns Text Block Icon Icon Icon Icon Row “Double Your Packing Space in Sec…" at bounding box center [1130, 413] width 331 height 594
click at [1037, 102] on icon at bounding box center [1043, 100] width 13 height 13
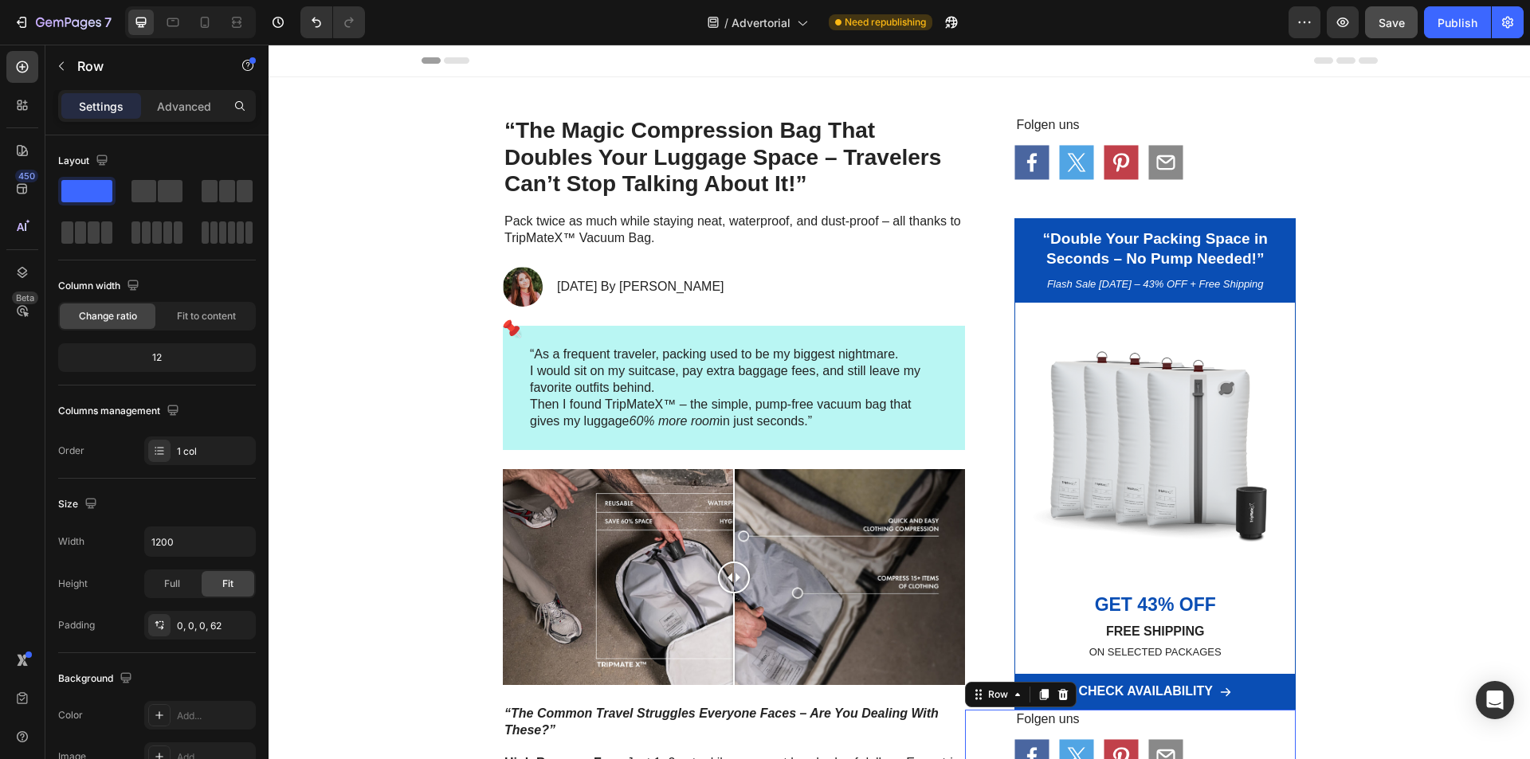
scroll to position [609, 0]
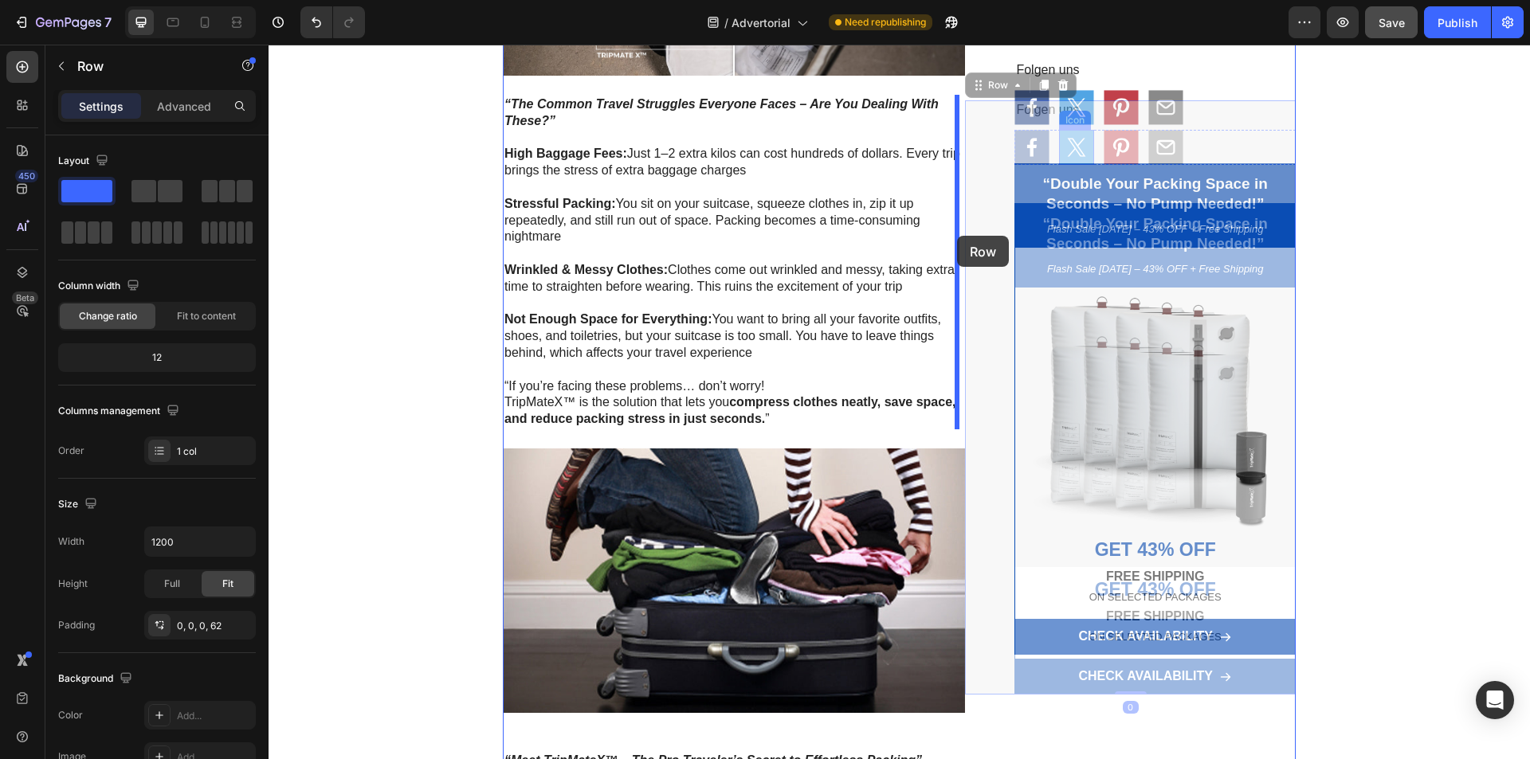
drag, startPoint x: 974, startPoint y: 88, endPoint x: 957, endPoint y: 236, distance: 149.1
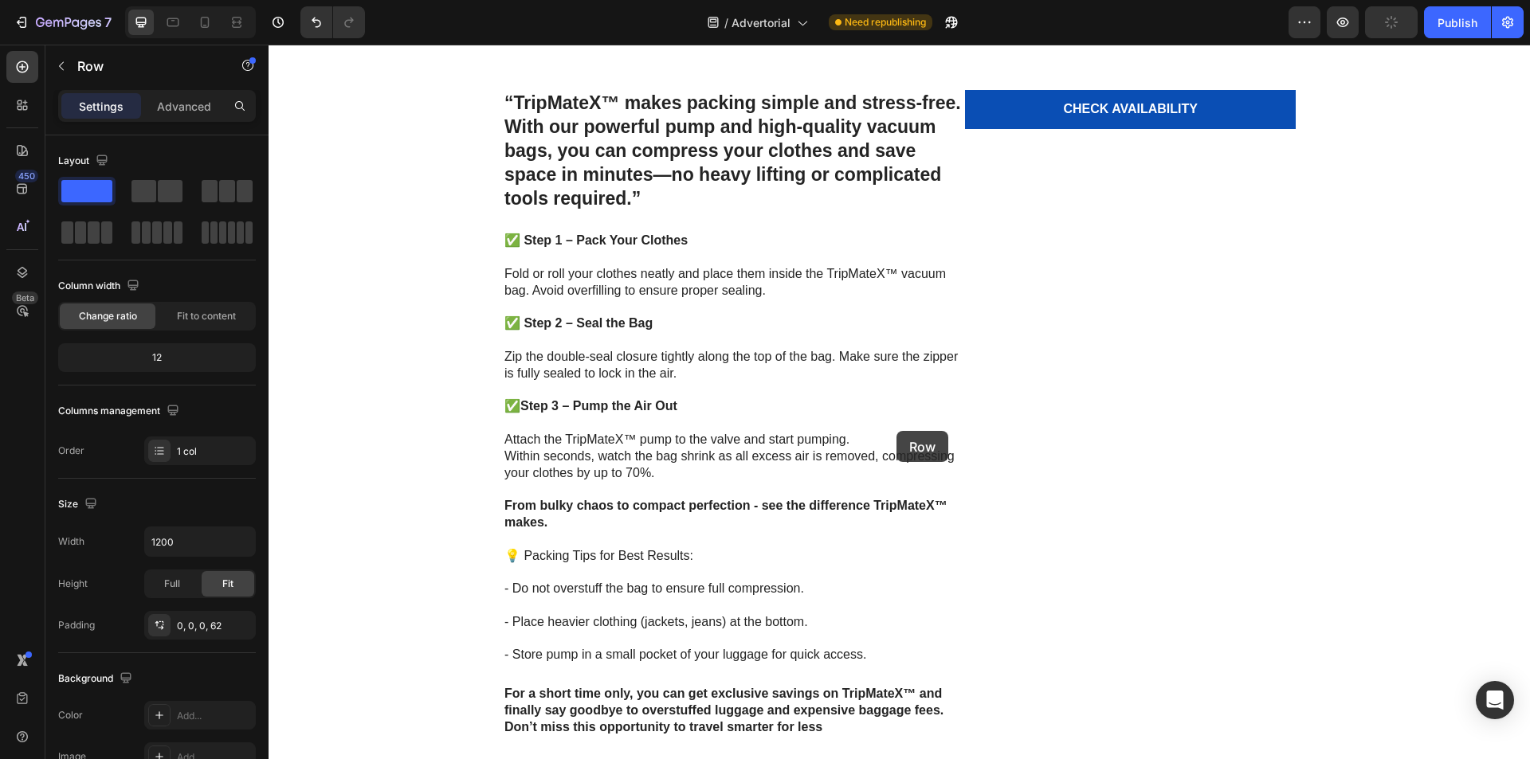
scroll to position [2760, 0]
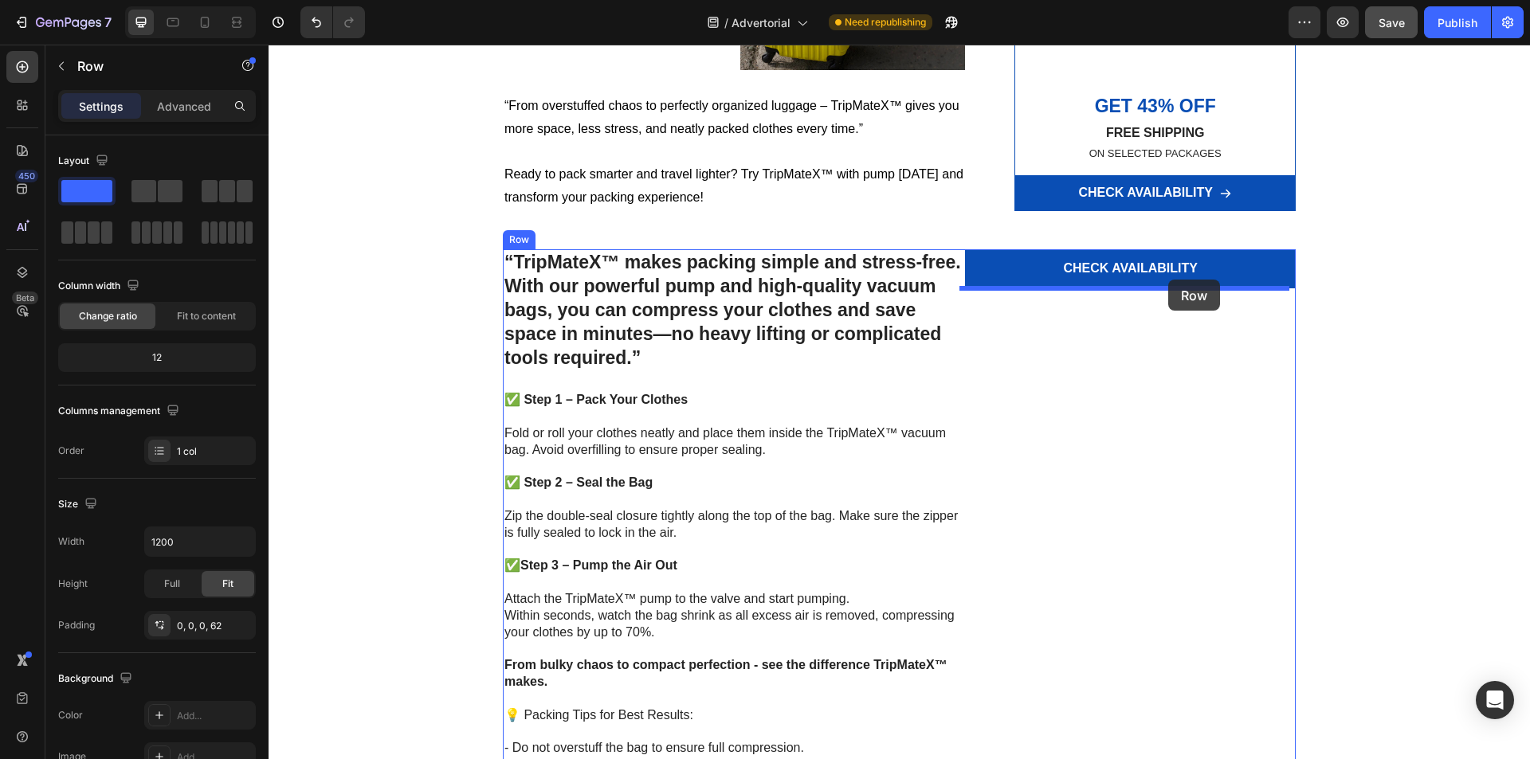
drag, startPoint x: 752, startPoint y: 94, endPoint x: 1168, endPoint y: 280, distance: 455.4
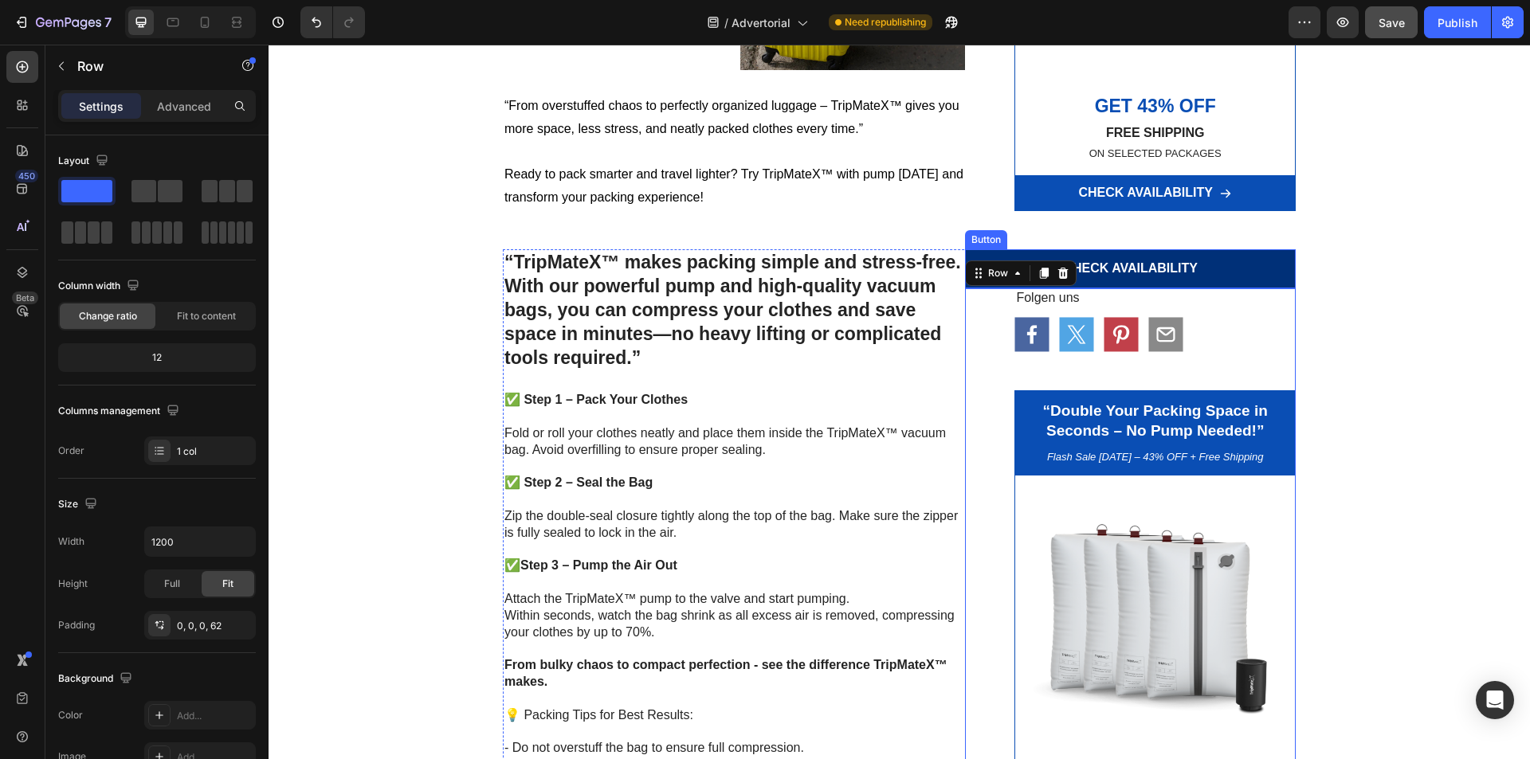
click at [1245, 267] on link "CHECK AVAILABILITY" at bounding box center [1130, 268] width 331 height 39
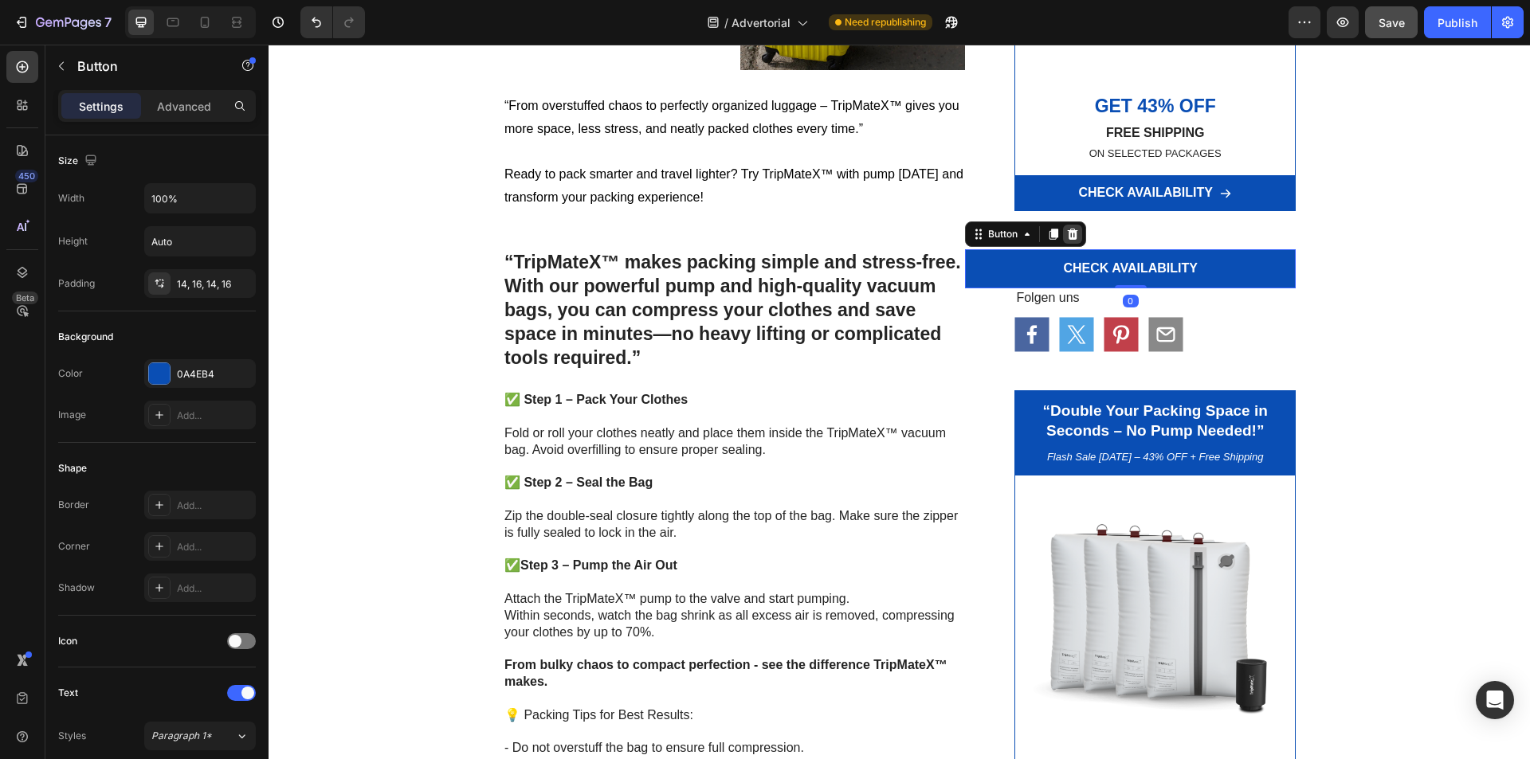
click at [1069, 226] on div at bounding box center [1072, 234] width 19 height 19
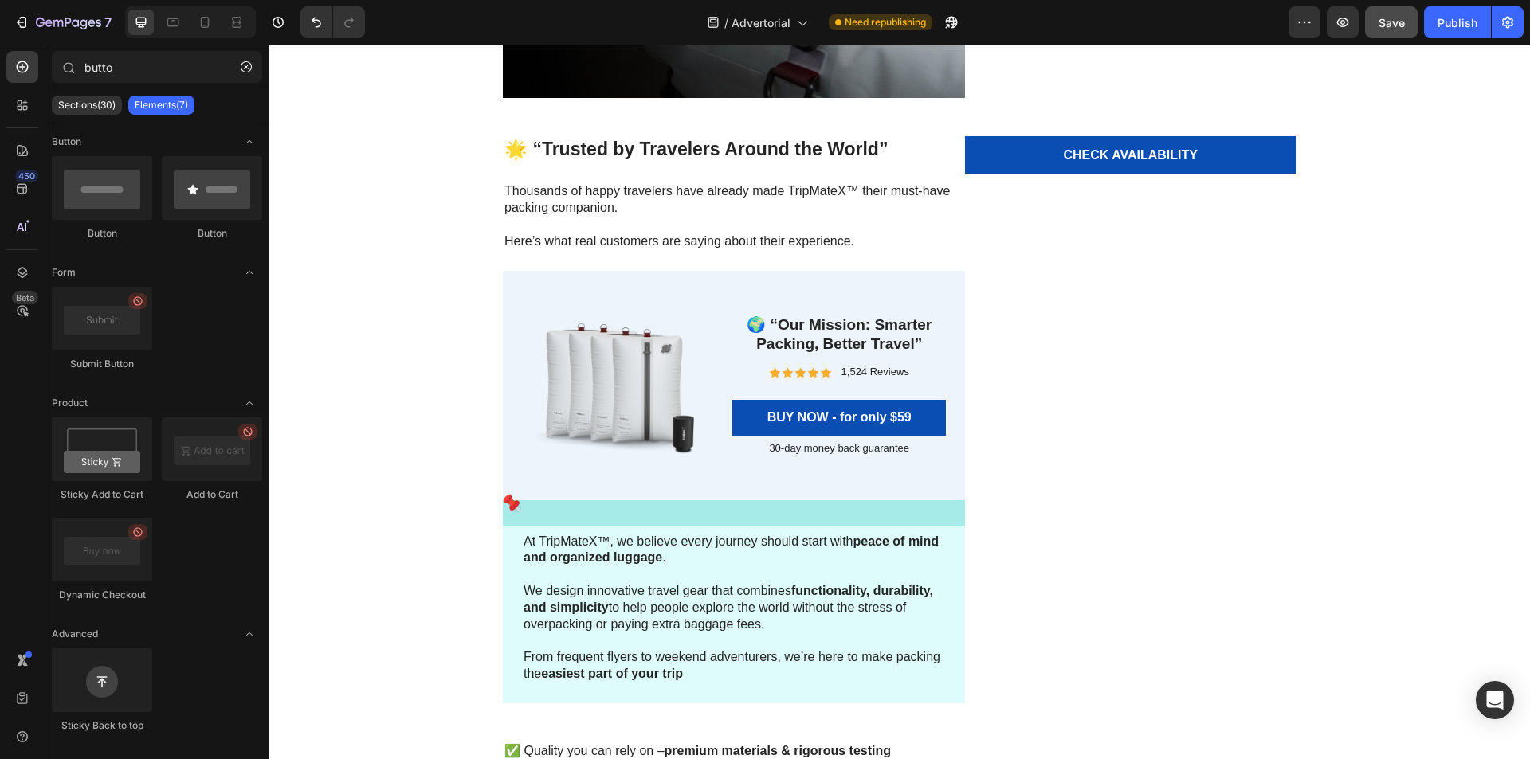
scroll to position [6031, 0]
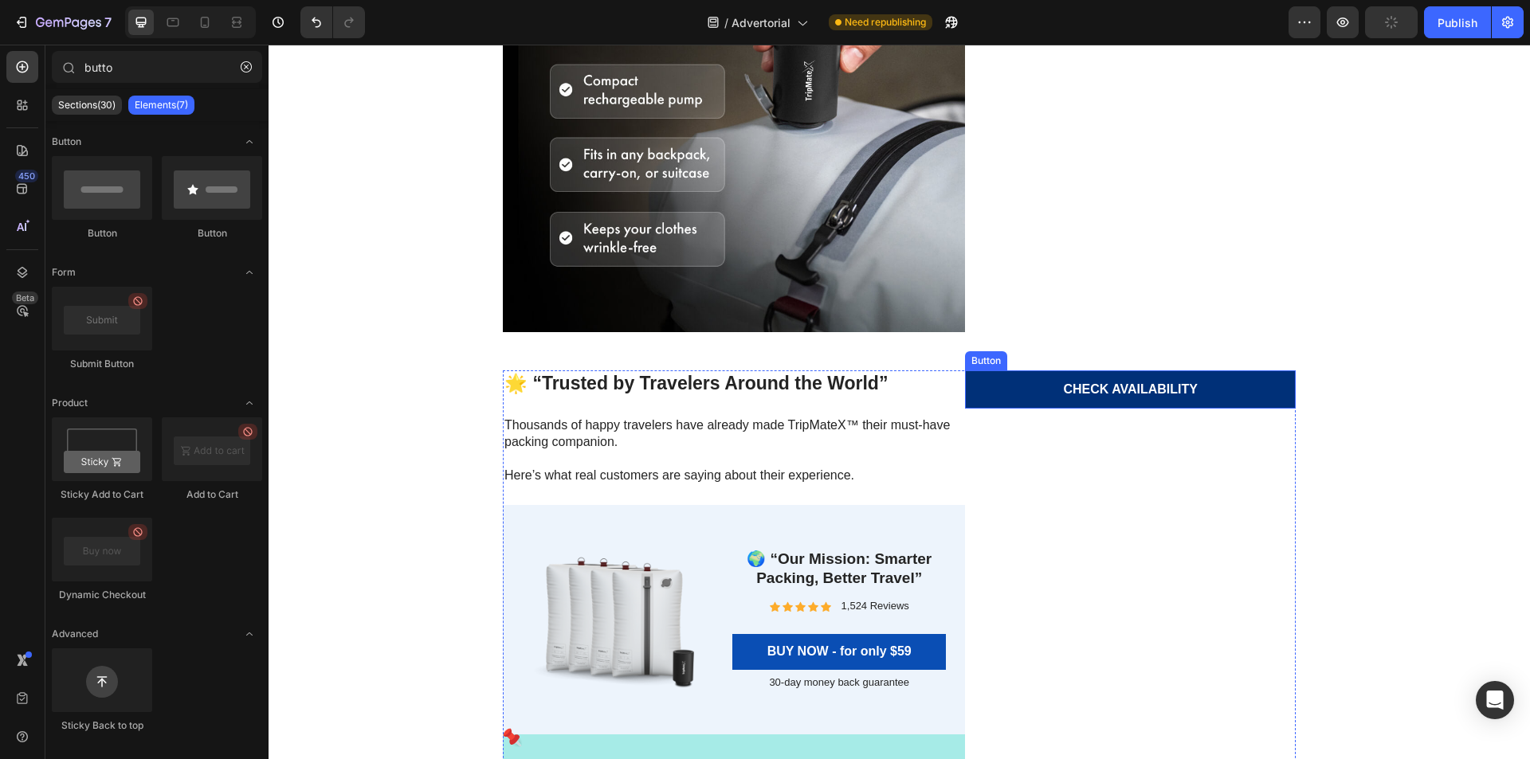
click at [1273, 393] on link "CHECK AVAILABILITY" at bounding box center [1130, 389] width 331 height 39
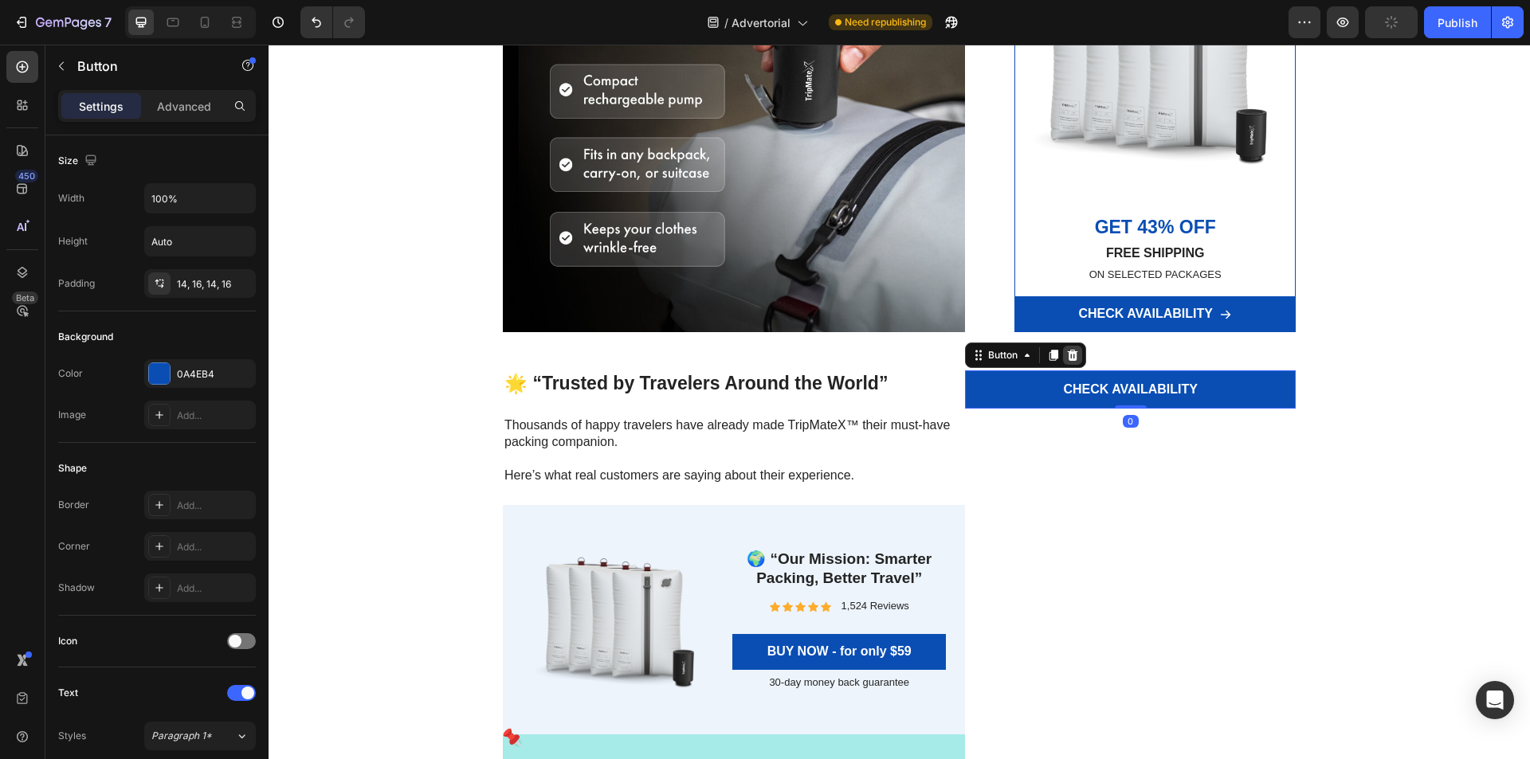
click at [1076, 358] on div at bounding box center [1072, 355] width 19 height 19
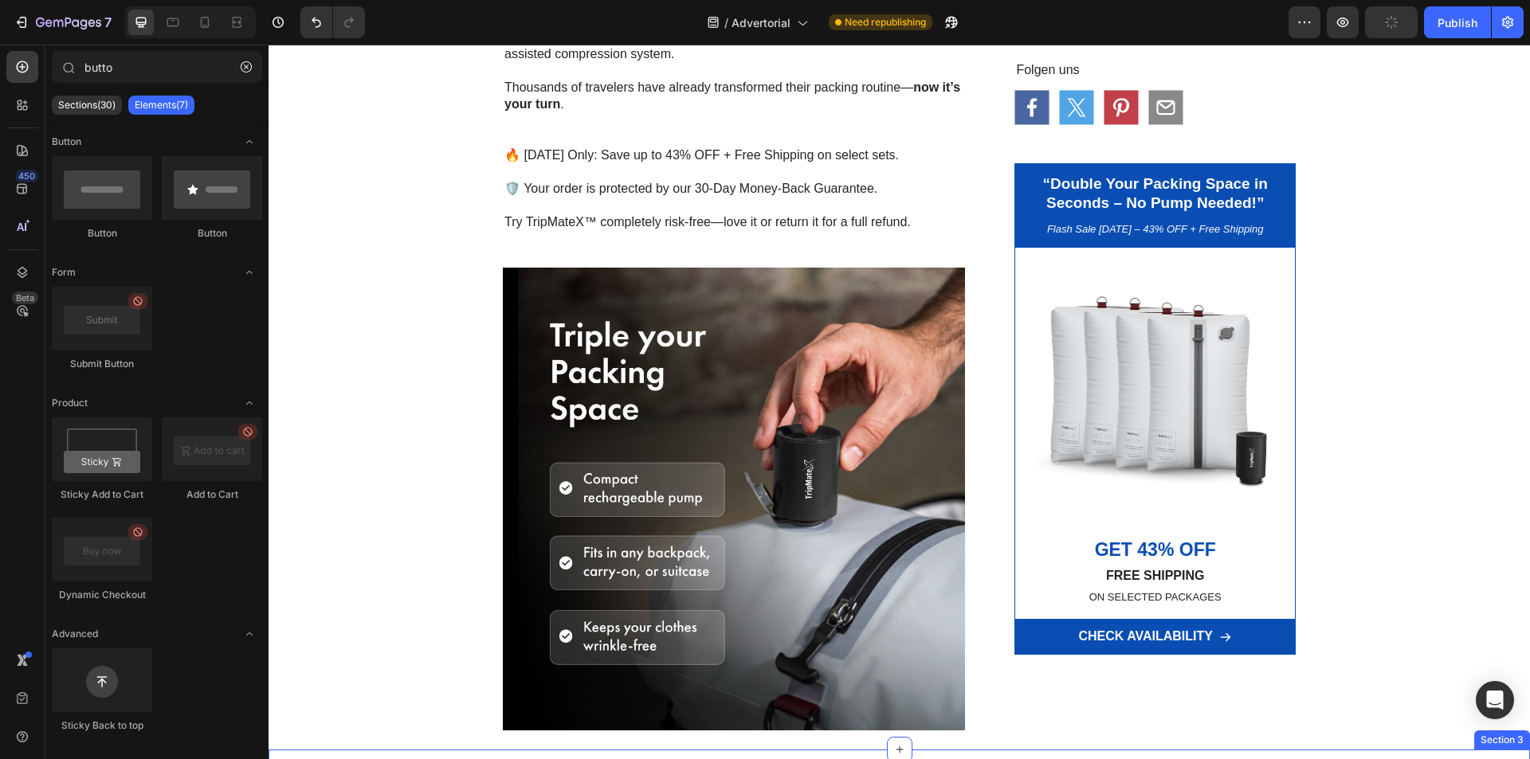
scroll to position [5394, 0]
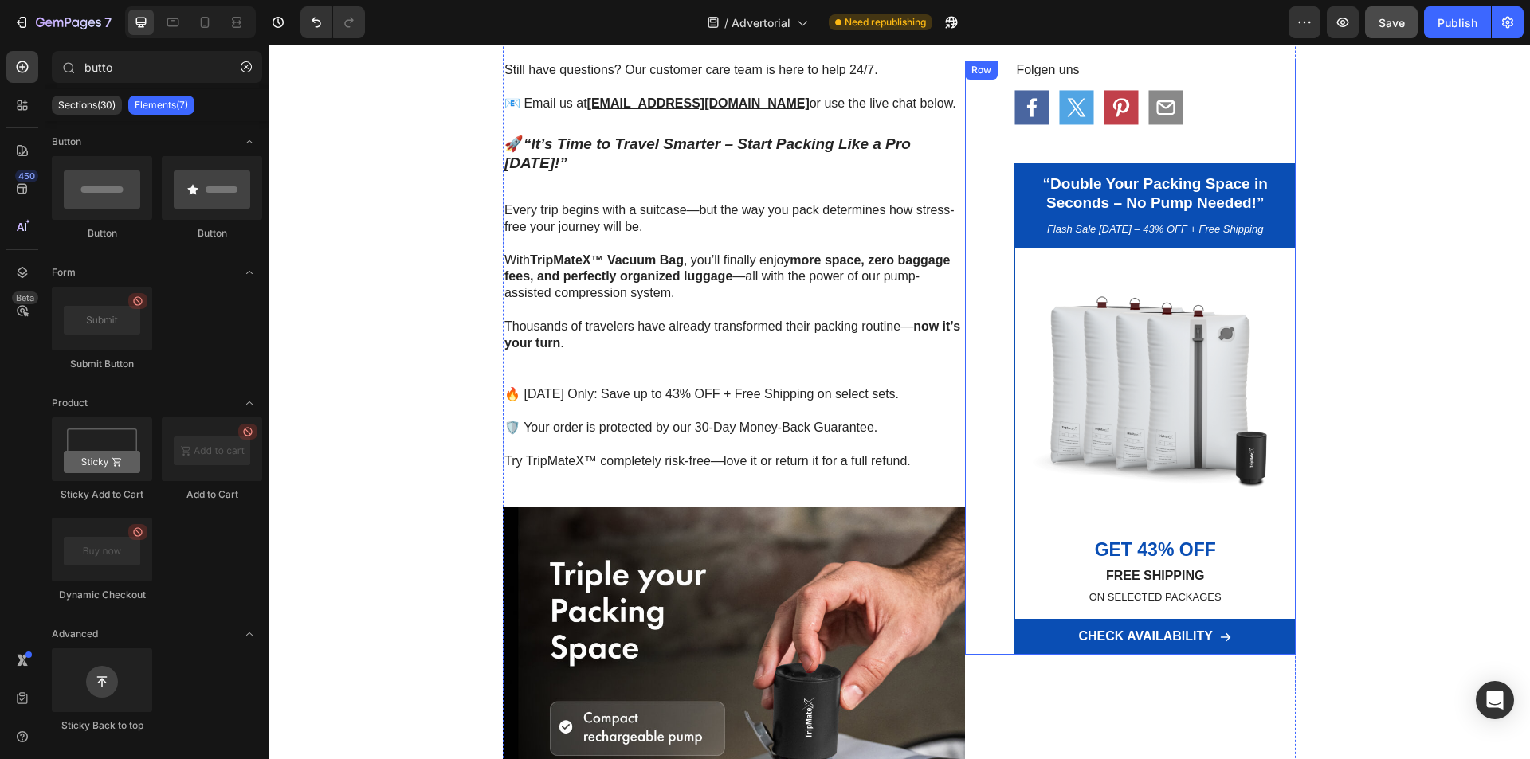
click at [1201, 128] on div "Folgen uns Text Block Icon Icon Icon Icon Row “Double Your Packing Space in Sec…" at bounding box center [1154, 358] width 281 height 594
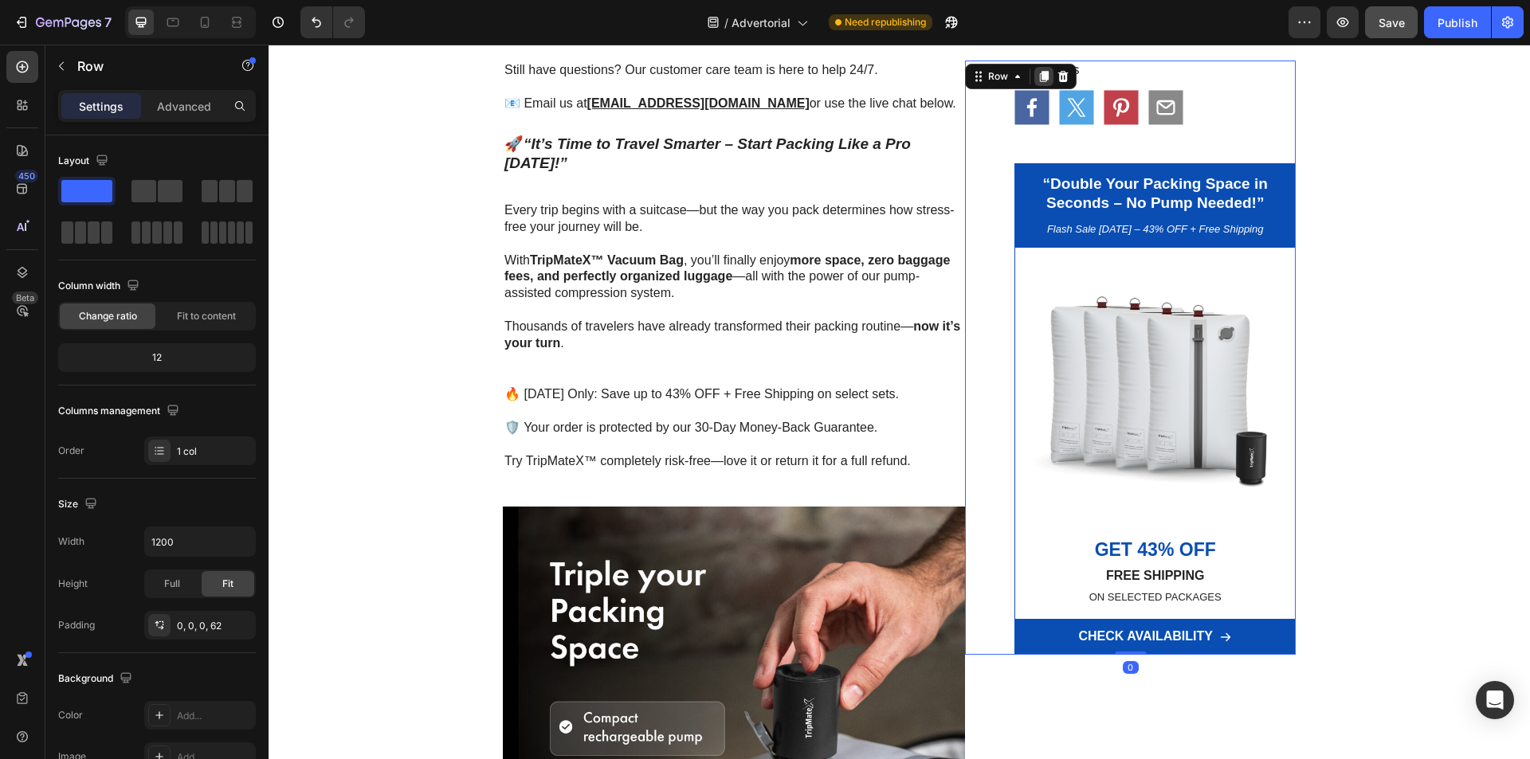
click at [1044, 73] on icon at bounding box center [1043, 76] width 13 height 13
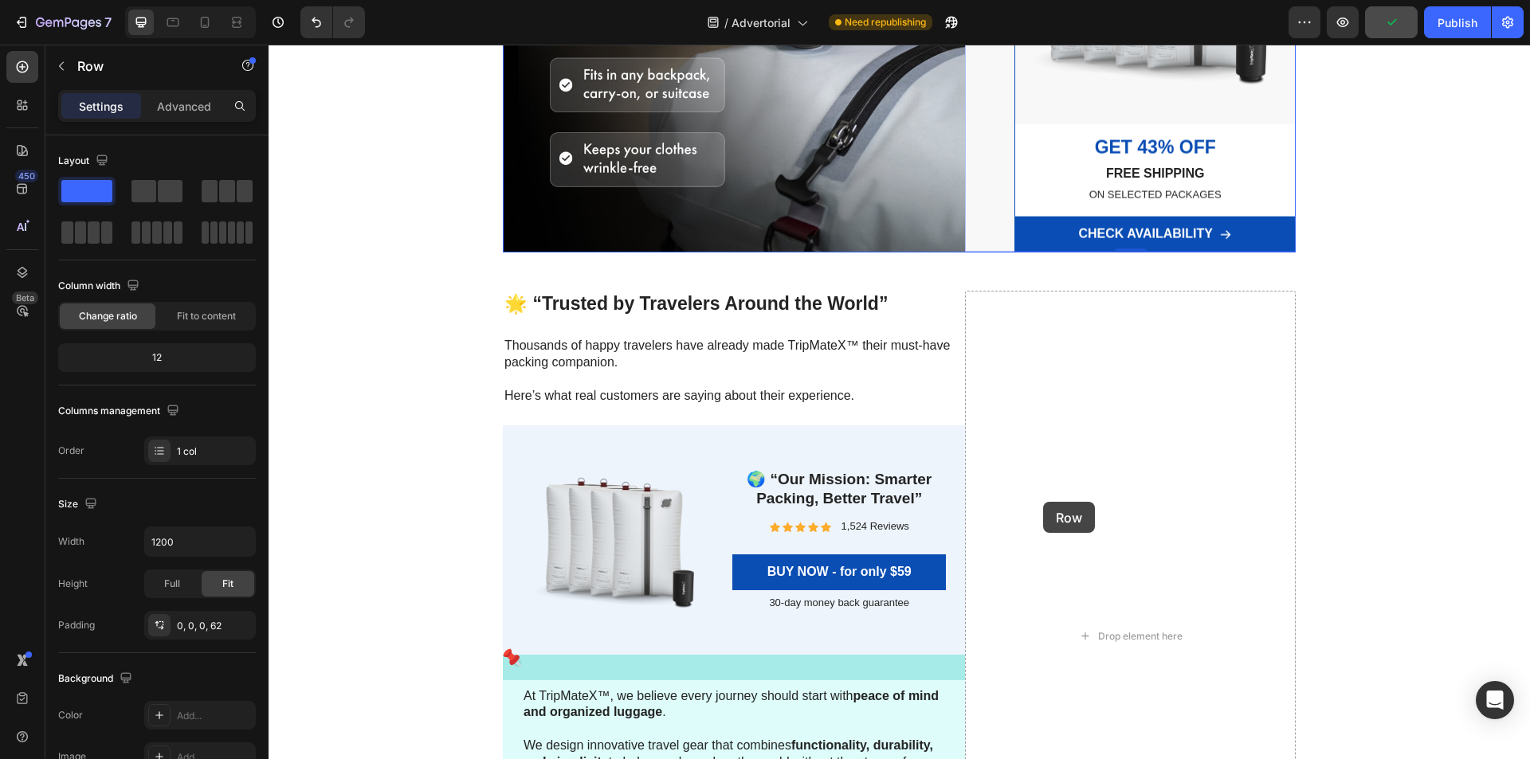
scroll to position [6191, 0]
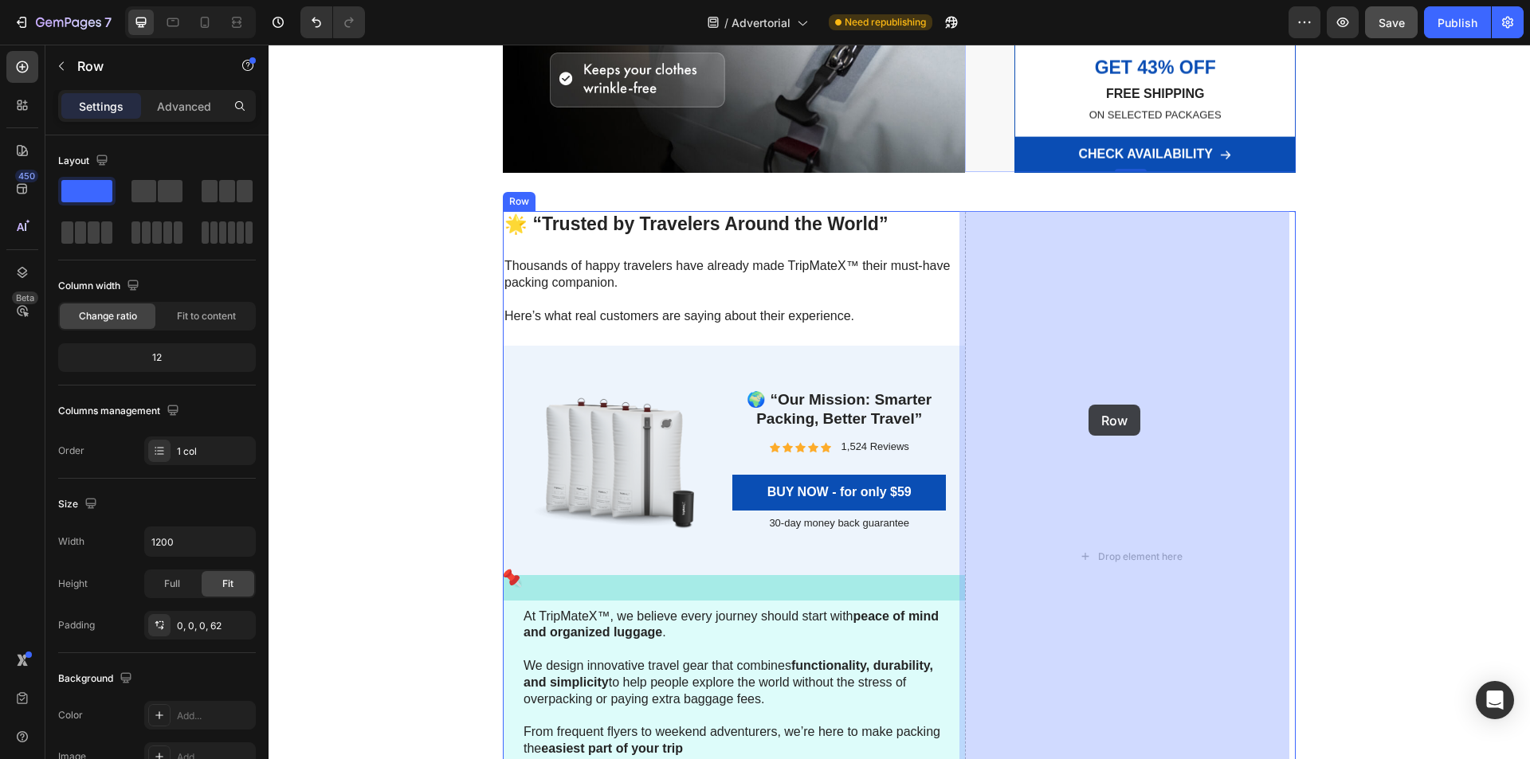
drag, startPoint x: 989, startPoint y: 82, endPoint x: 1088, endPoint y: 405, distance: 337.4
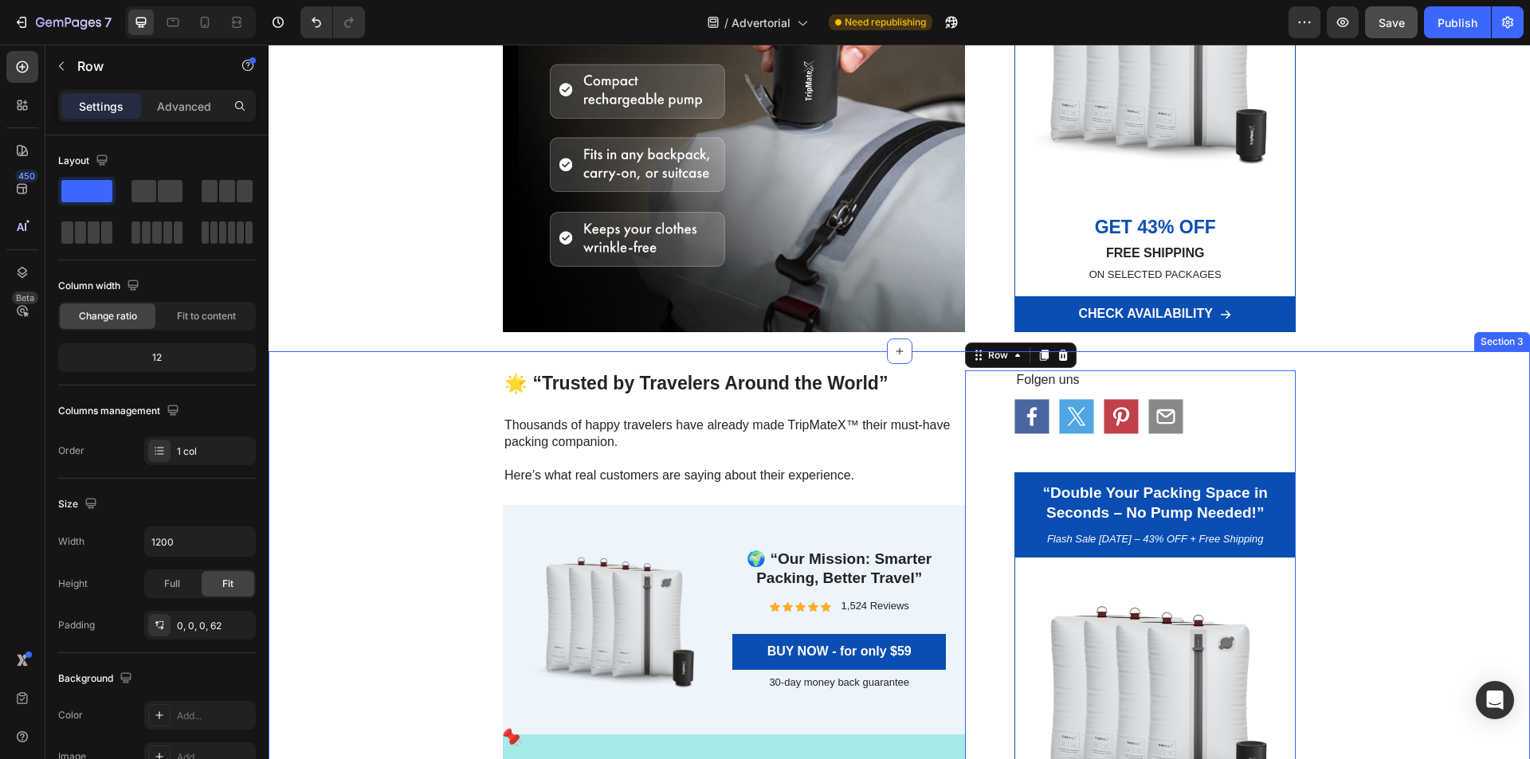
scroll to position [5872, 0]
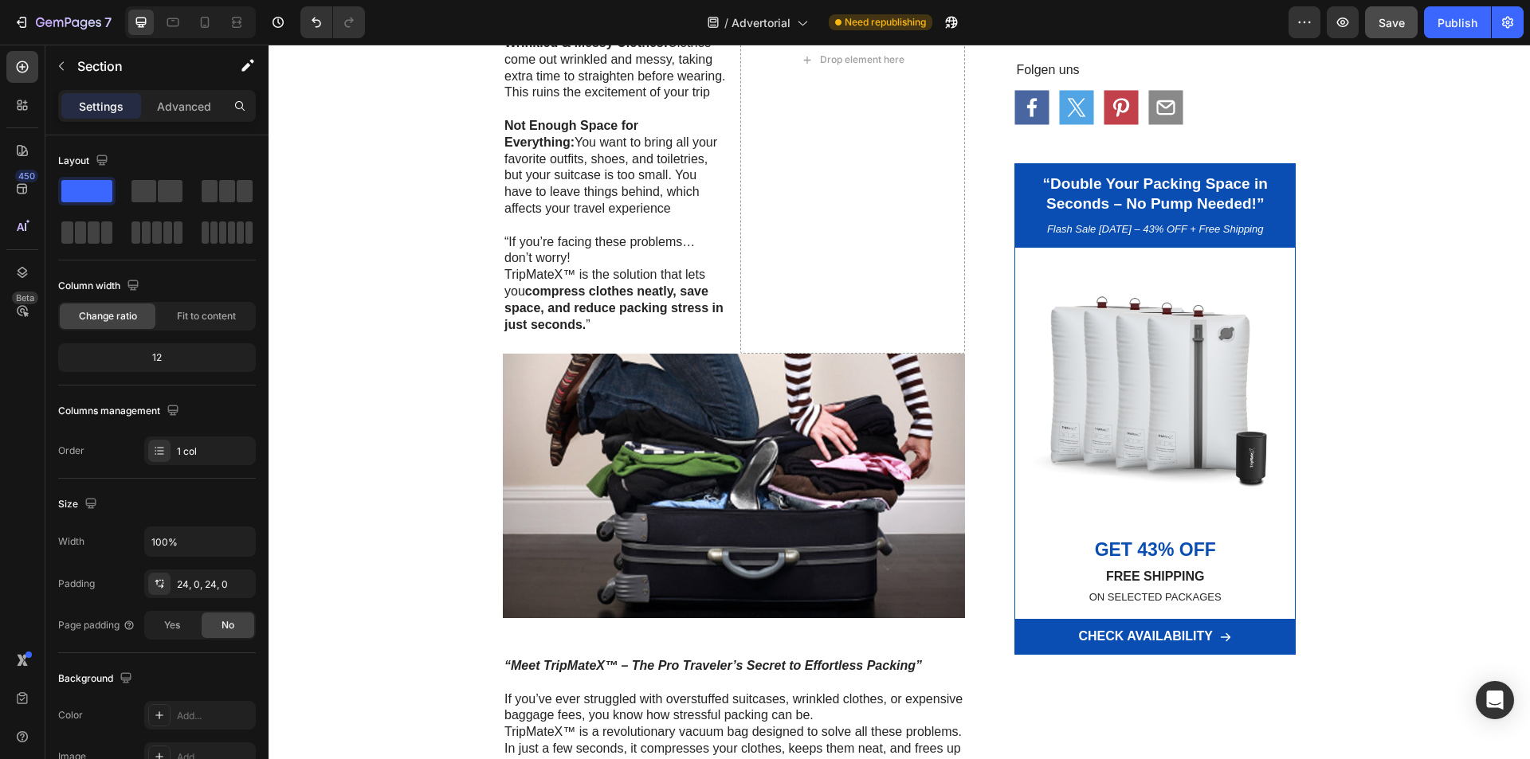
scroll to position [760, 0]
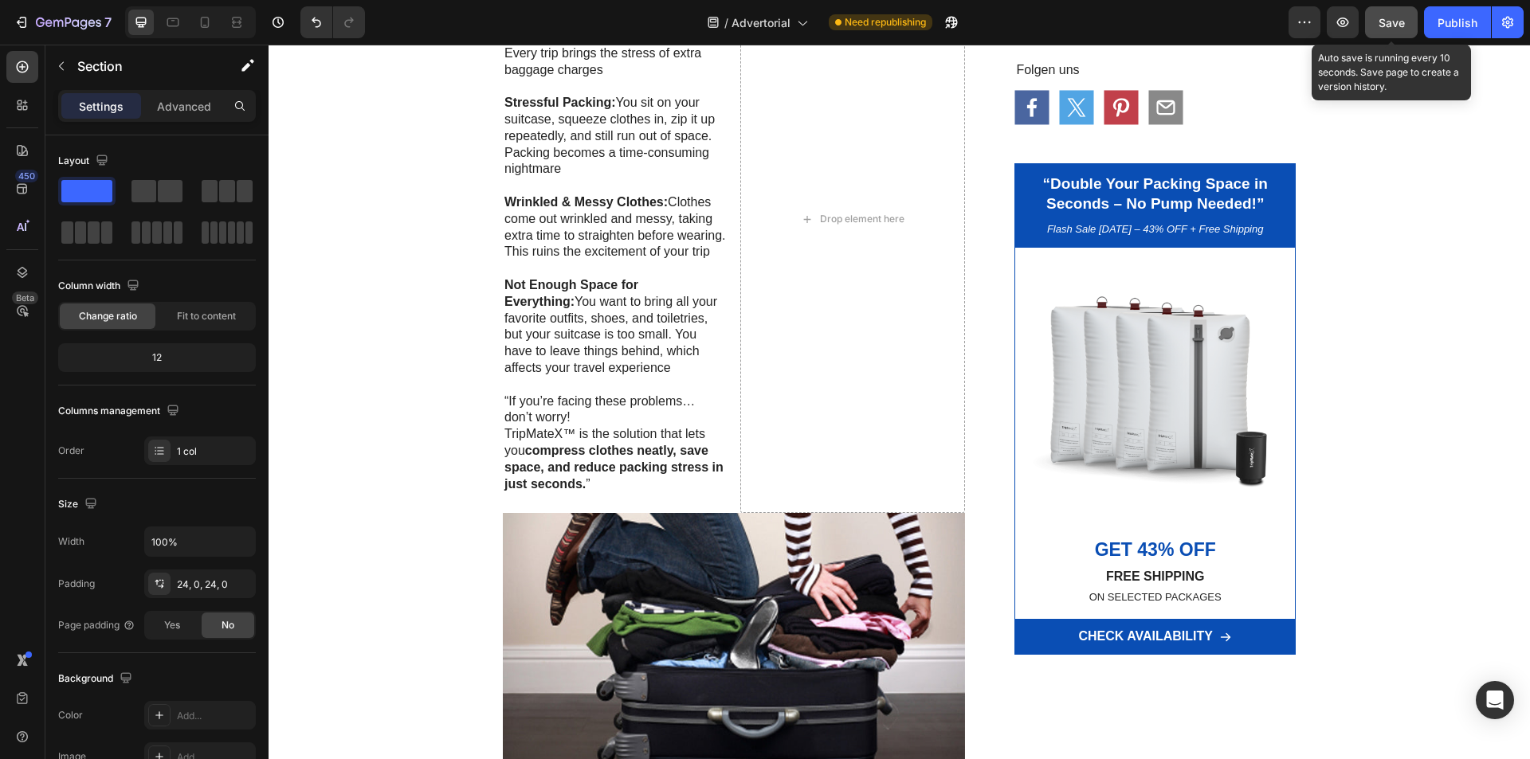
click at [1403, 31] on button "Save" at bounding box center [1391, 22] width 53 height 32
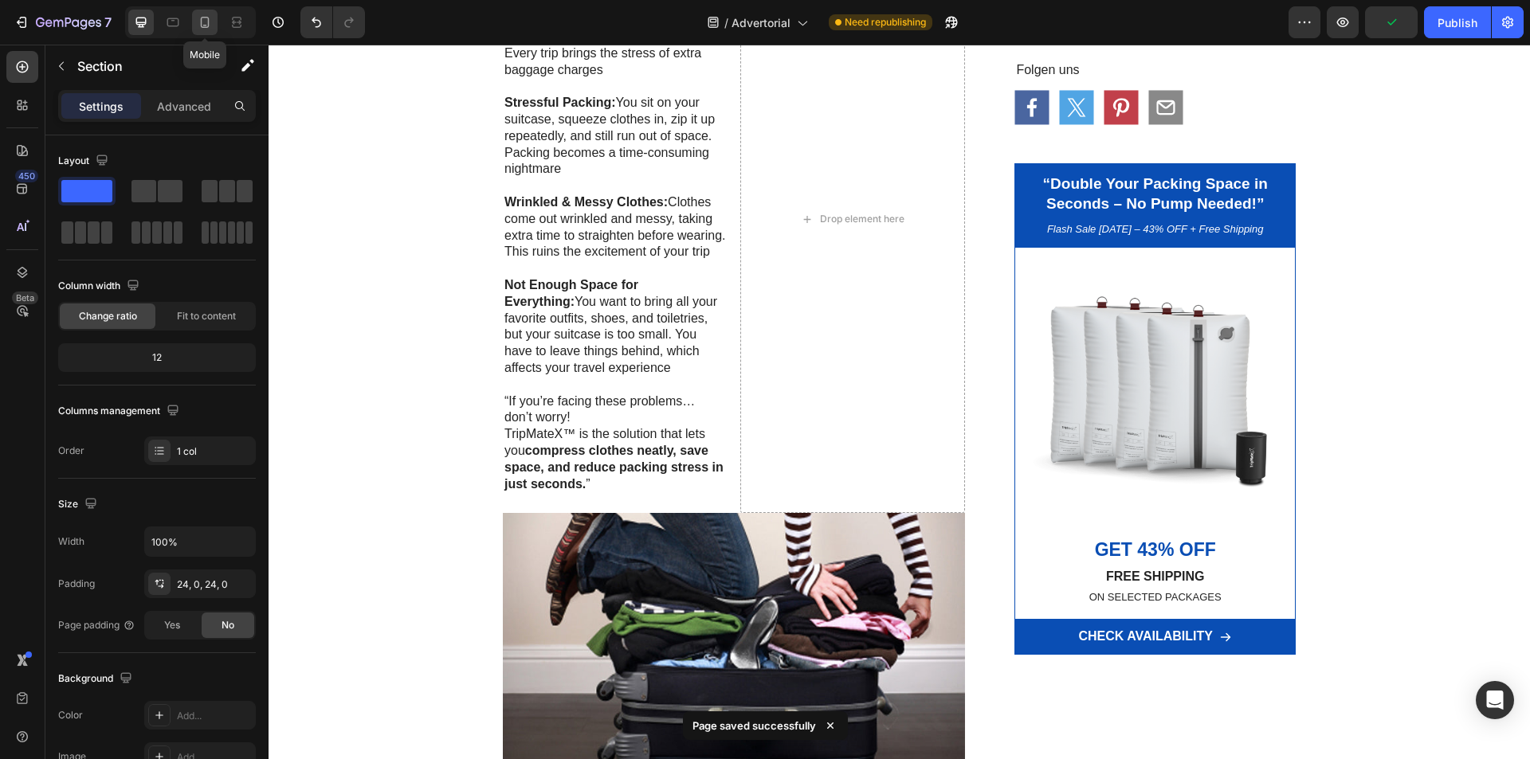
click at [206, 20] on icon at bounding box center [205, 22] width 16 height 16
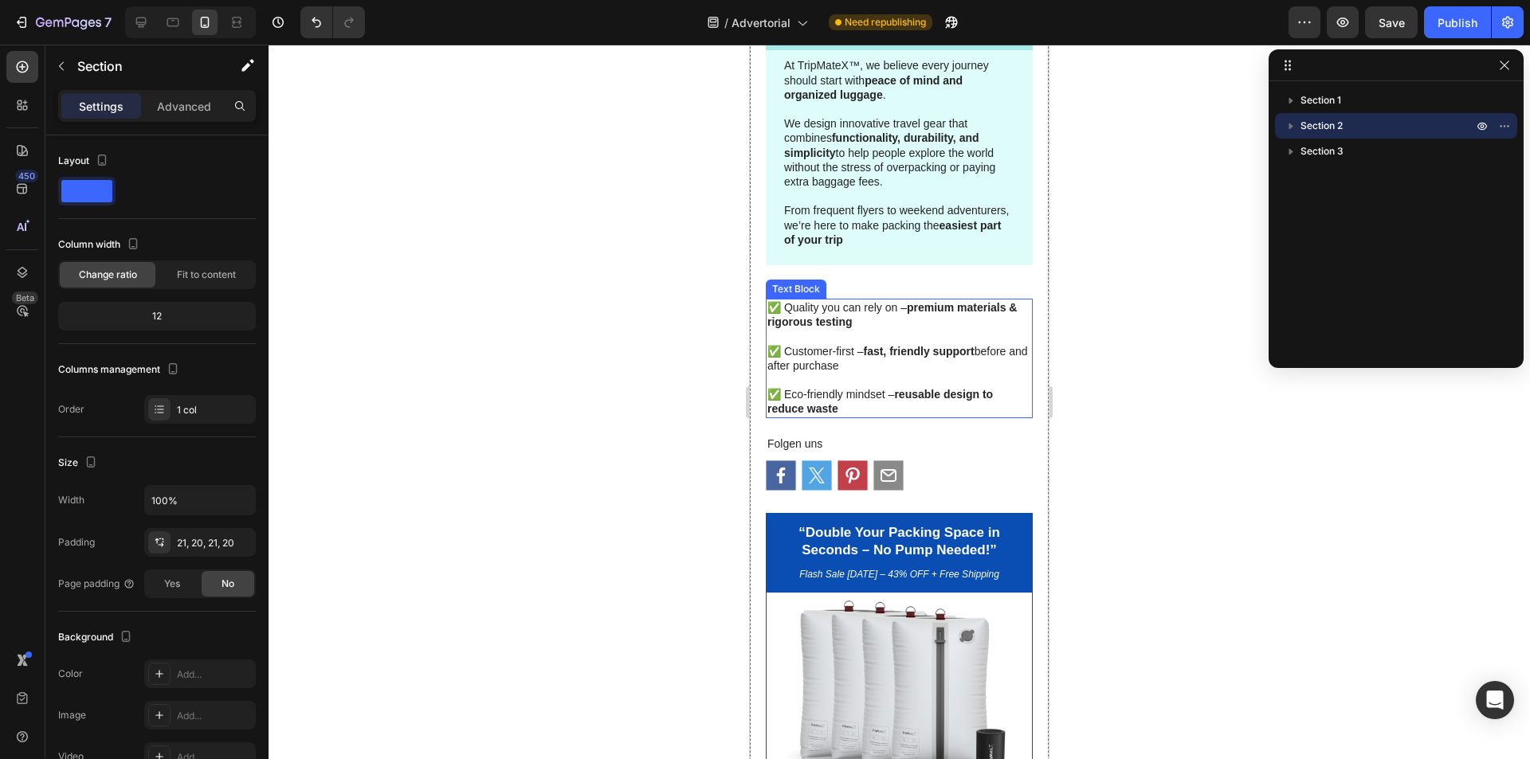
scroll to position [8033, 0]
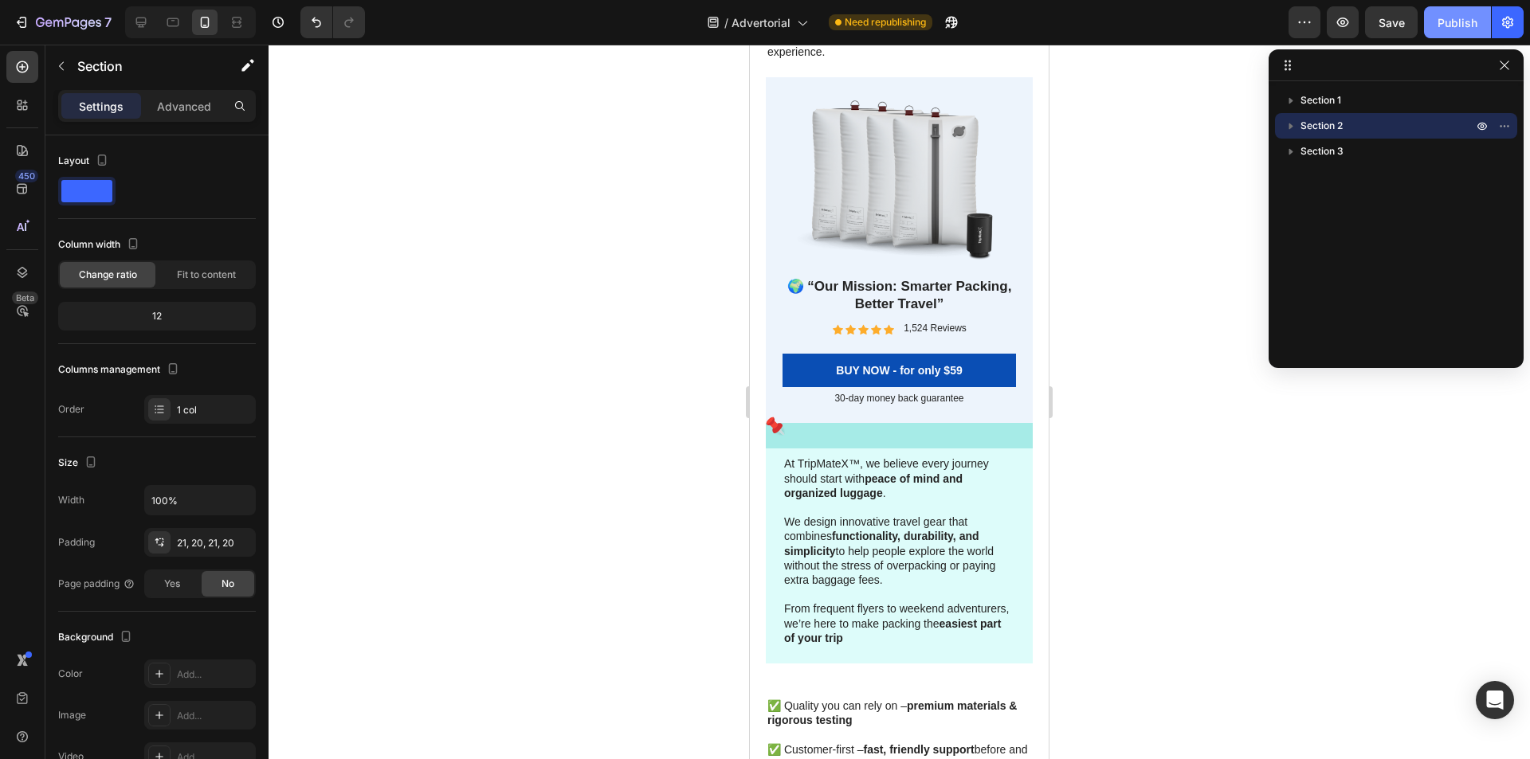
click at [1449, 29] on div "Publish" at bounding box center [1457, 22] width 40 height 17
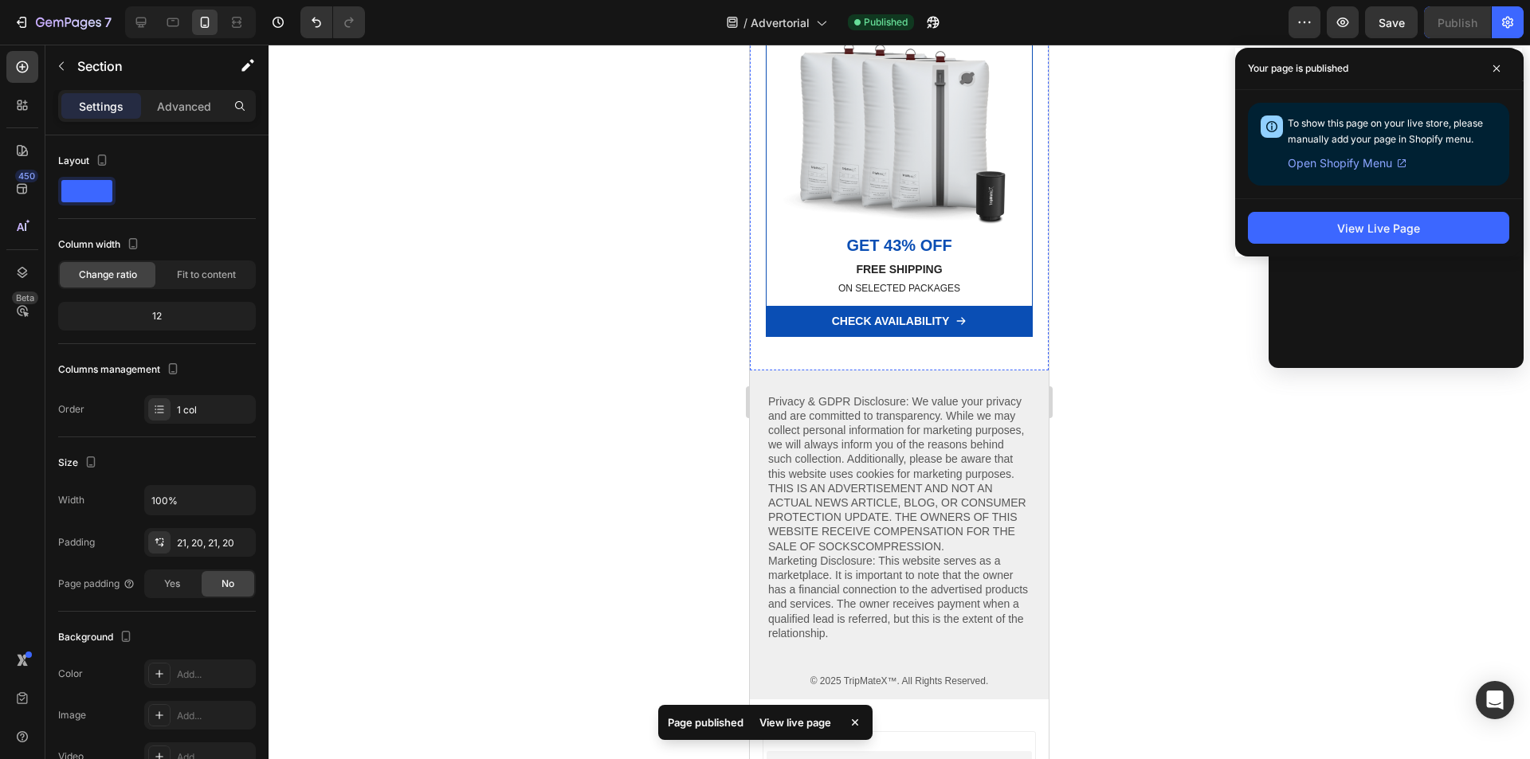
scroll to position [9296, 0]
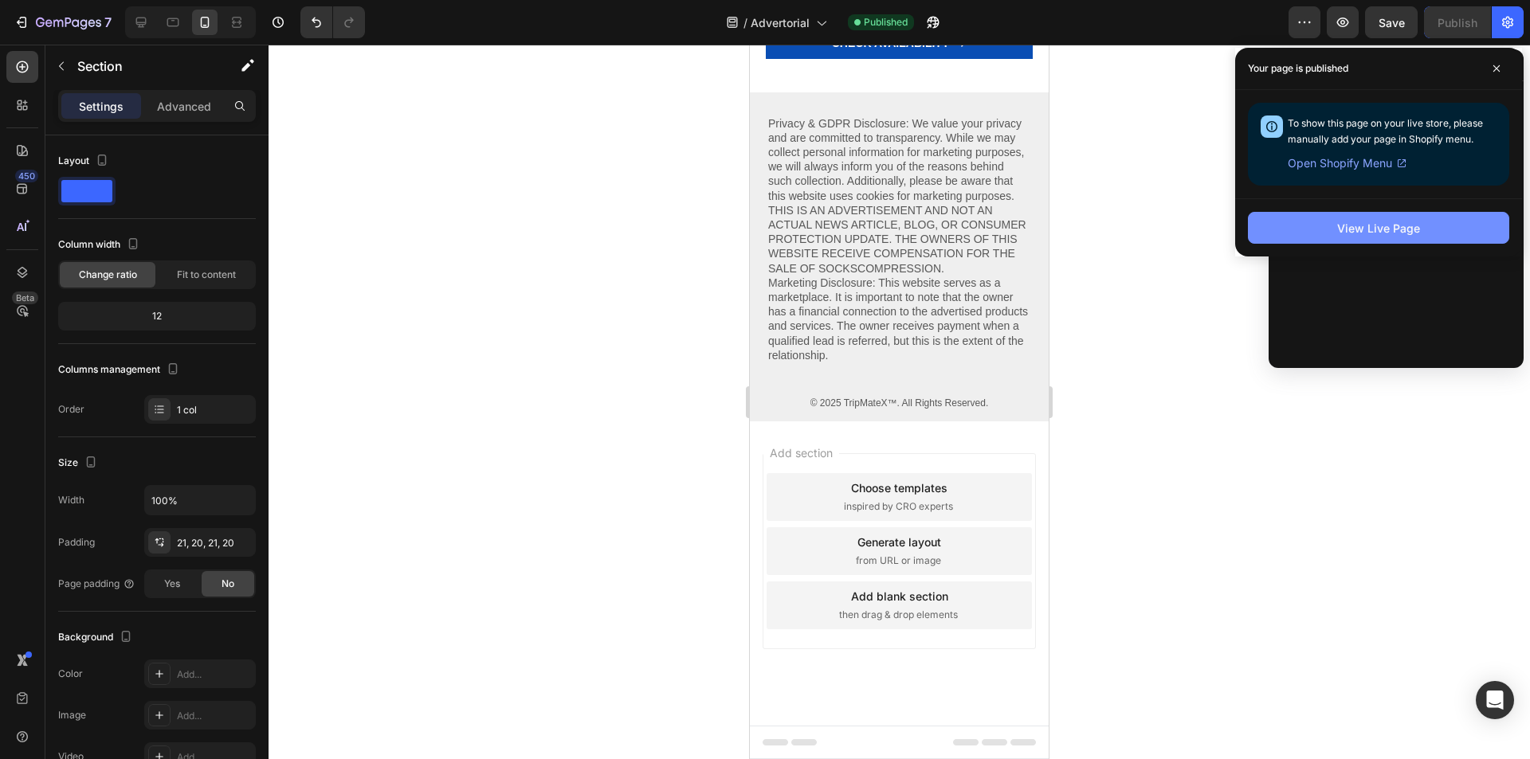
click at [1409, 234] on div "View Live Page" at bounding box center [1378, 228] width 83 height 17
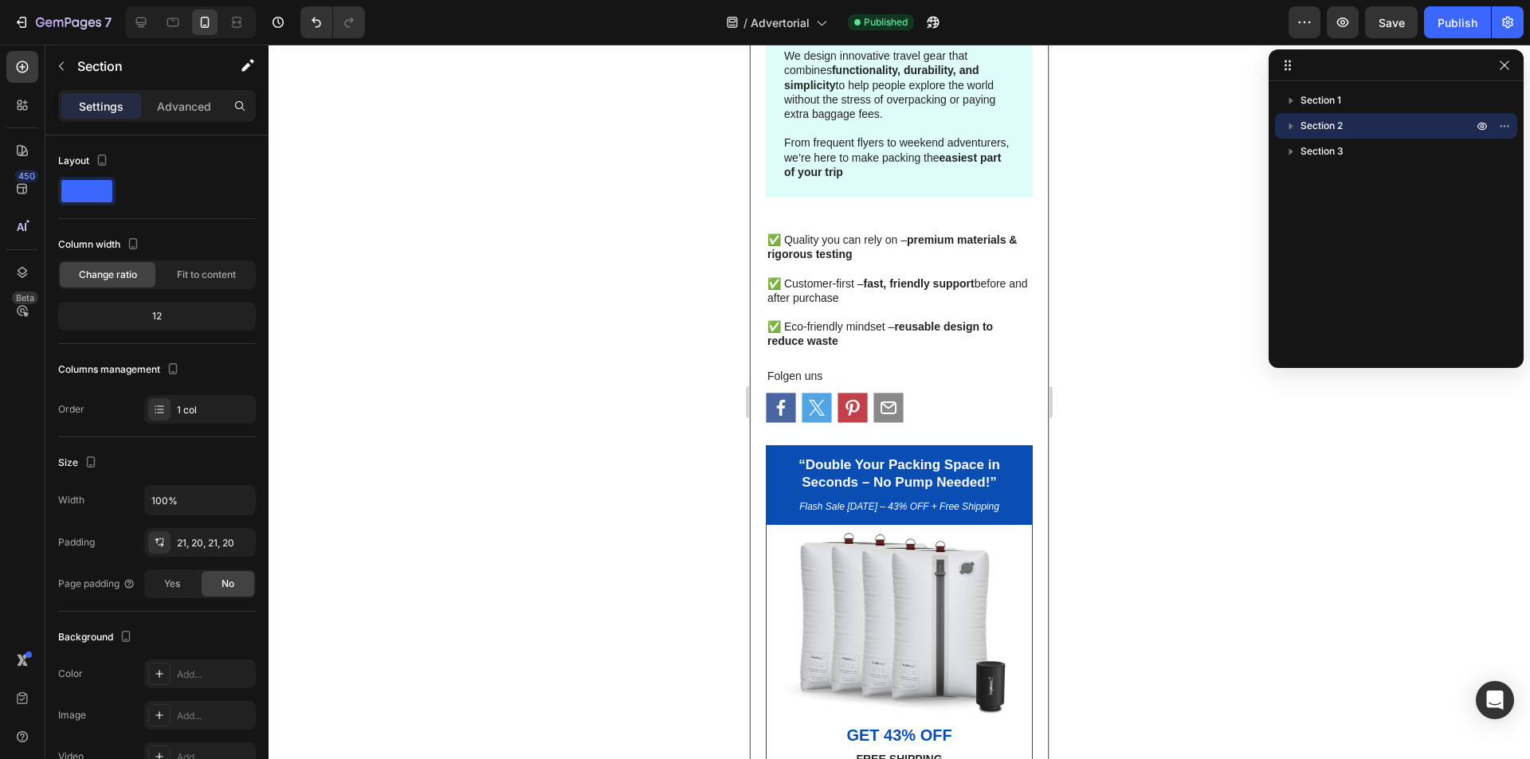
scroll to position [8101, 0]
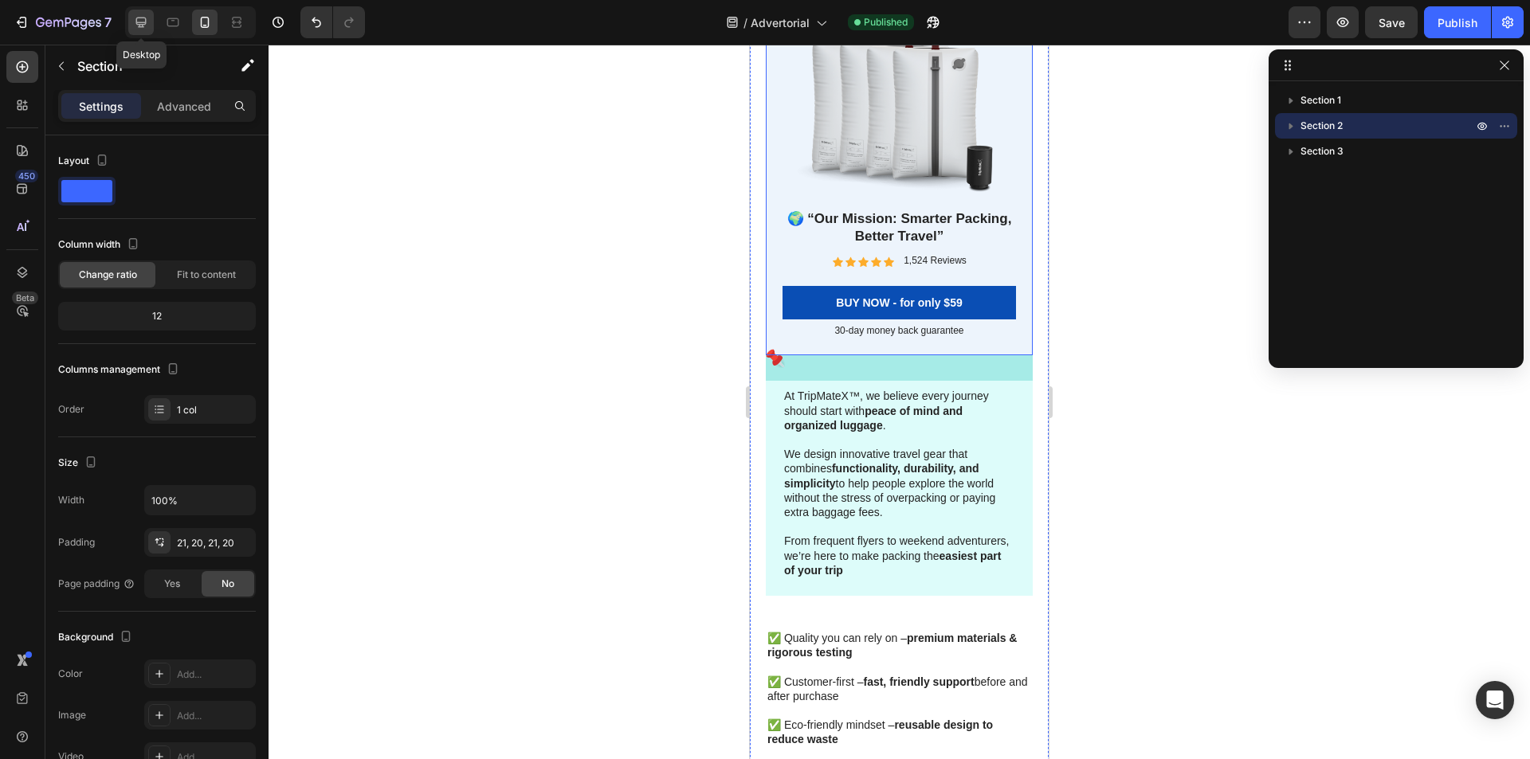
click at [152, 21] on div at bounding box center [140, 22] width 25 height 25
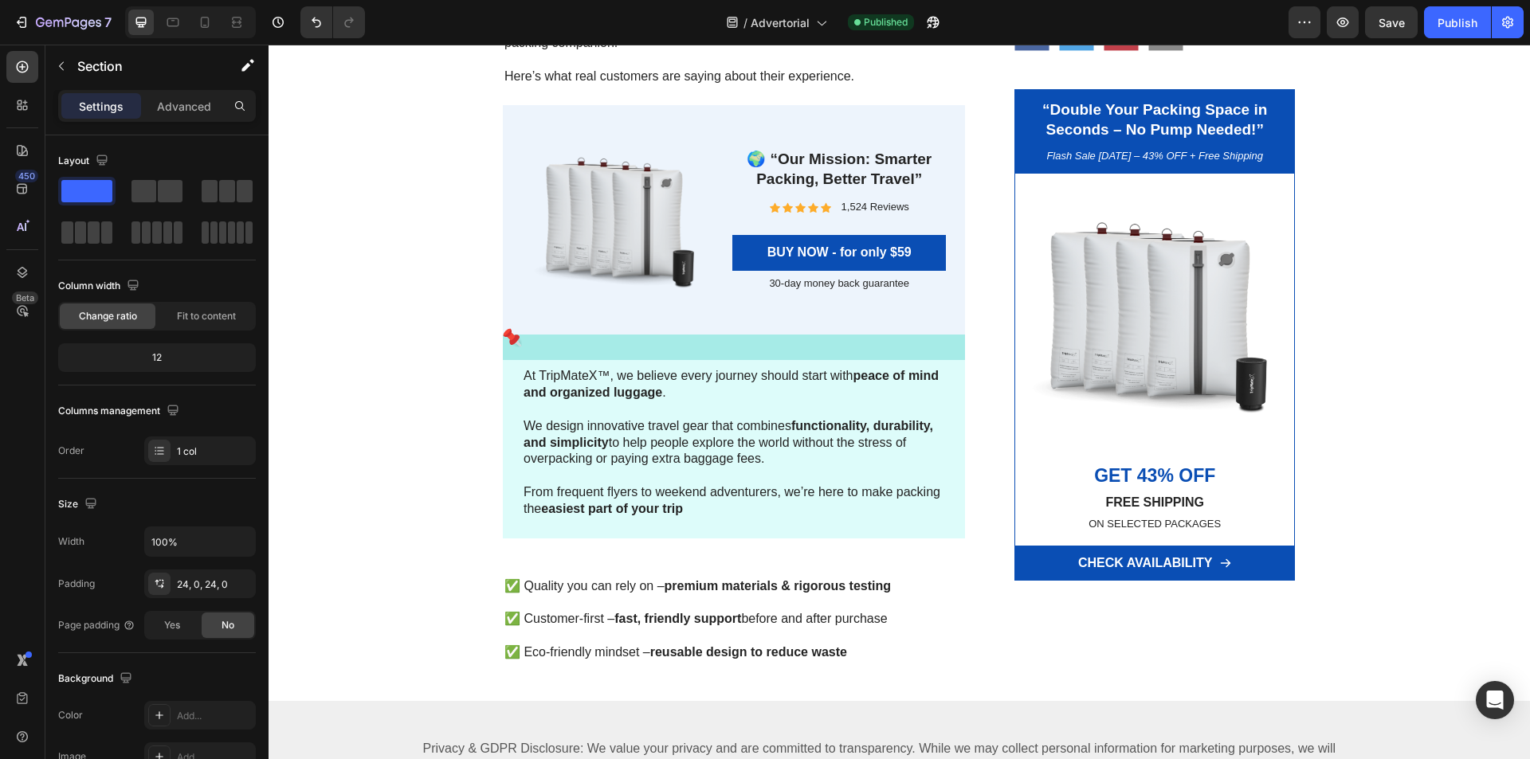
scroll to position [5728, 0]
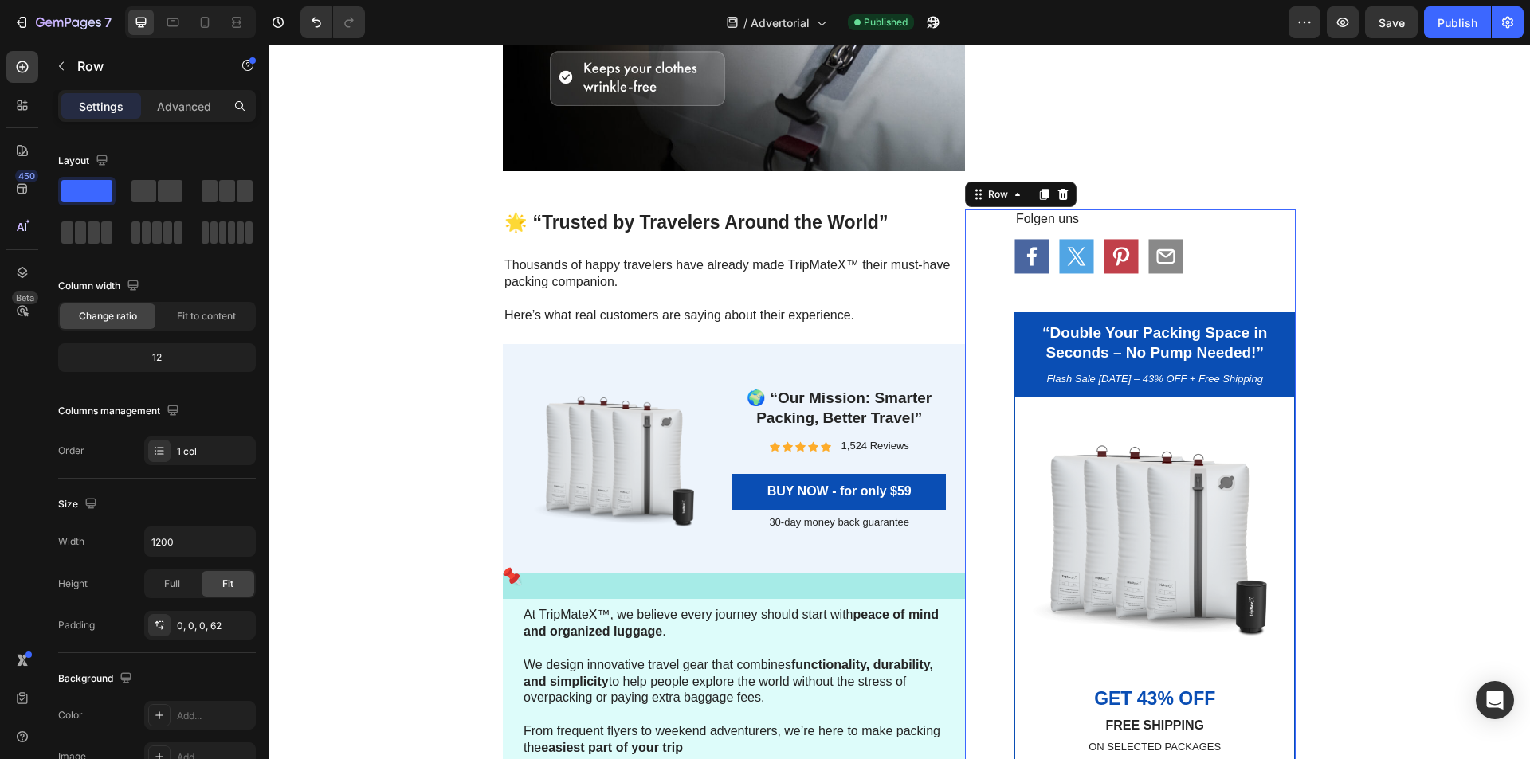
click at [981, 284] on div "Folgen uns Text Block Icon Icon Icon Icon Row “Double Your Packing Space in Sec…" at bounding box center [1130, 507] width 331 height 594
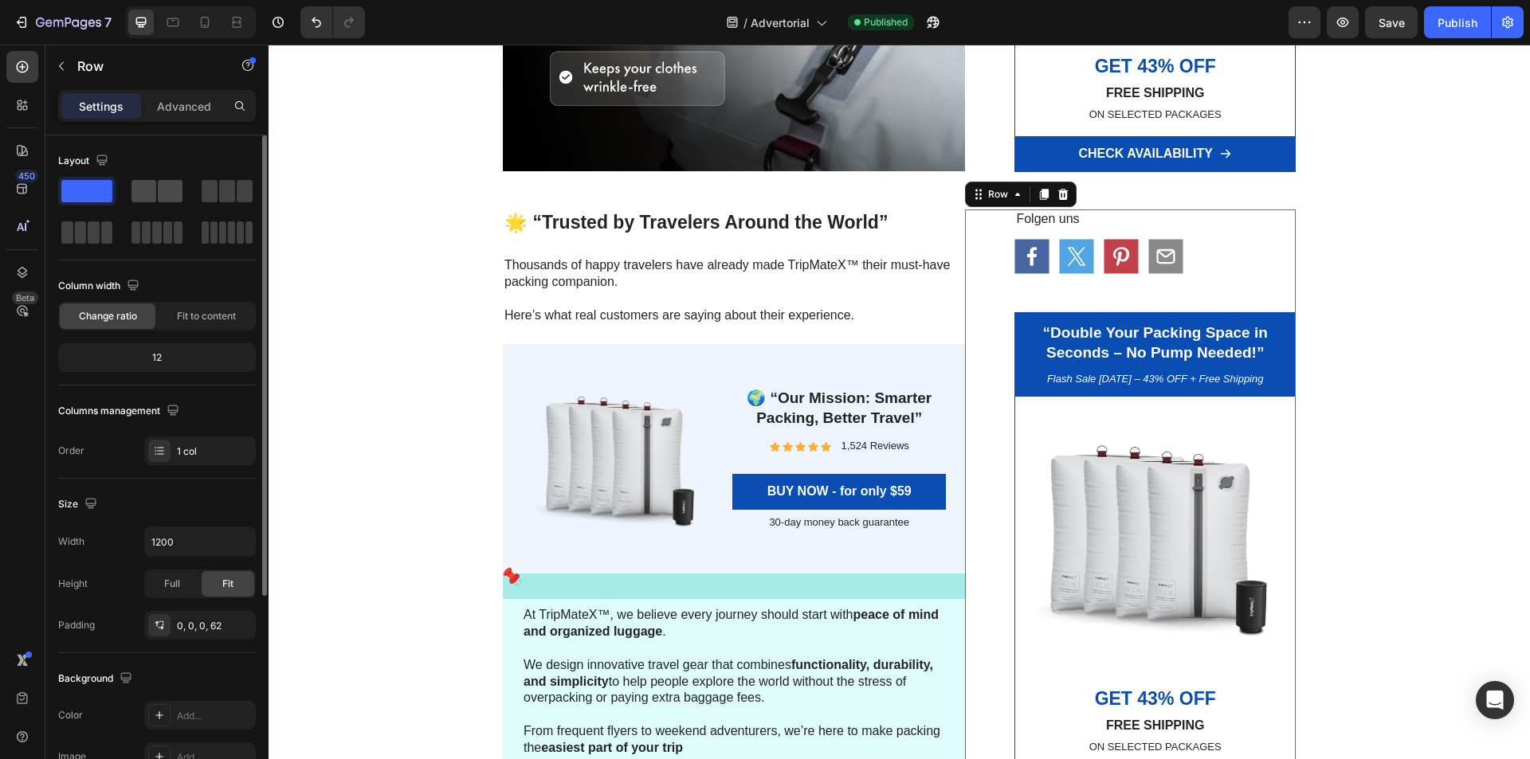
click at [167, 201] on span at bounding box center [170, 191] width 25 height 22
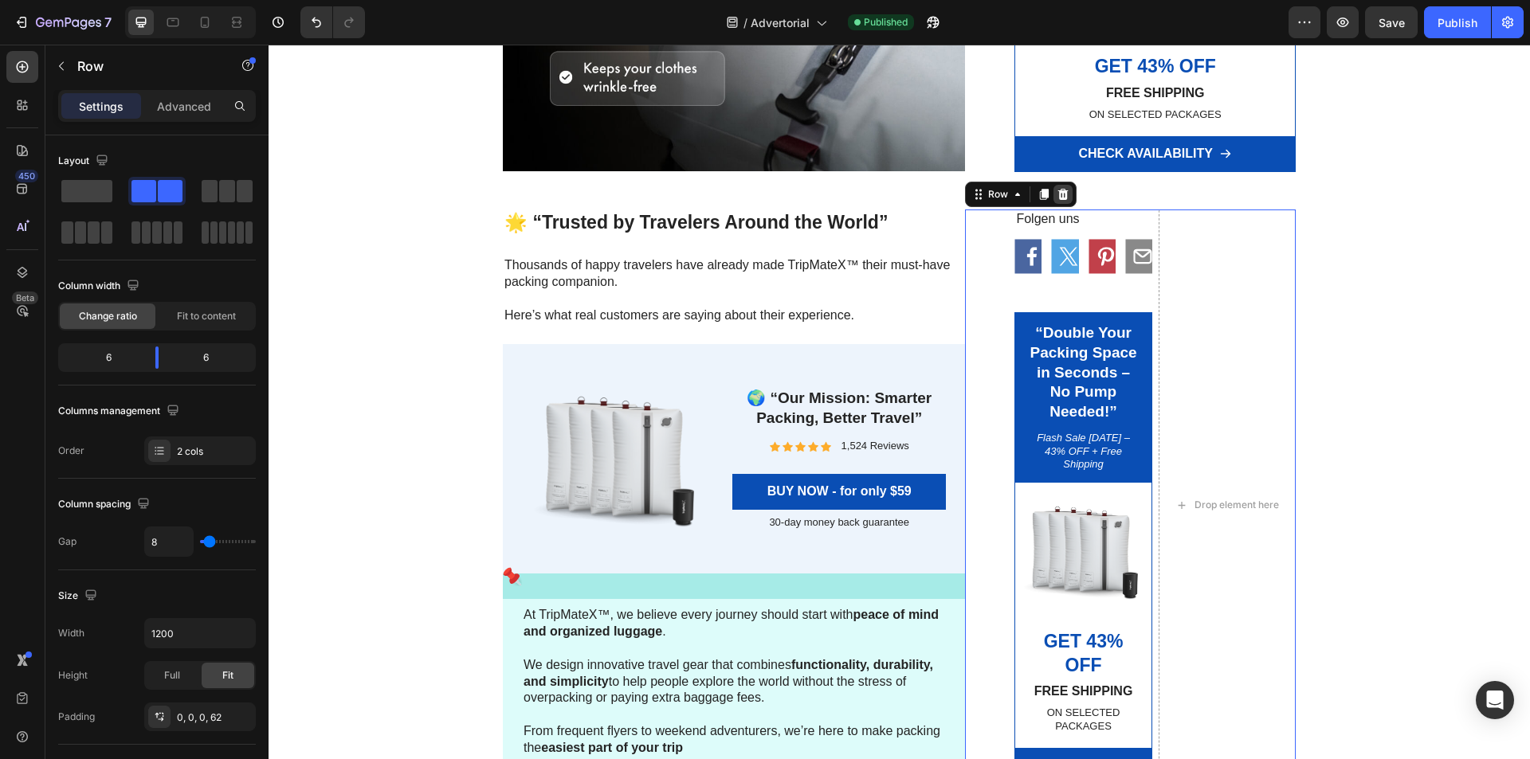
click at [1066, 192] on div at bounding box center [1062, 194] width 19 height 19
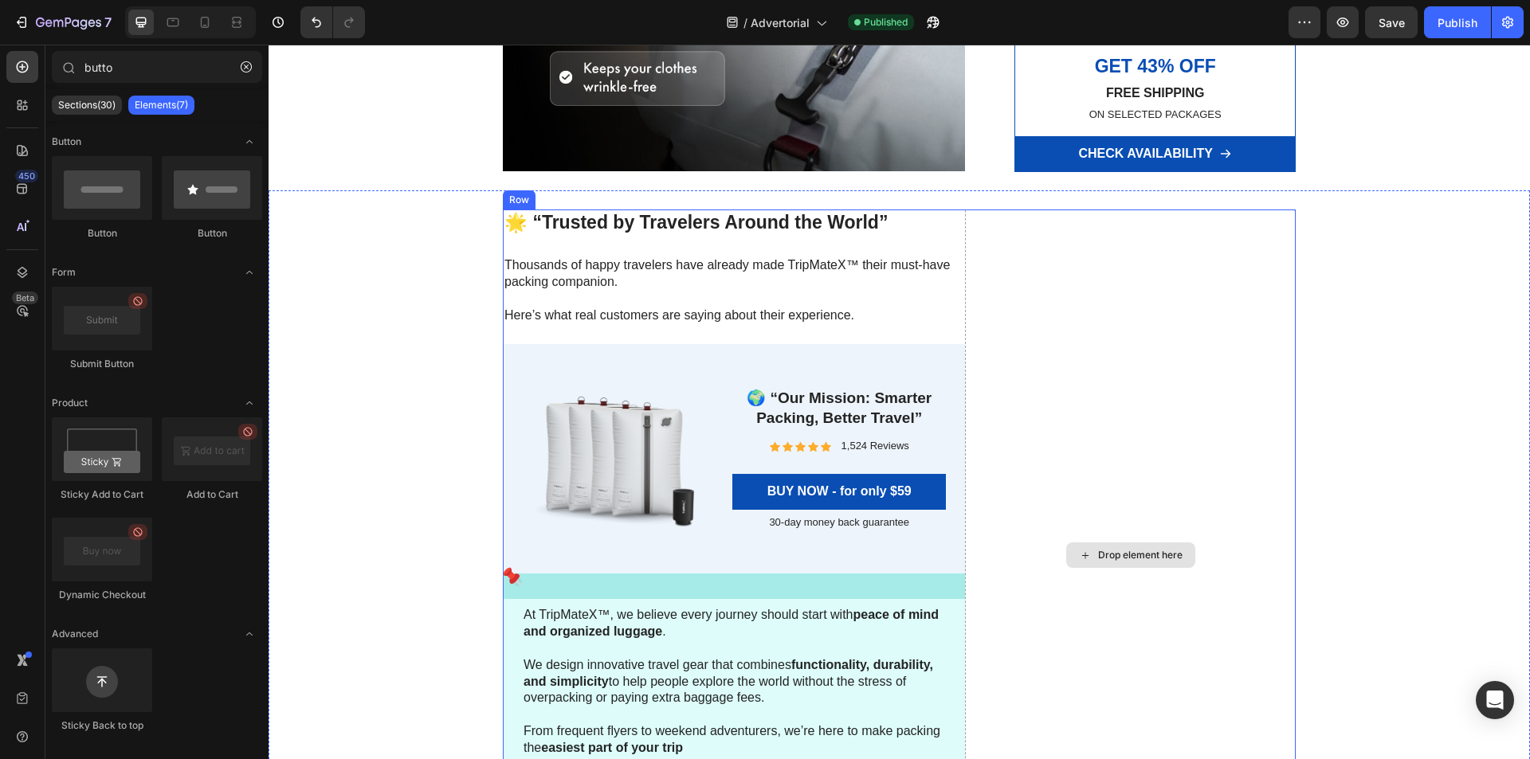
click at [986, 278] on div "Drop element here" at bounding box center [1130, 555] width 331 height 691
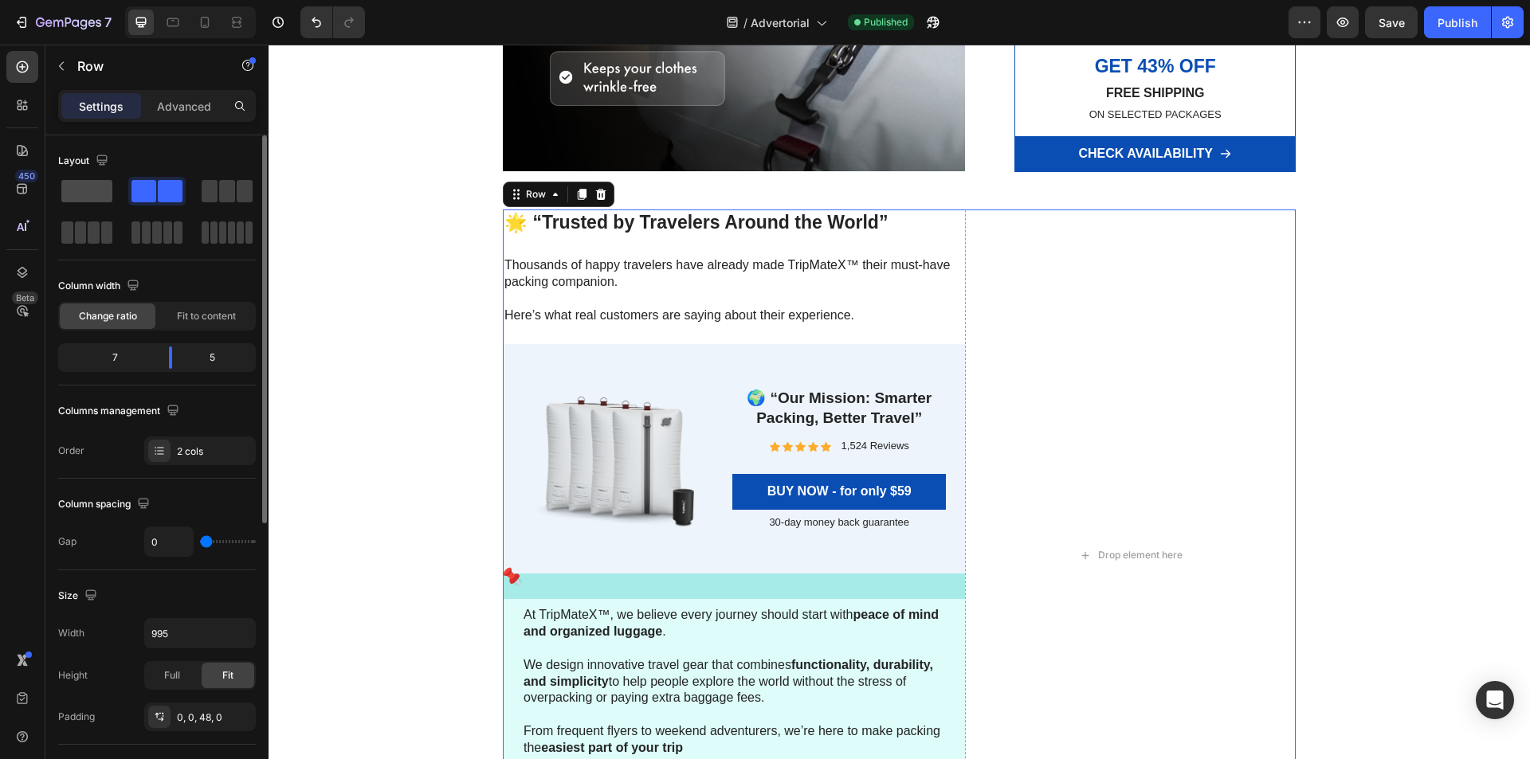
click at [69, 192] on span at bounding box center [86, 191] width 51 height 22
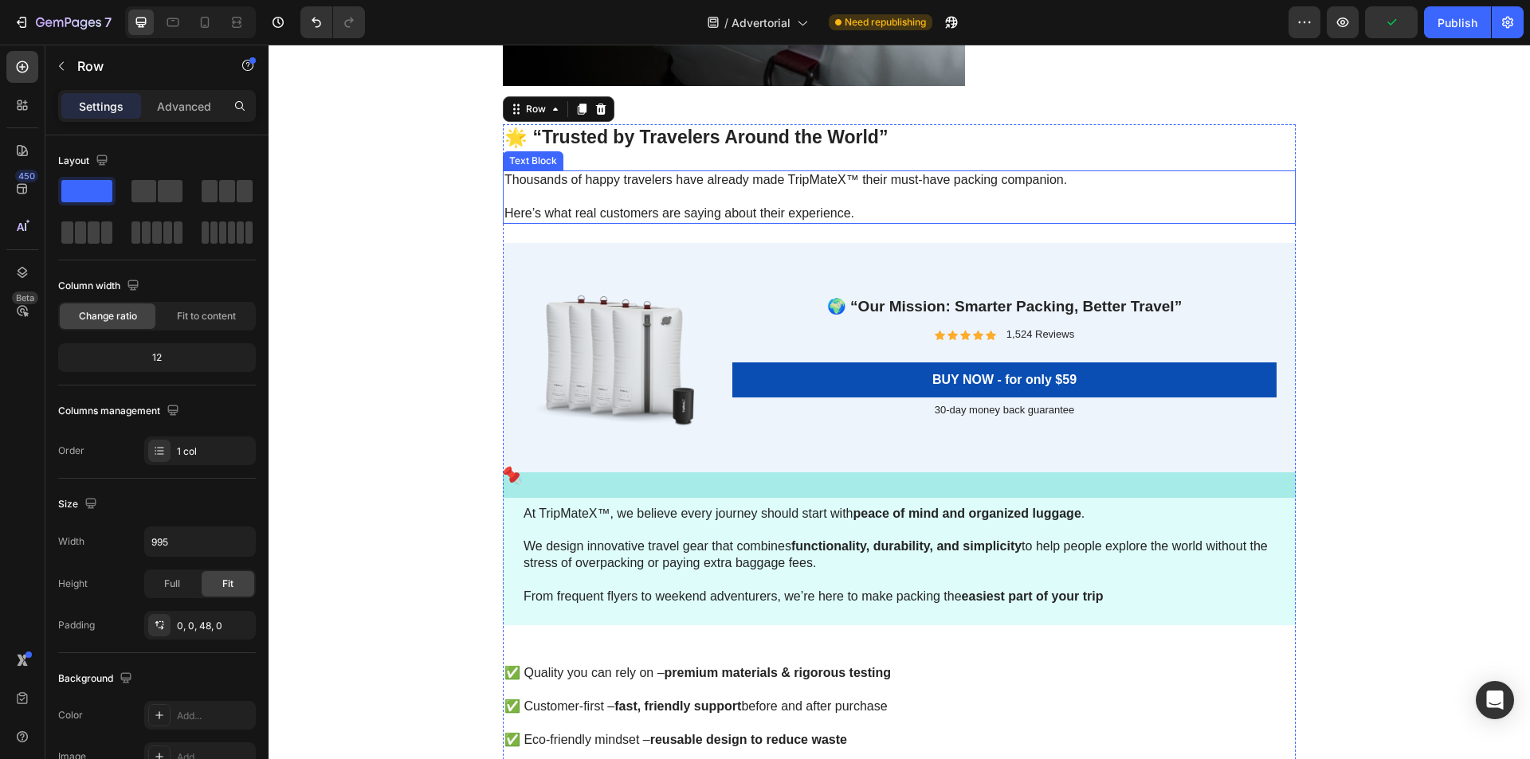
scroll to position [5733, 0]
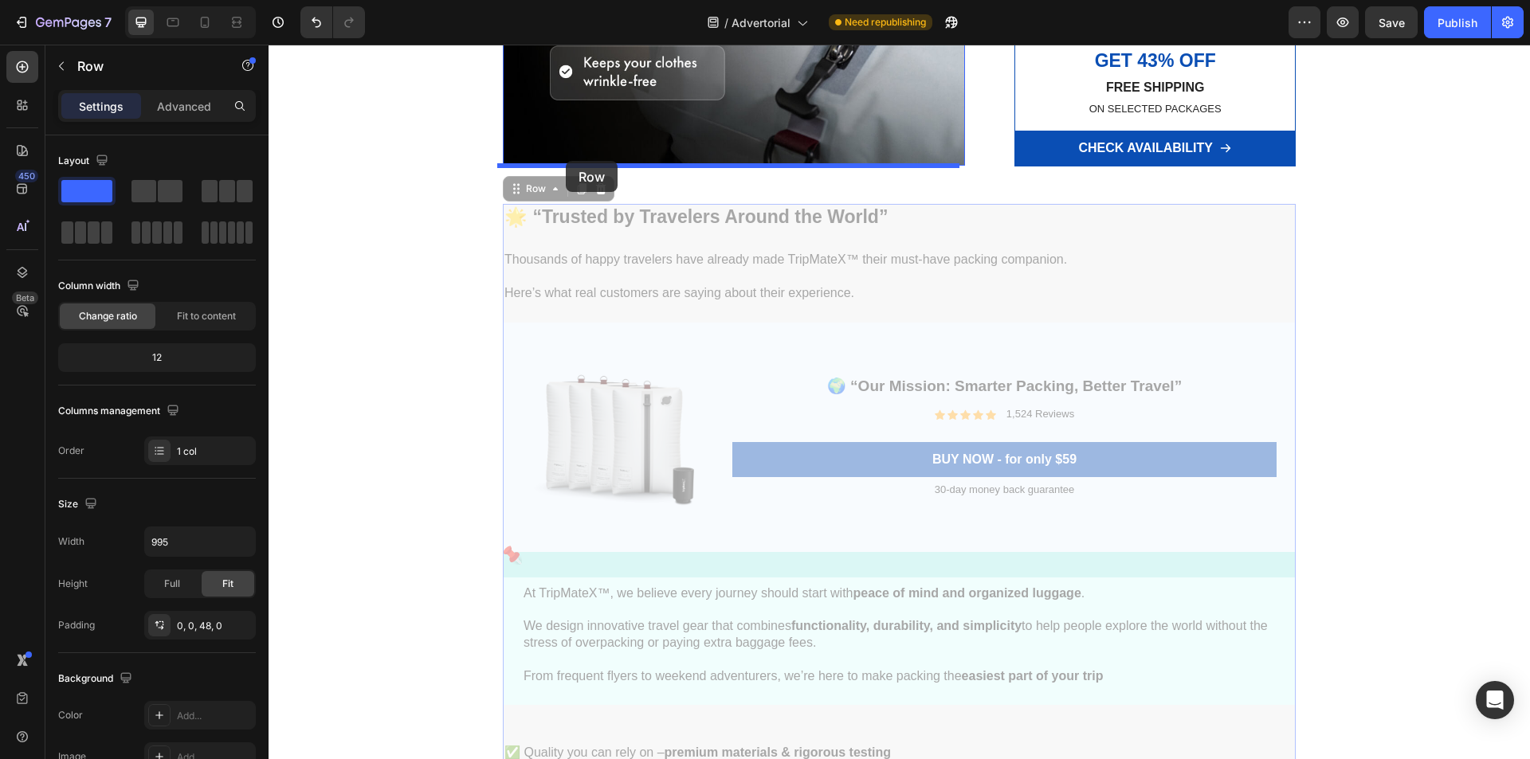
drag, startPoint x: 525, startPoint y: 191, endPoint x: 566, endPoint y: 161, distance: 50.7
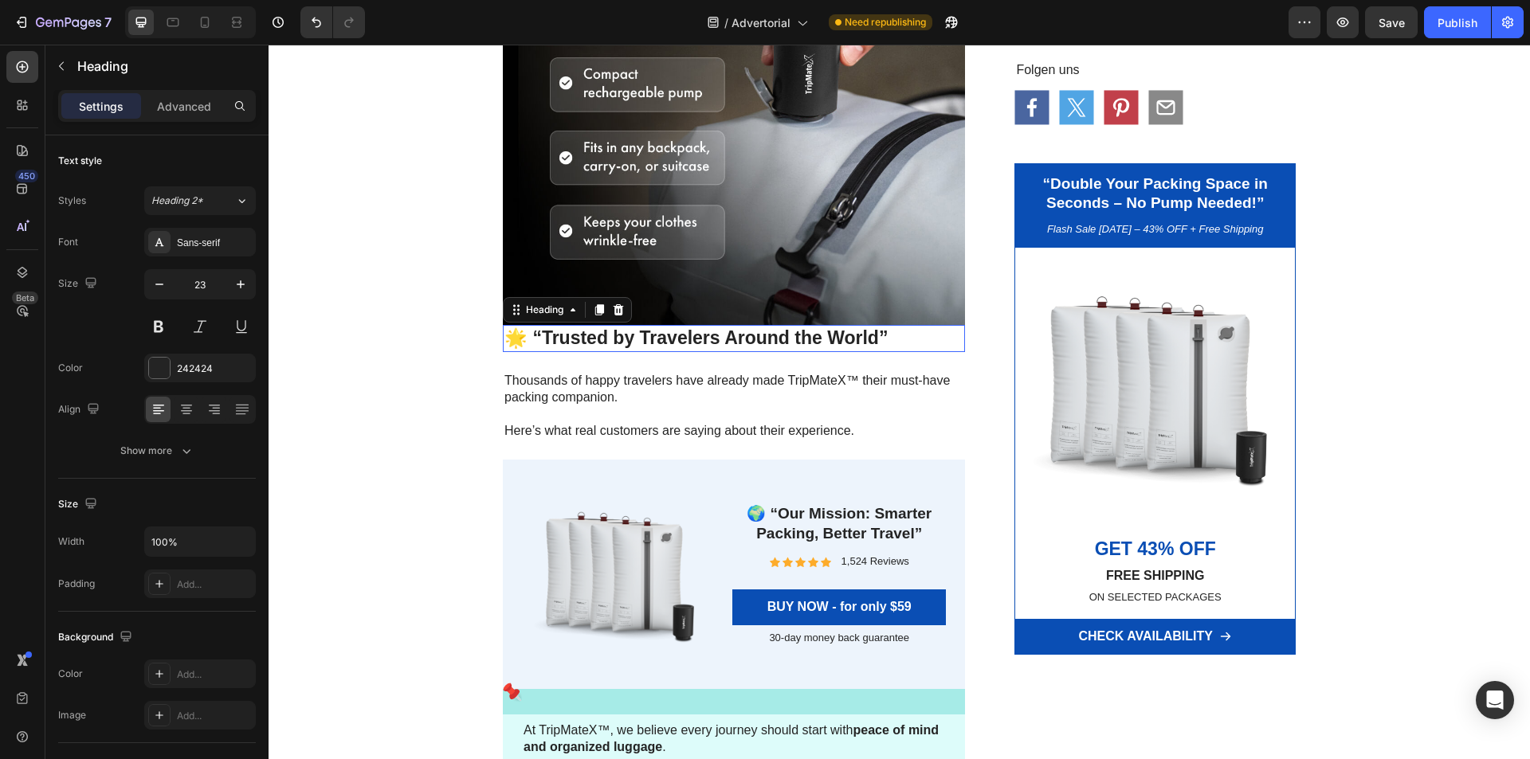
click at [503, 337] on h2 "🌟 “Trusted by Travelers Around the World”" at bounding box center [734, 338] width 462 height 27
click at [503, 334] on h2 "🌟 “Trusted by Travelers Around the World”" at bounding box center [734, 338] width 462 height 27
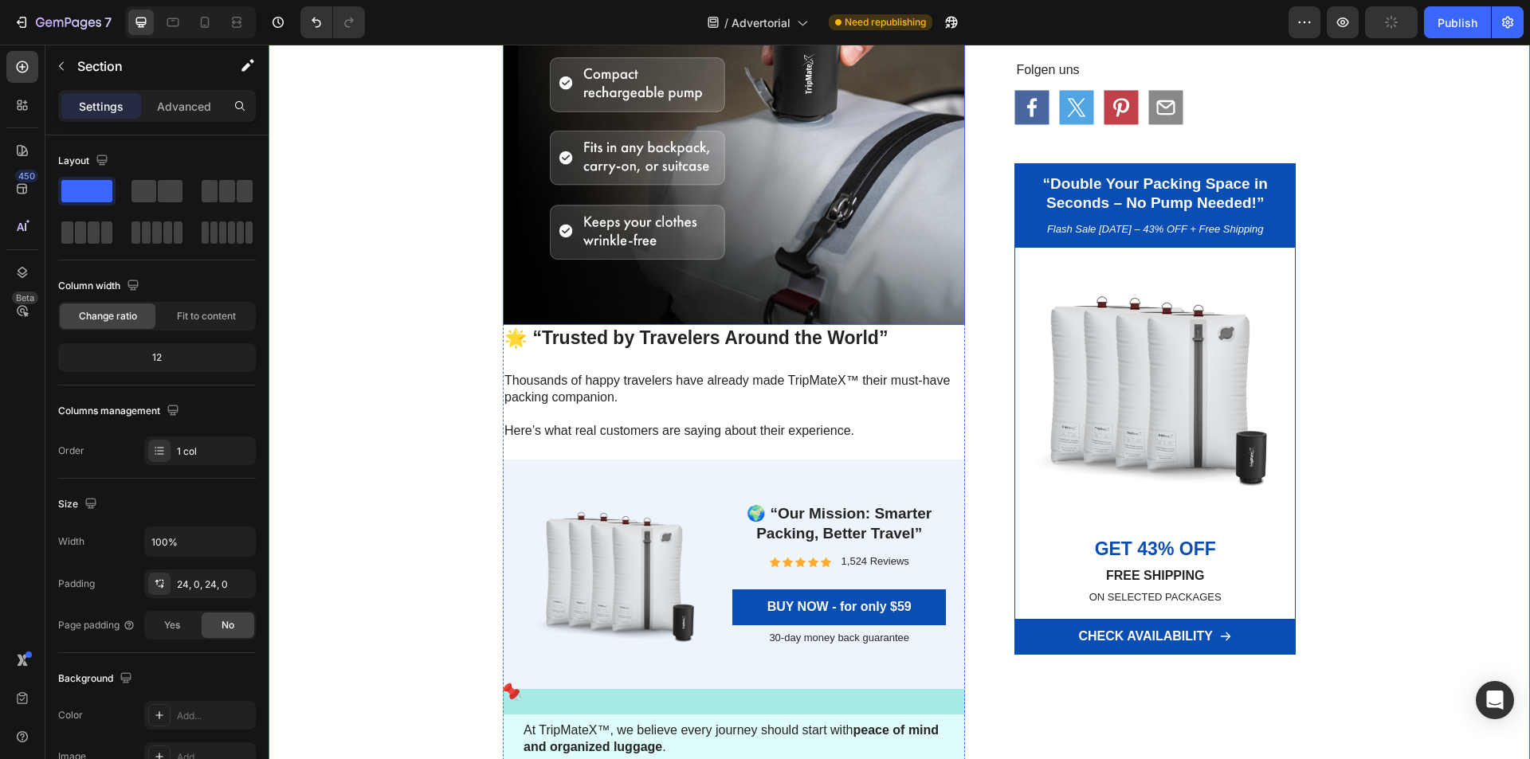
click at [758, 301] on img at bounding box center [734, 94] width 462 height 462
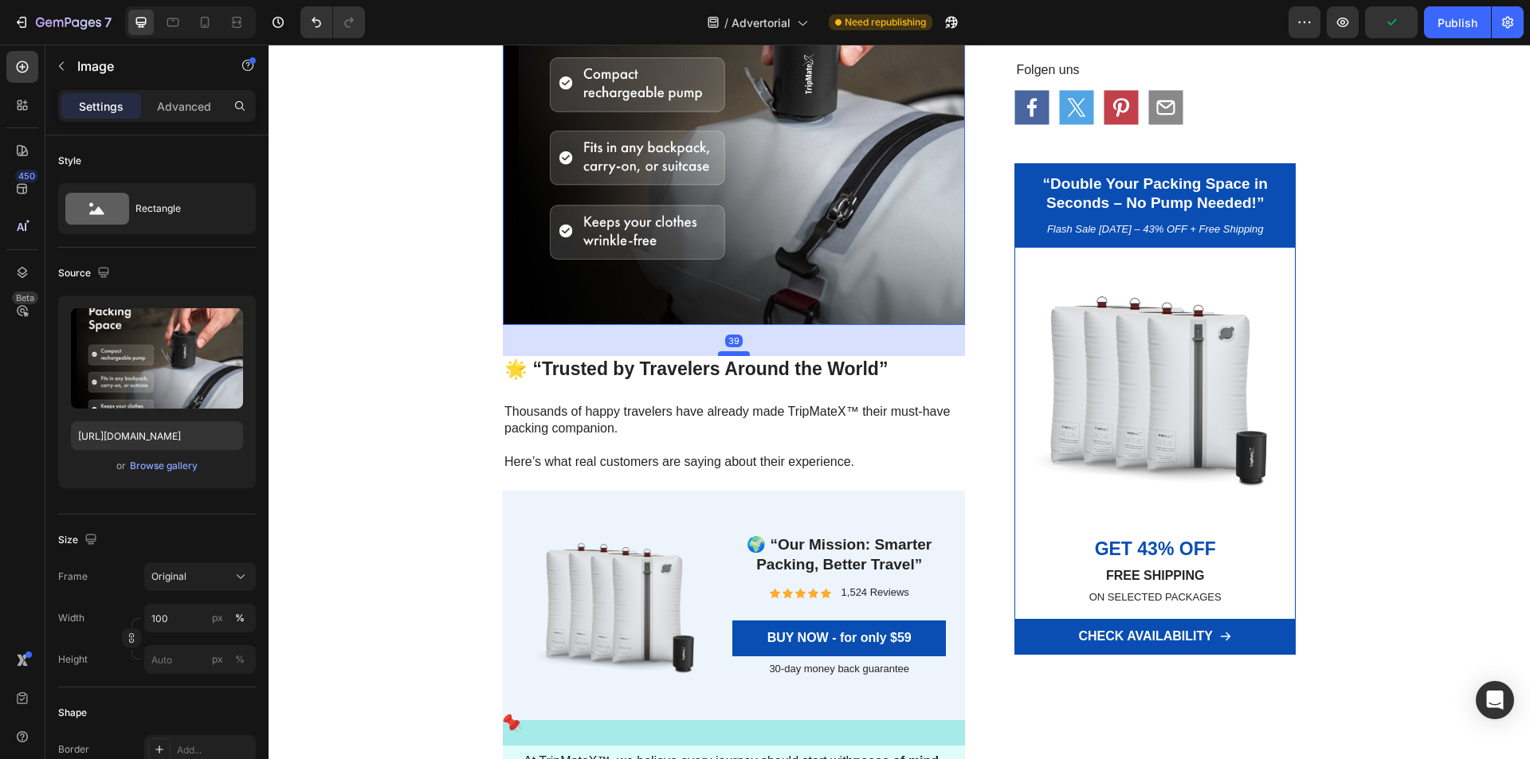
drag, startPoint x: 731, startPoint y: 323, endPoint x: 733, endPoint y: 355, distance: 31.2
click at [733, 355] on div at bounding box center [734, 353] width 32 height 5
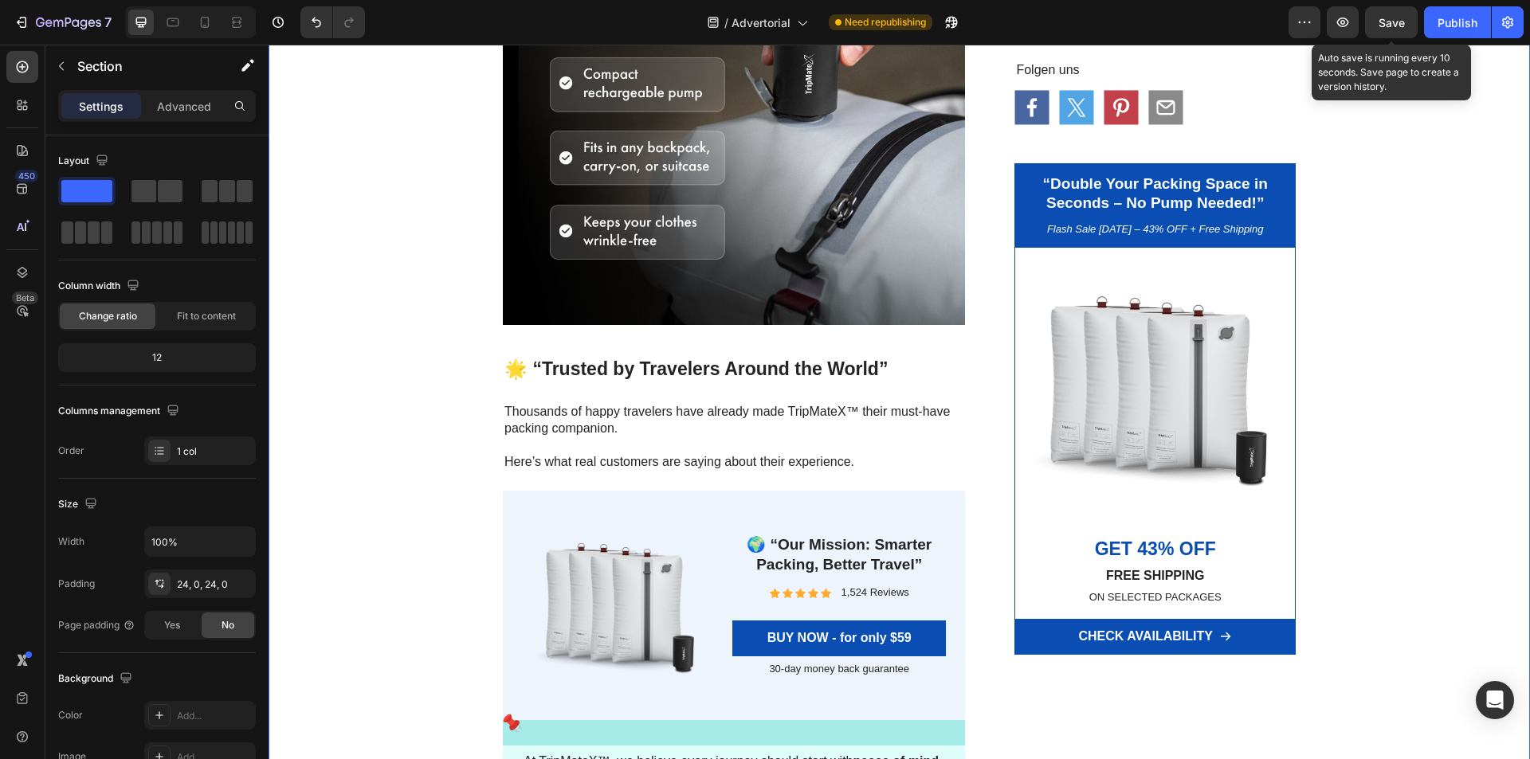
click at [1389, 20] on span "Save" at bounding box center [1391, 23] width 26 height 14
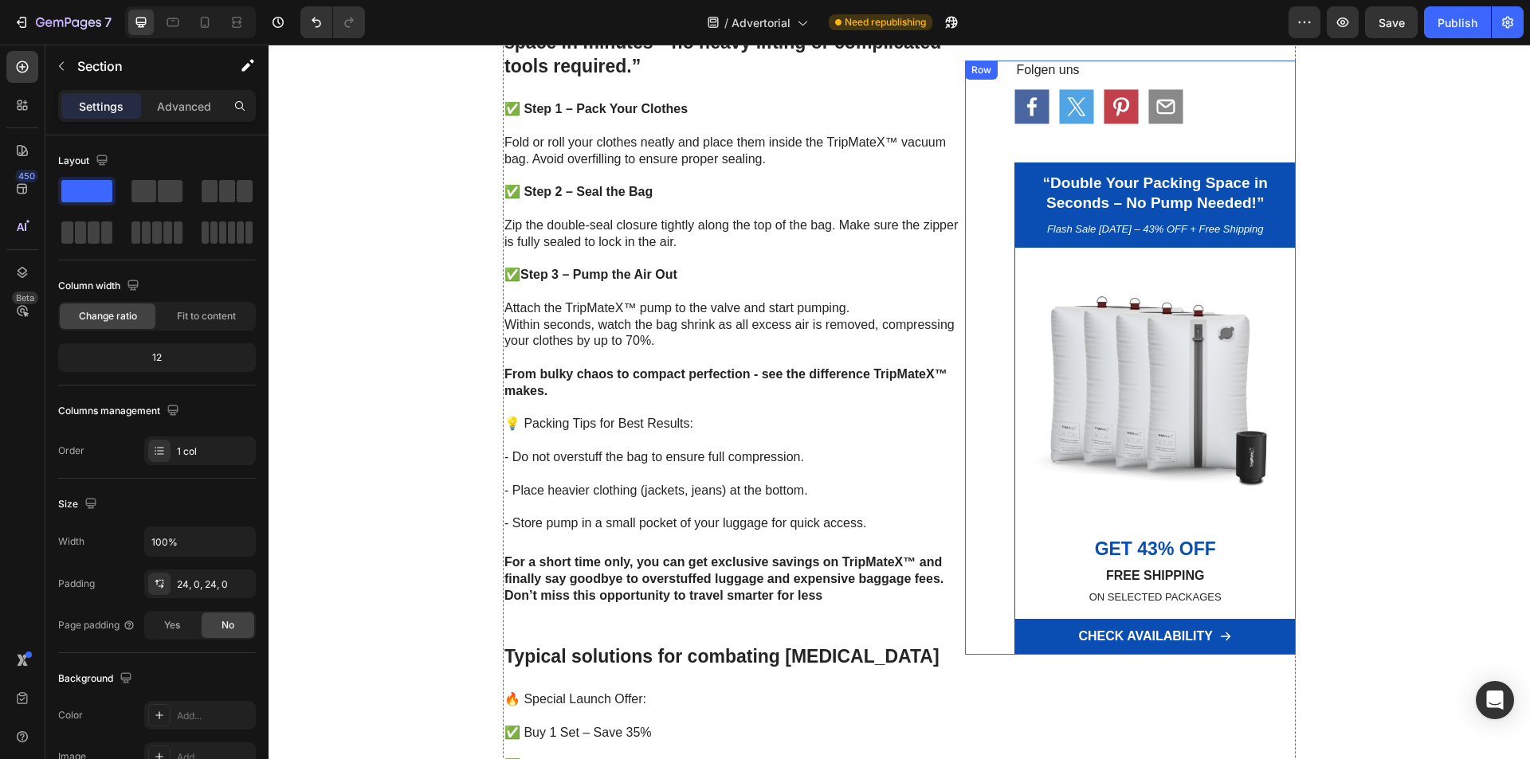
scroll to position [2713, 0]
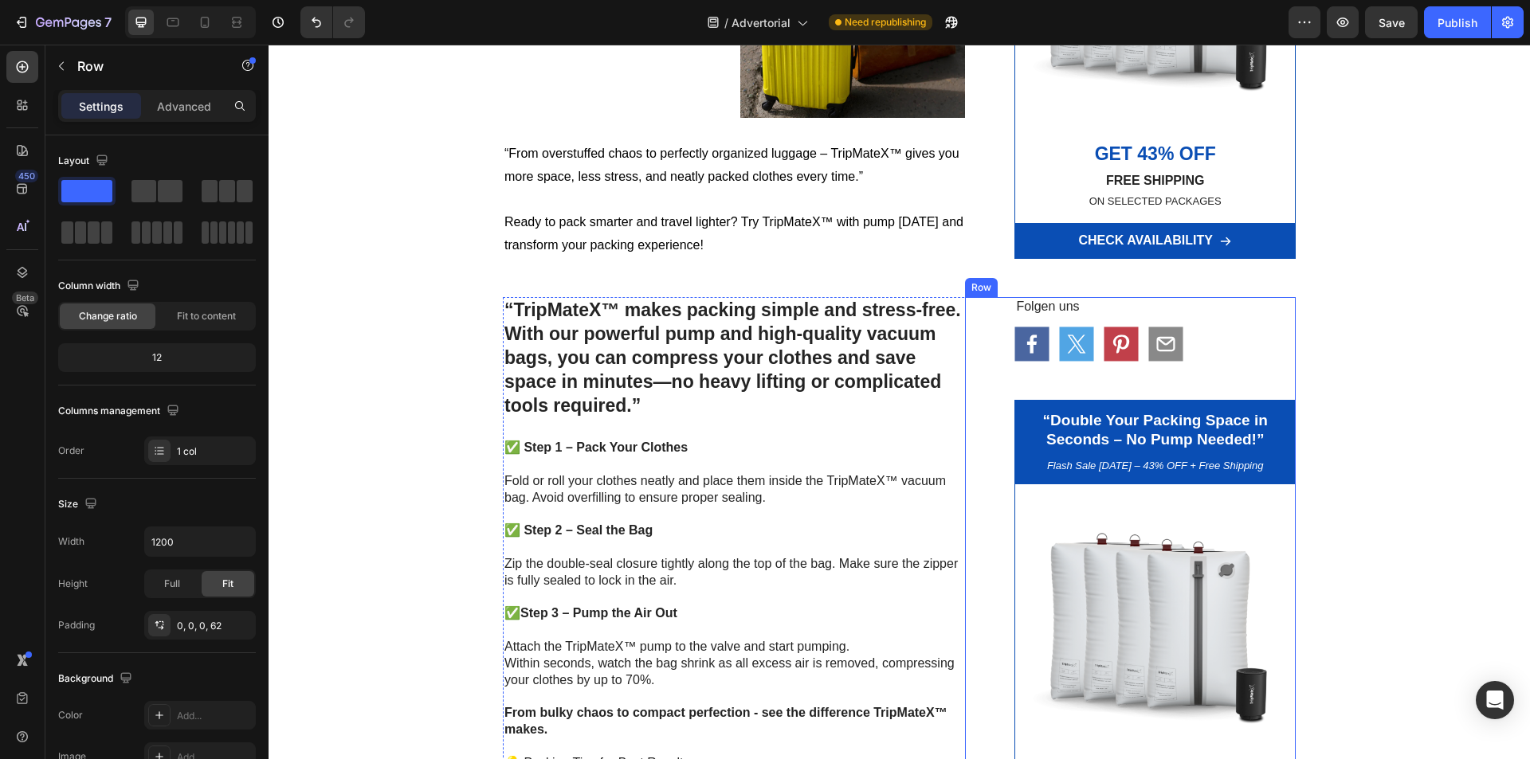
click at [1002, 385] on div "Folgen uns Text Block Icon Icon Icon Icon Row “Double Your Packing Space in Sec…" at bounding box center [1130, 594] width 331 height 594
click at [1058, 276] on icon at bounding box center [1063, 281] width 10 height 11
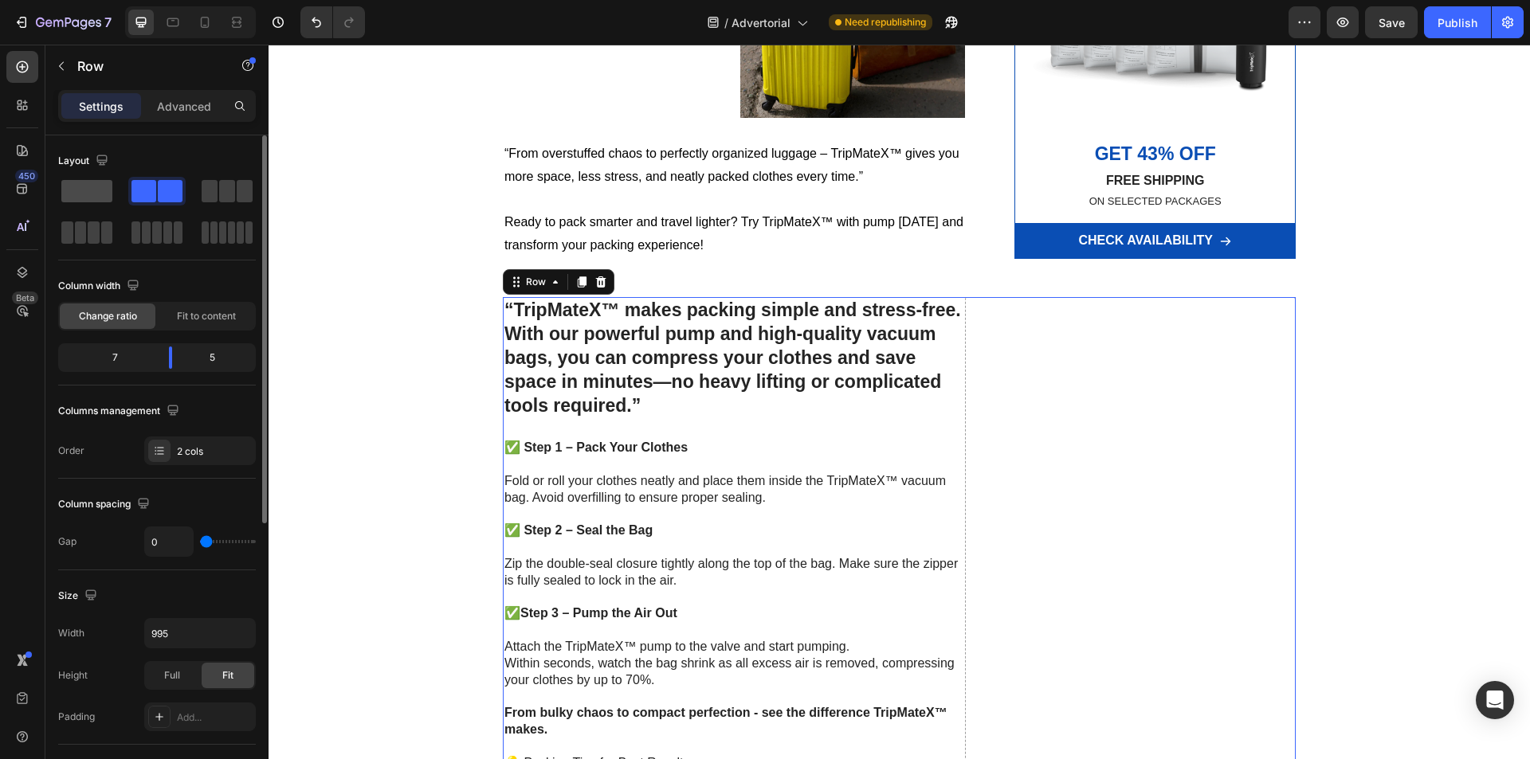
click at [102, 193] on span at bounding box center [86, 191] width 51 height 22
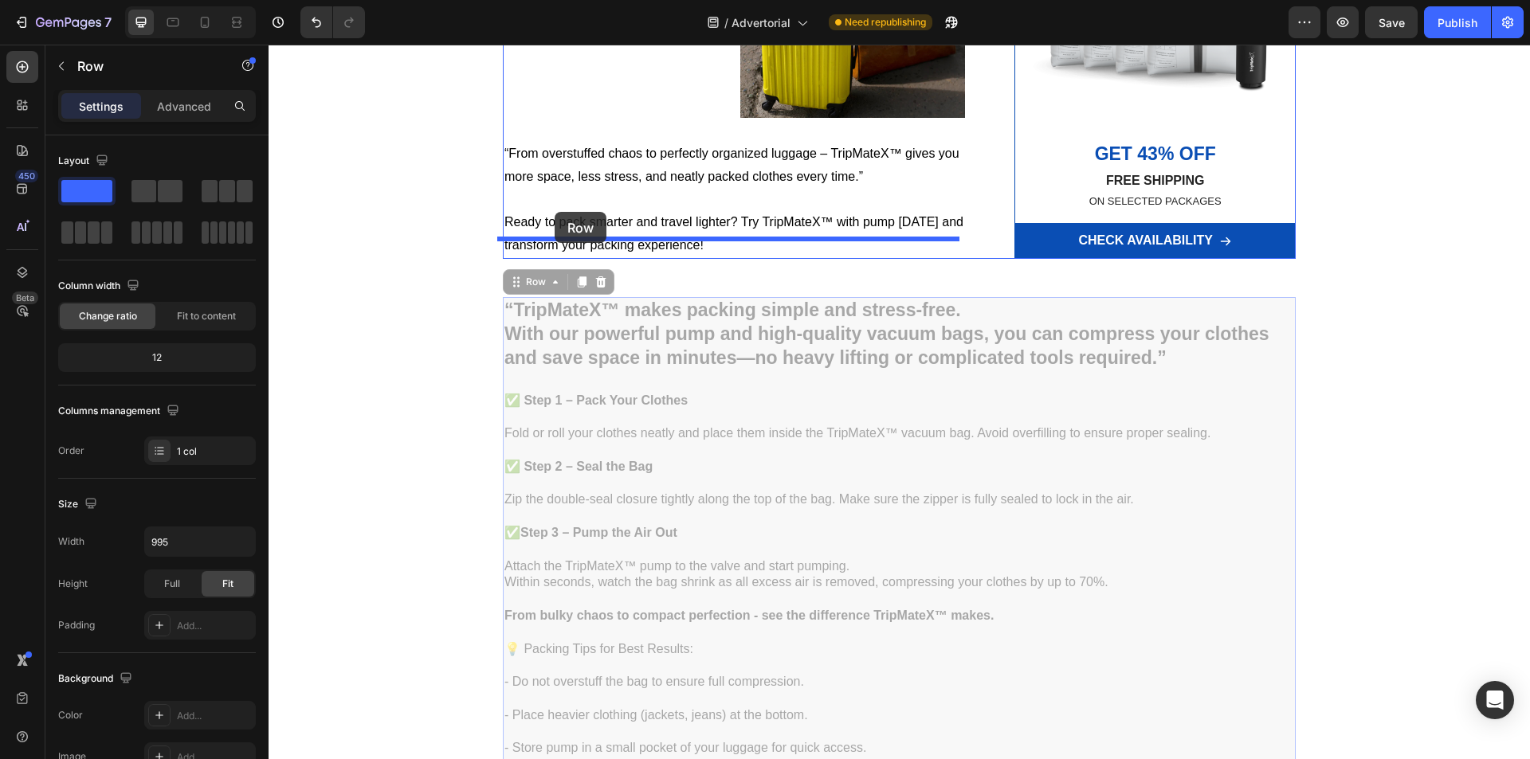
drag, startPoint x: 506, startPoint y: 268, endPoint x: 554, endPoint y: 212, distance: 74.6
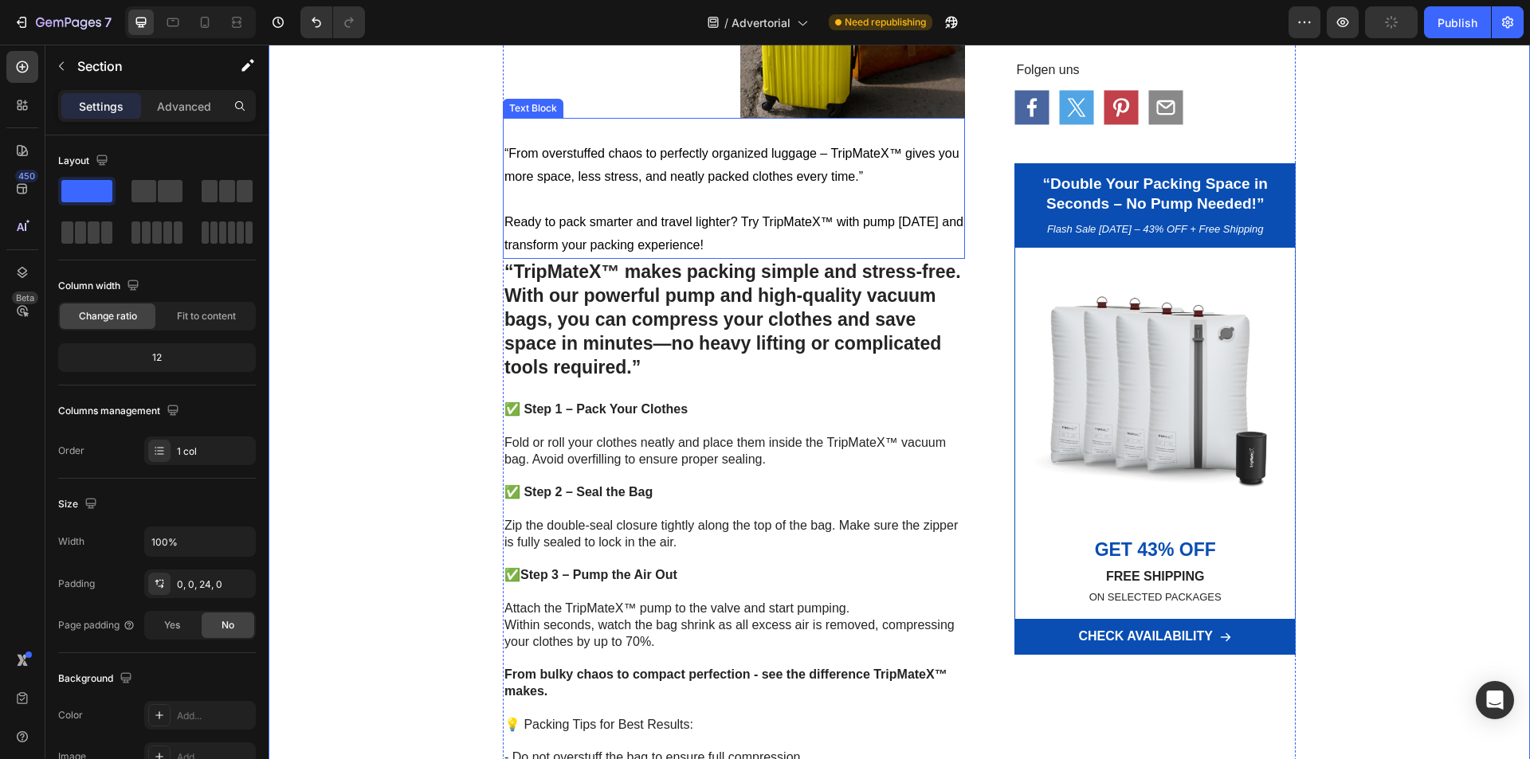
click at [716, 229] on p "Ready to pack smarter and travel lighter? Try TripMateX™ with pump [DATE] and t…" at bounding box center [733, 234] width 459 height 46
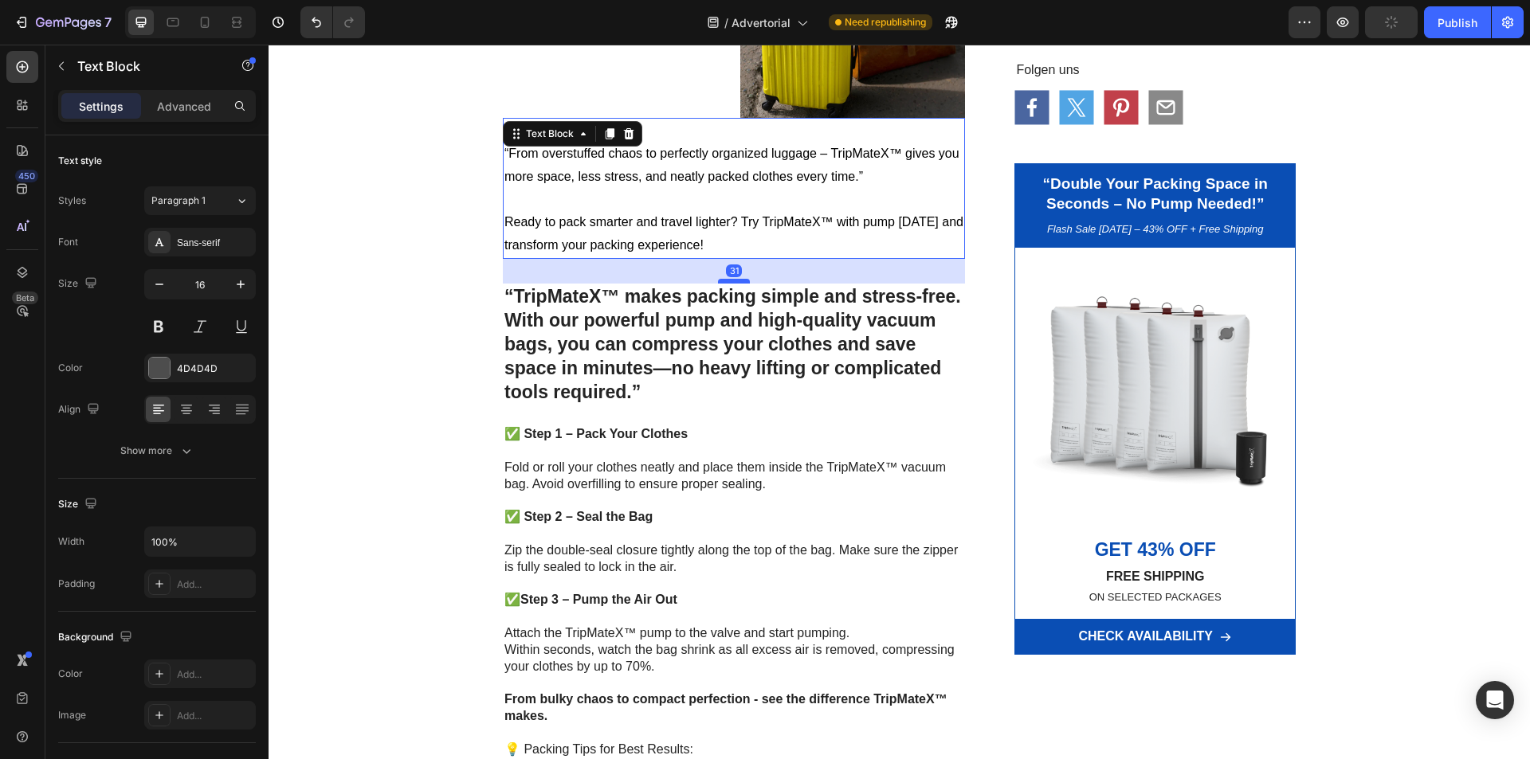
drag, startPoint x: 719, startPoint y: 237, endPoint x: 719, endPoint y: 262, distance: 24.7
click at [719, 279] on div at bounding box center [734, 281] width 32 height 5
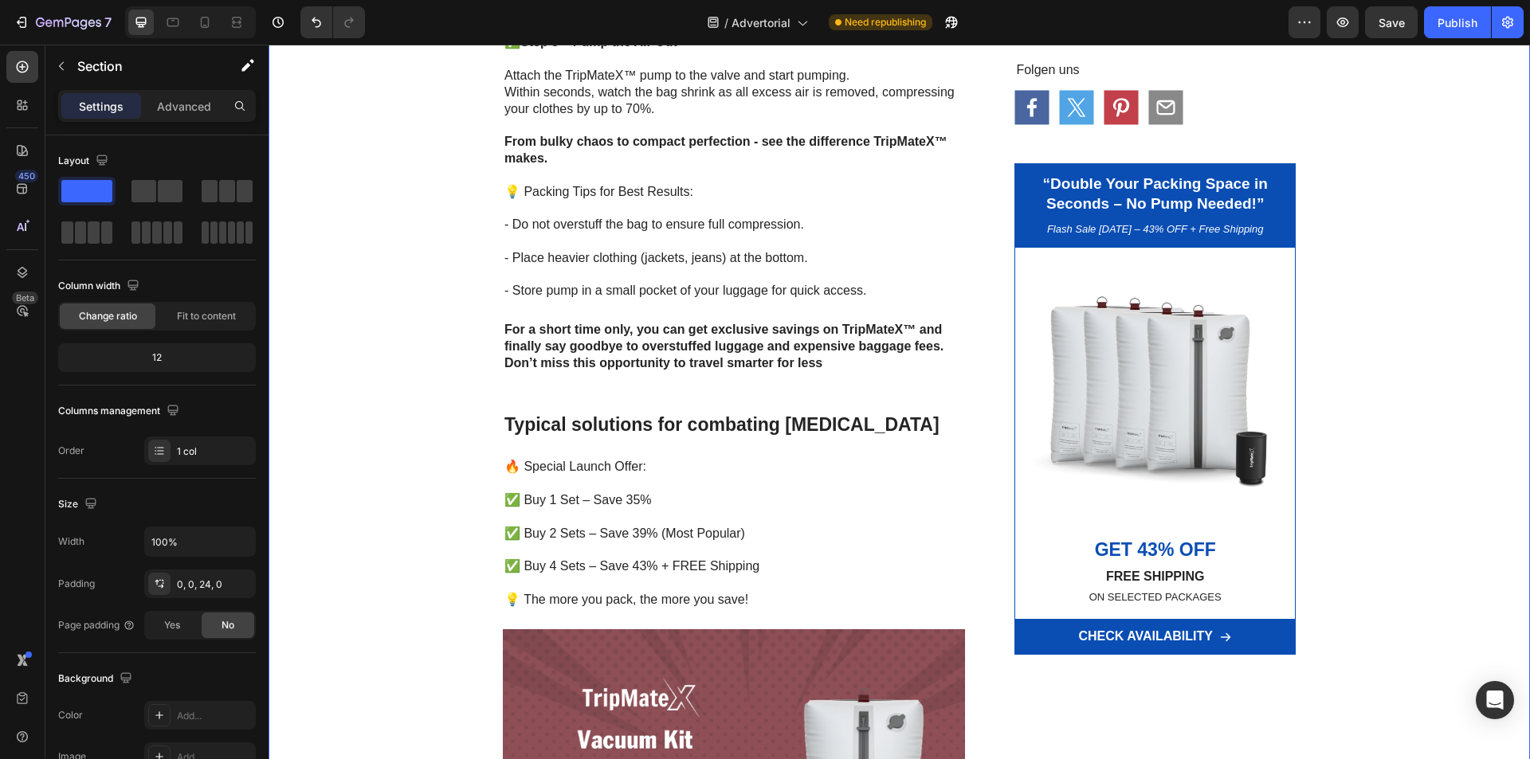
scroll to position [2952, 0]
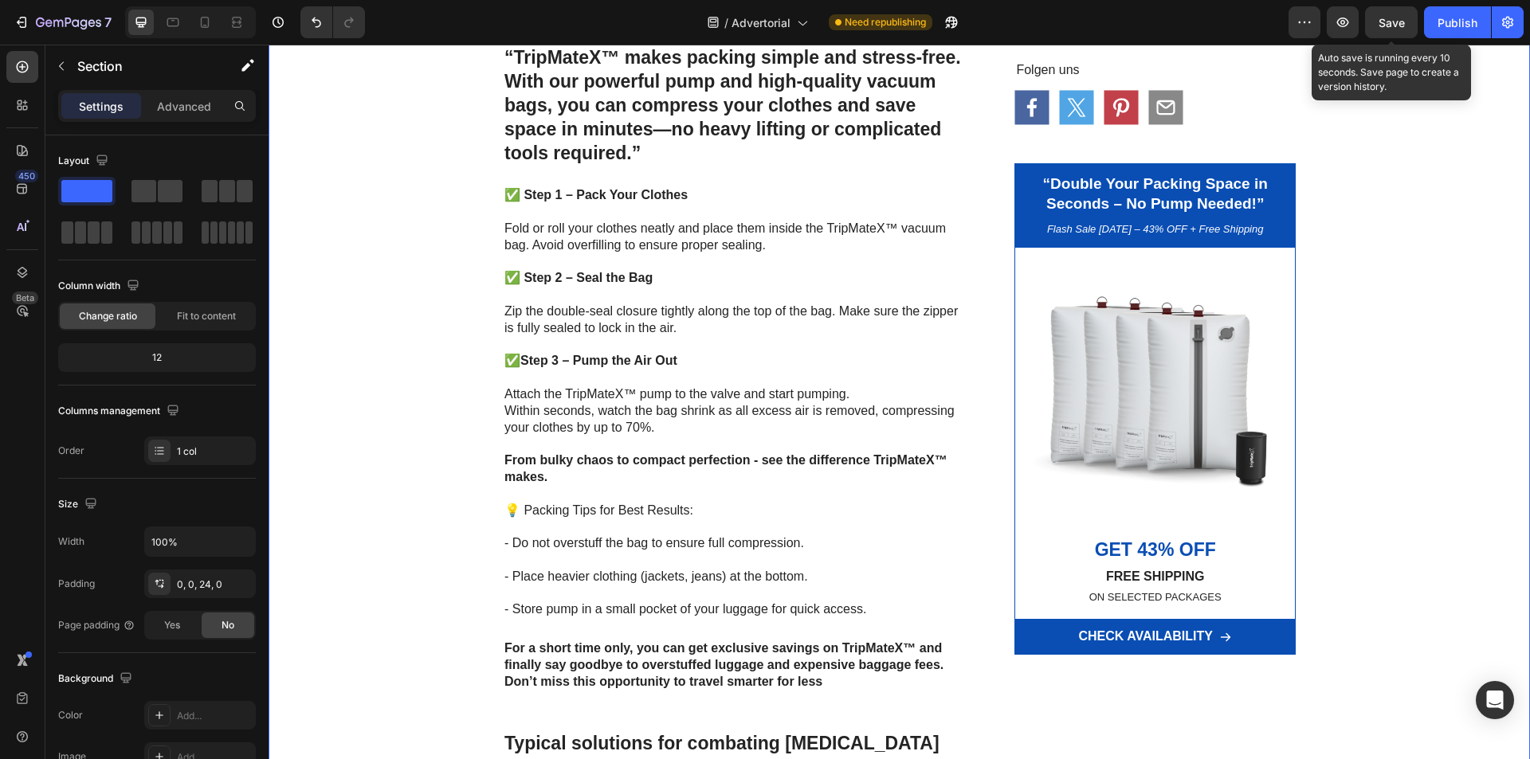
click at [1391, 30] on div "Save" at bounding box center [1391, 22] width 26 height 17
click at [1386, 14] on div "Save" at bounding box center [1391, 22] width 26 height 17
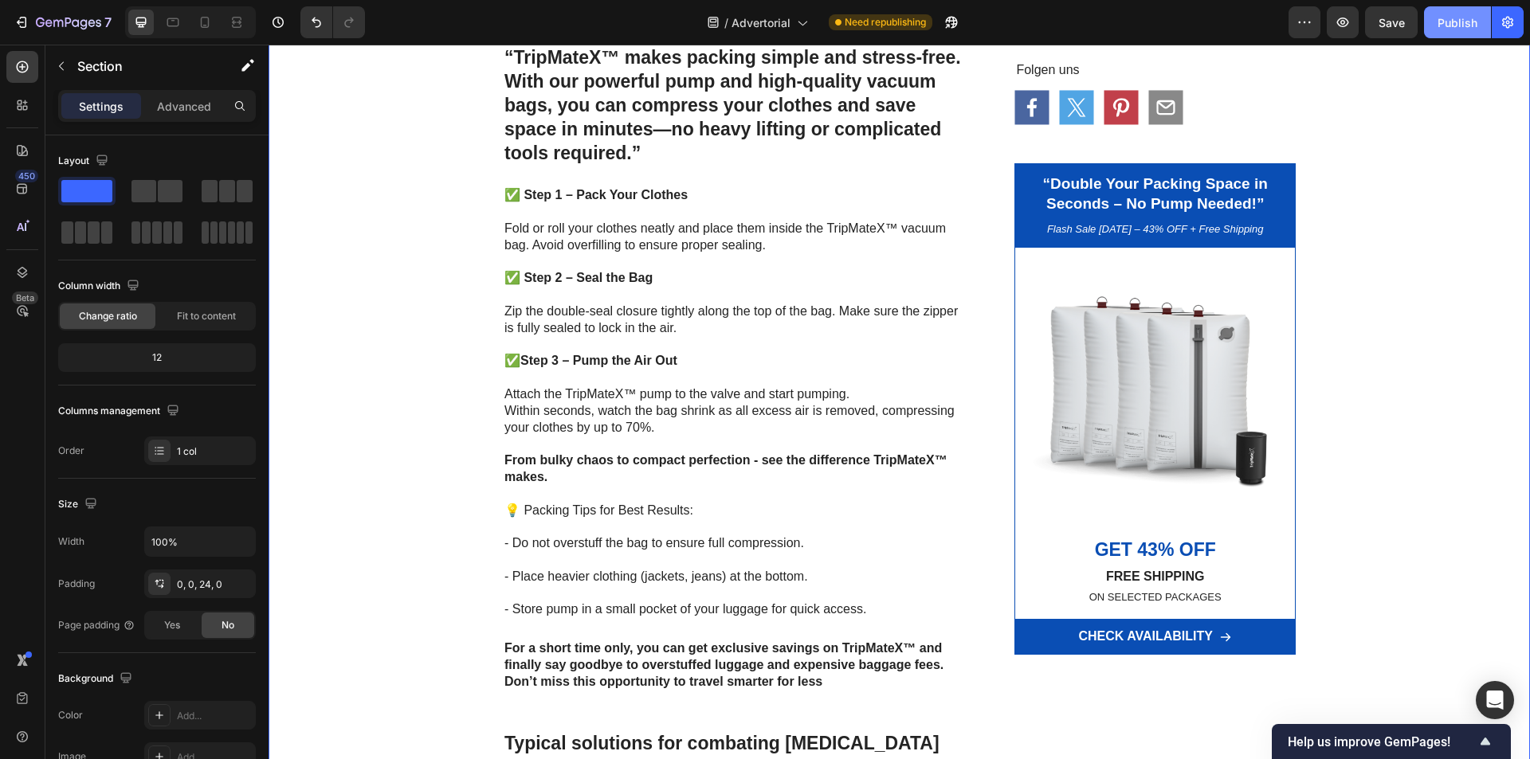
click at [1455, 22] on div "Publish" at bounding box center [1457, 22] width 40 height 17
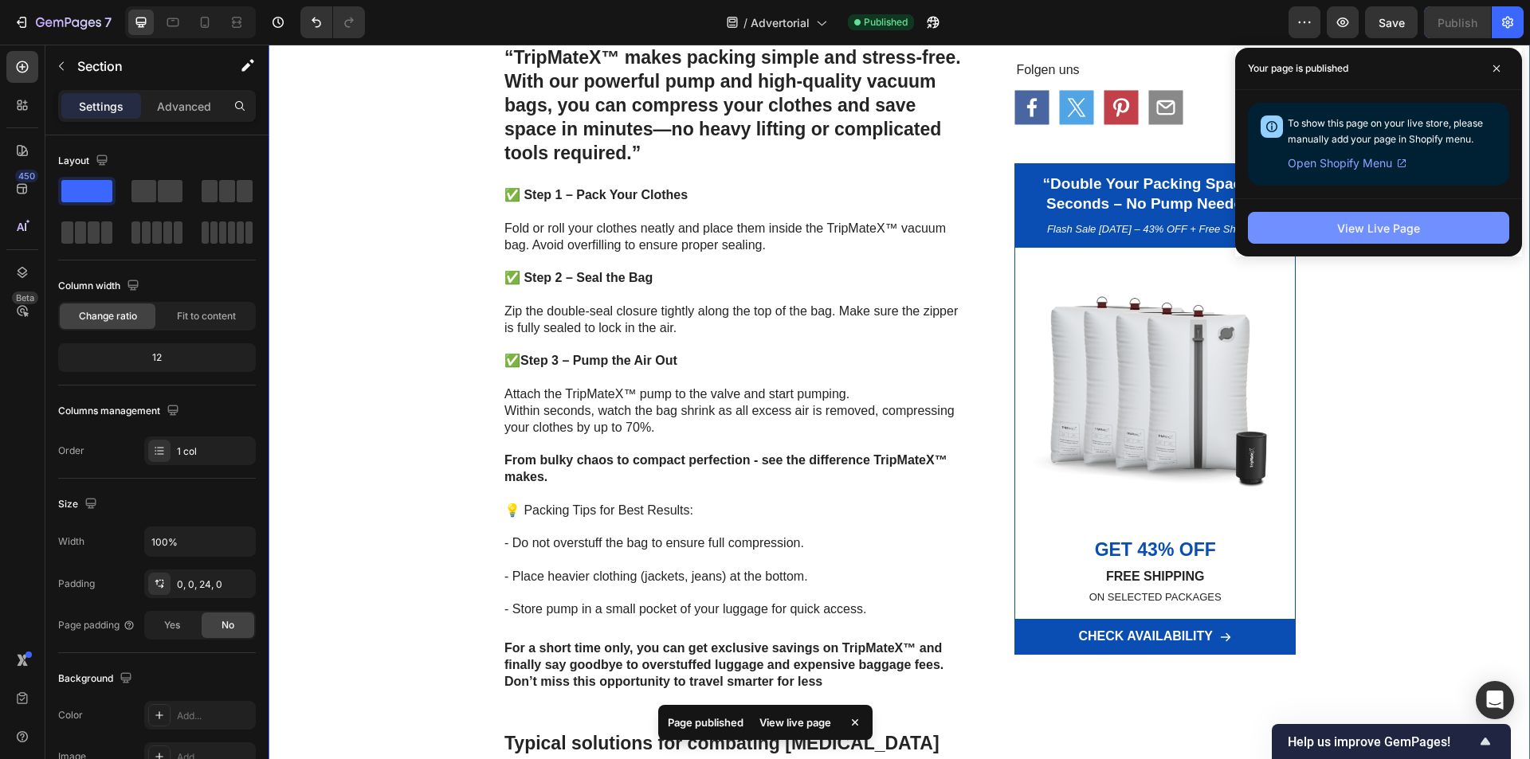
click at [1381, 216] on button "View Live Page" at bounding box center [1378, 228] width 261 height 32
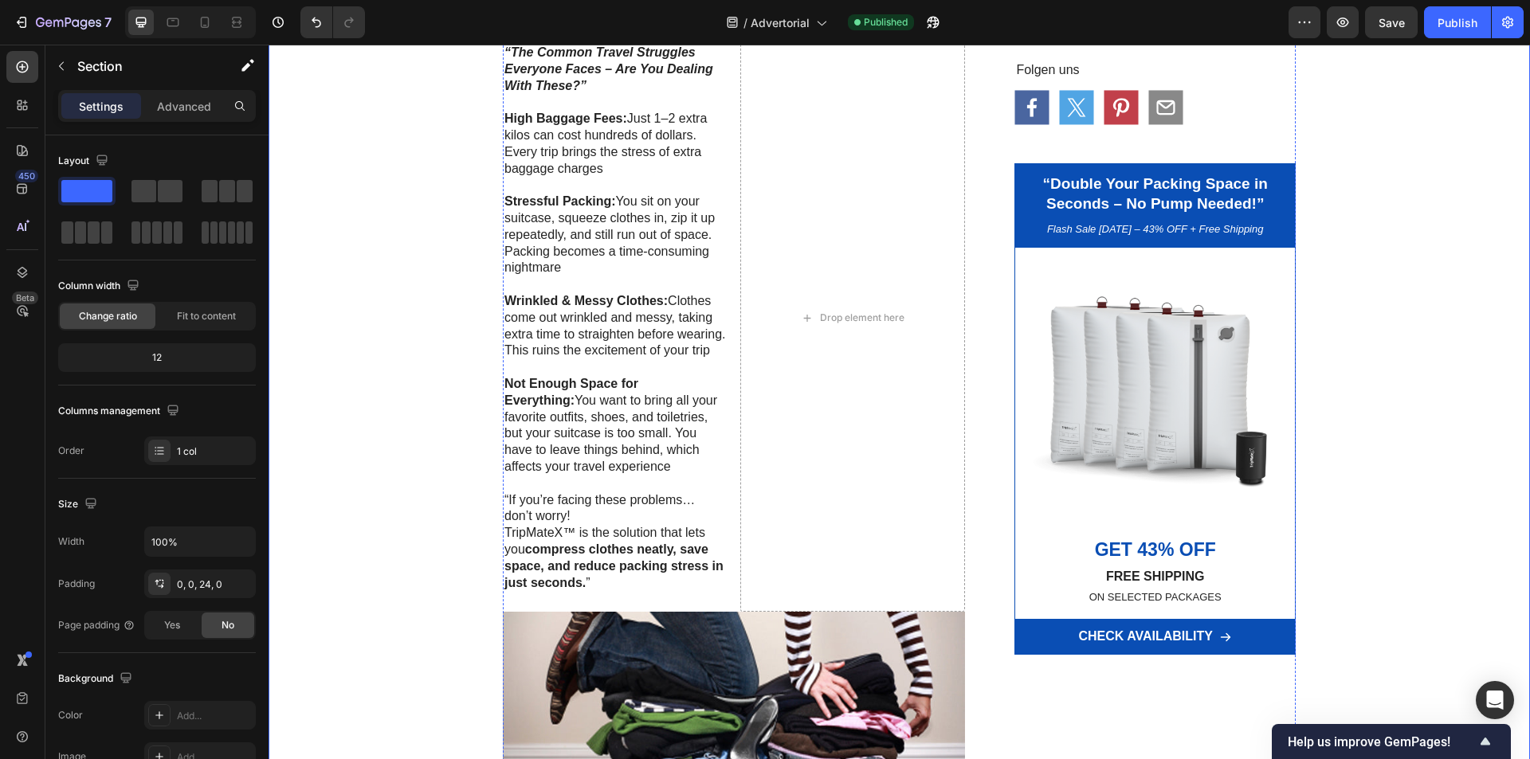
scroll to position [343, 0]
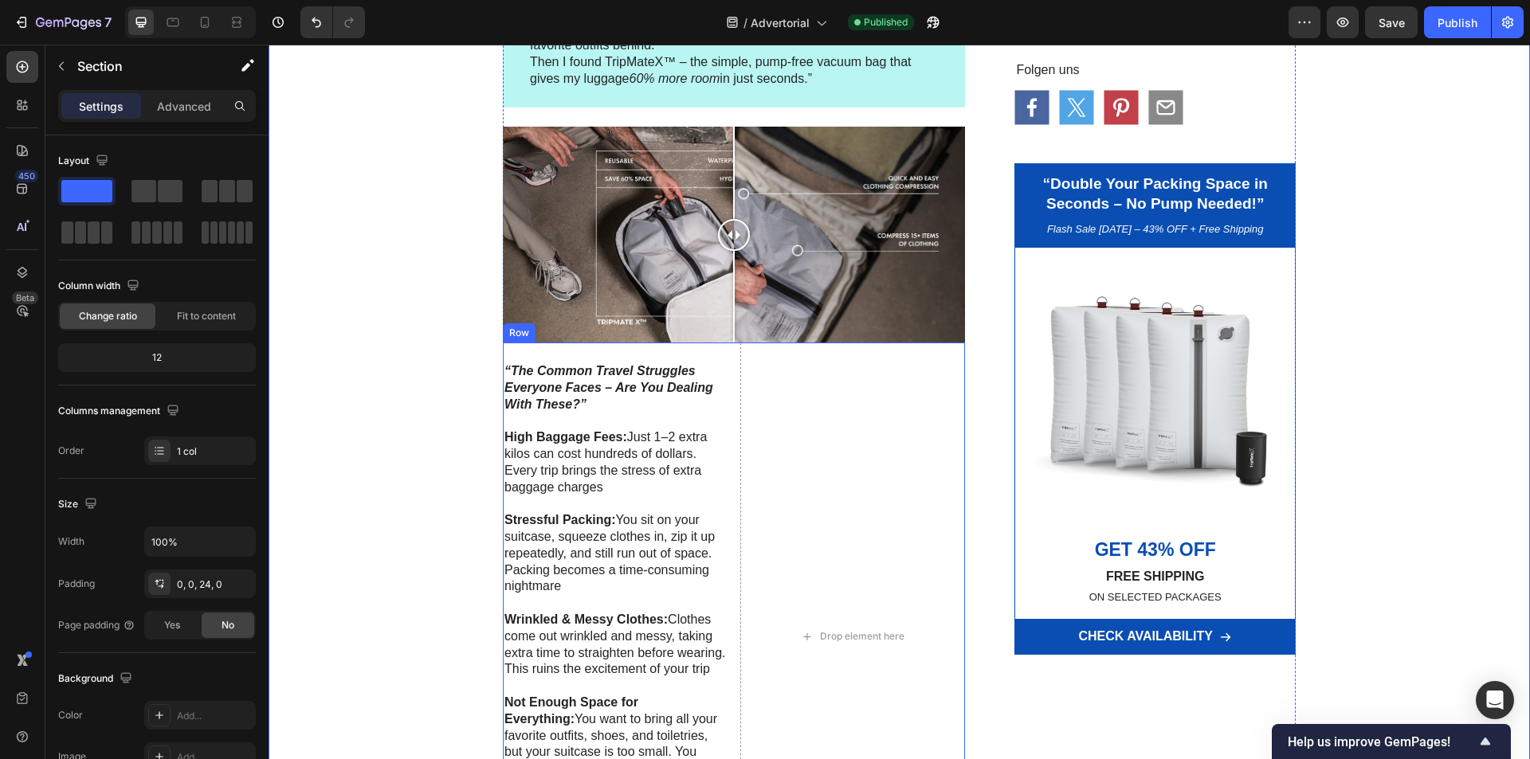
click at [721, 354] on div "“The Common Travel Struggles Everyone Faces – Are You Dealing With These?” High…" at bounding box center [615, 637] width 225 height 588
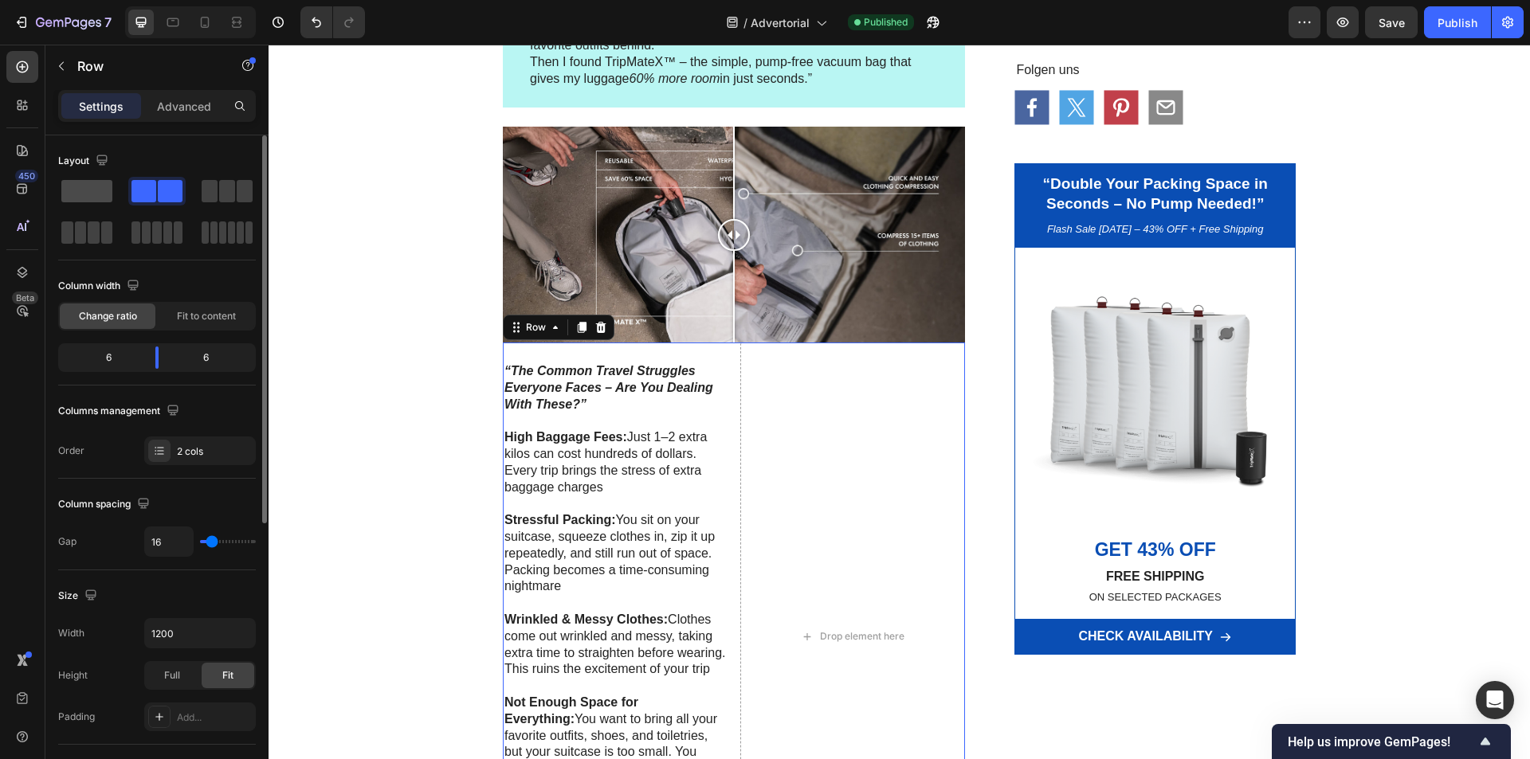
click at [91, 193] on span at bounding box center [86, 191] width 51 height 22
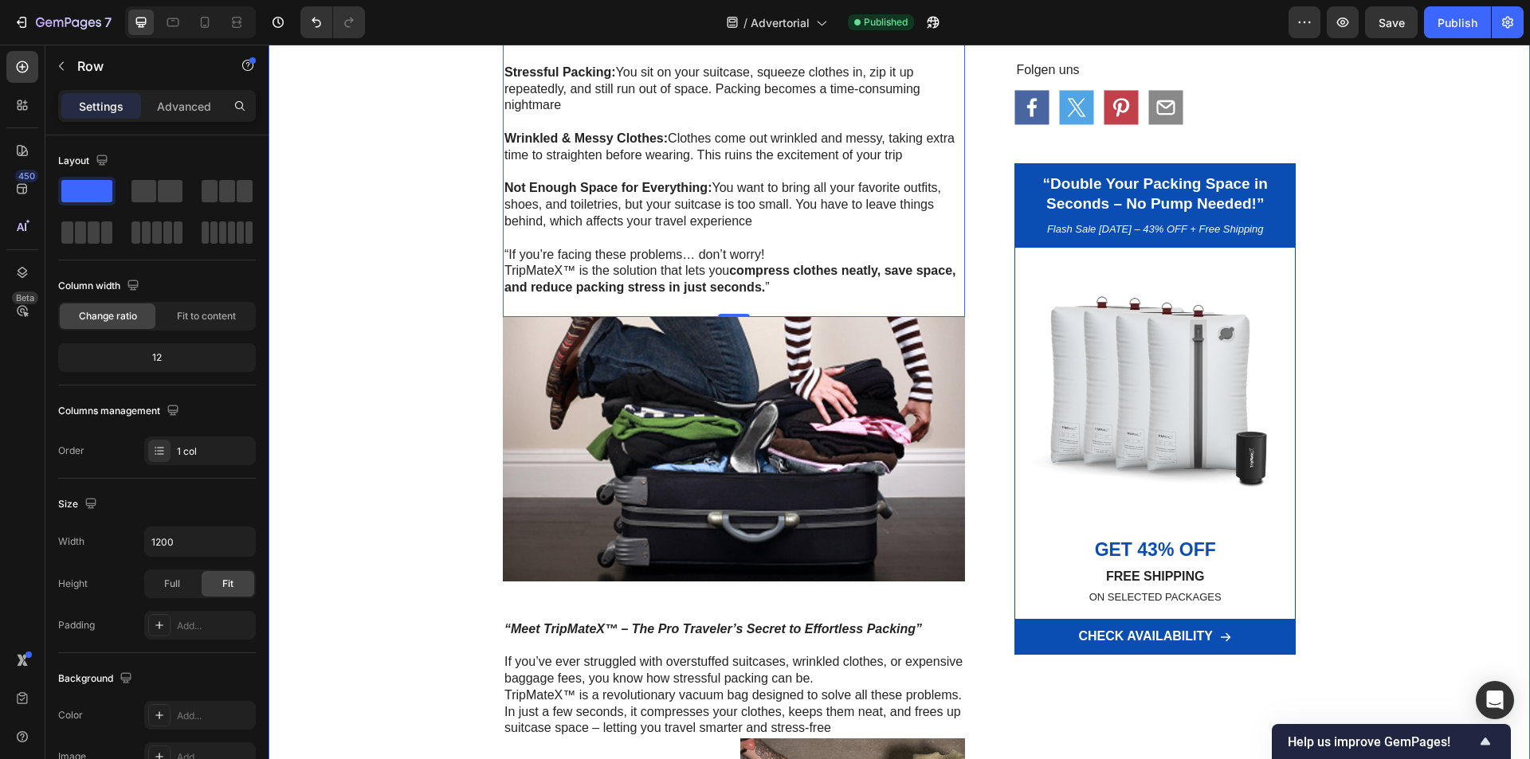
scroll to position [1060, 0]
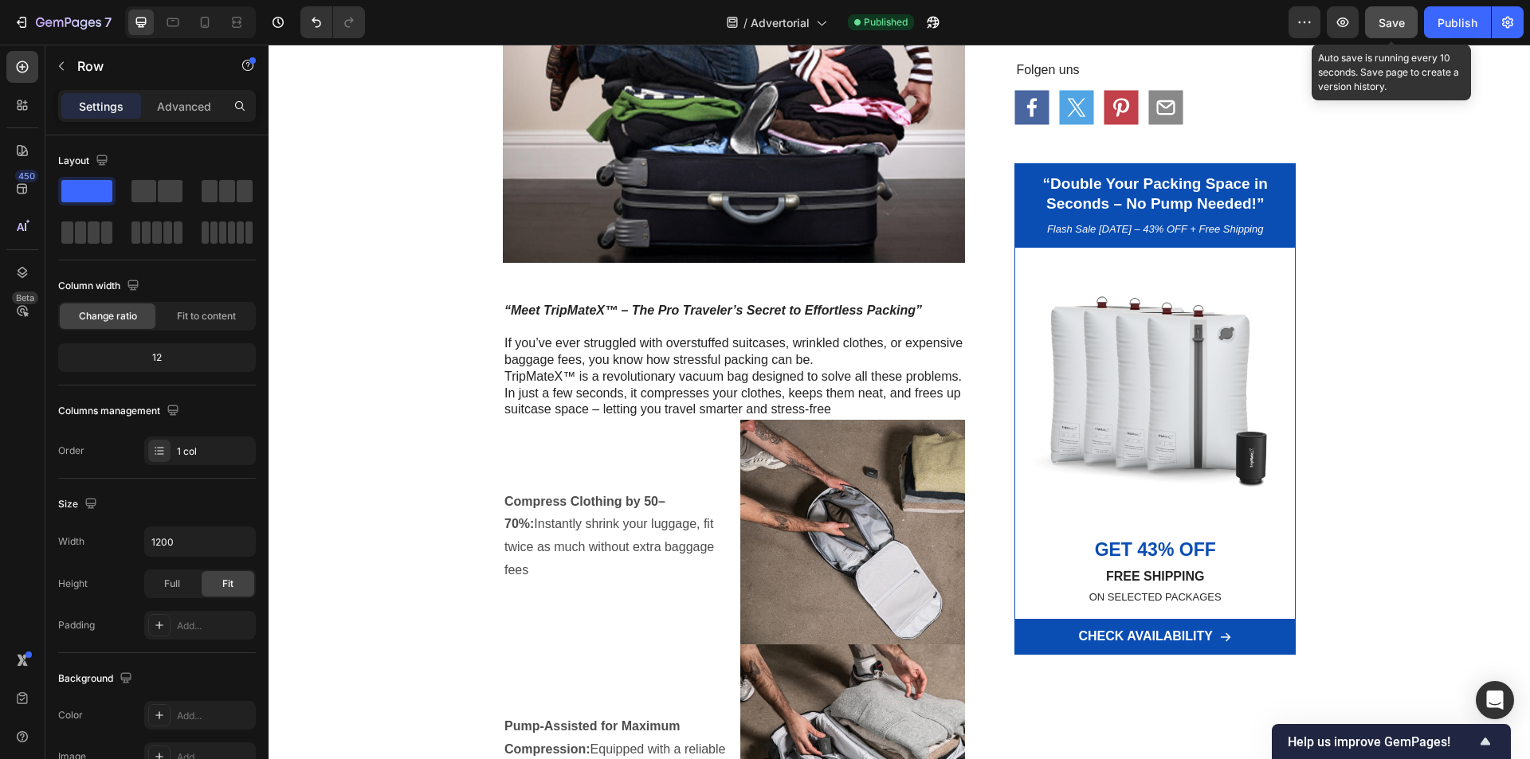
click at [1397, 29] on span "Save" at bounding box center [1391, 23] width 26 height 14
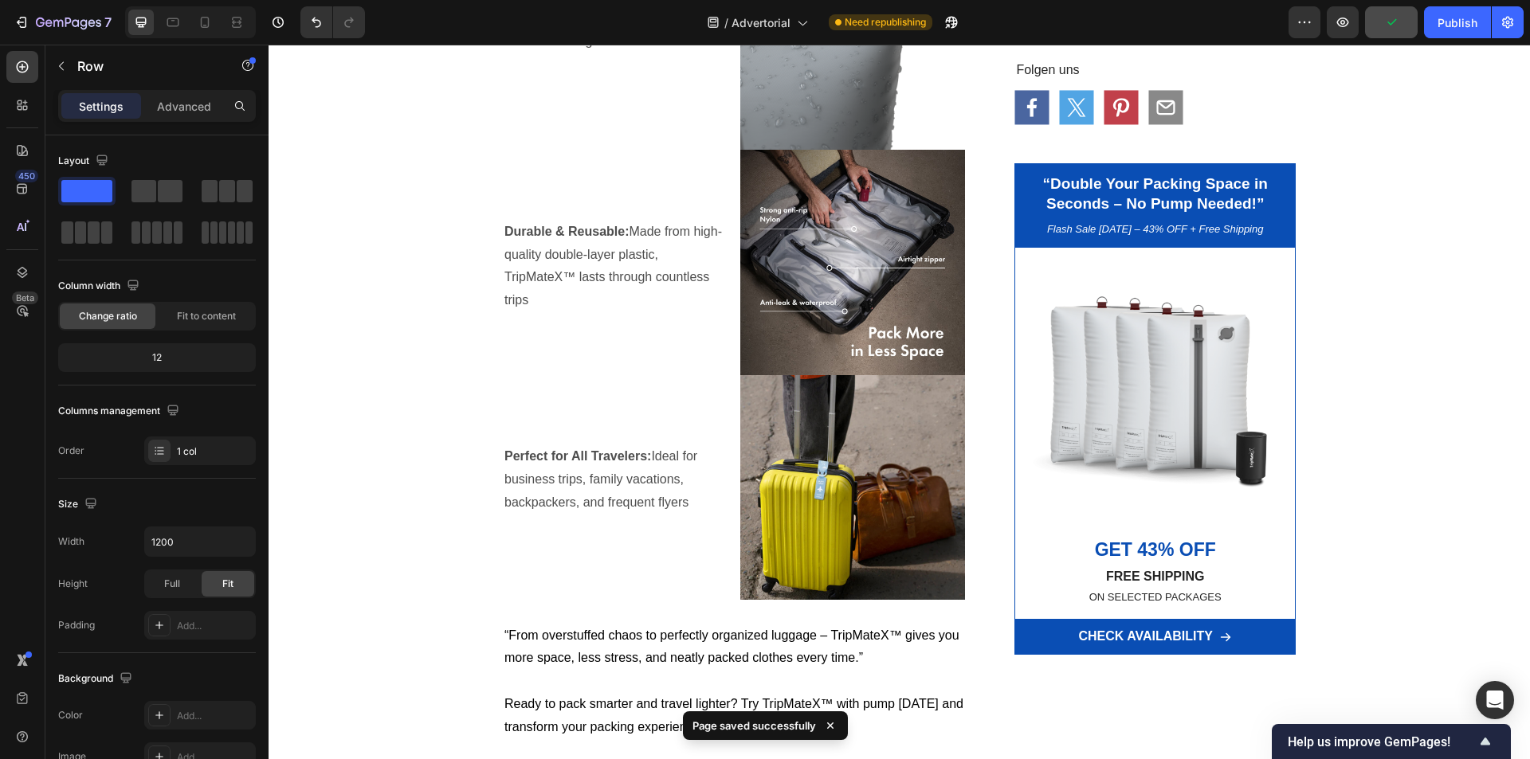
scroll to position [1697, 0]
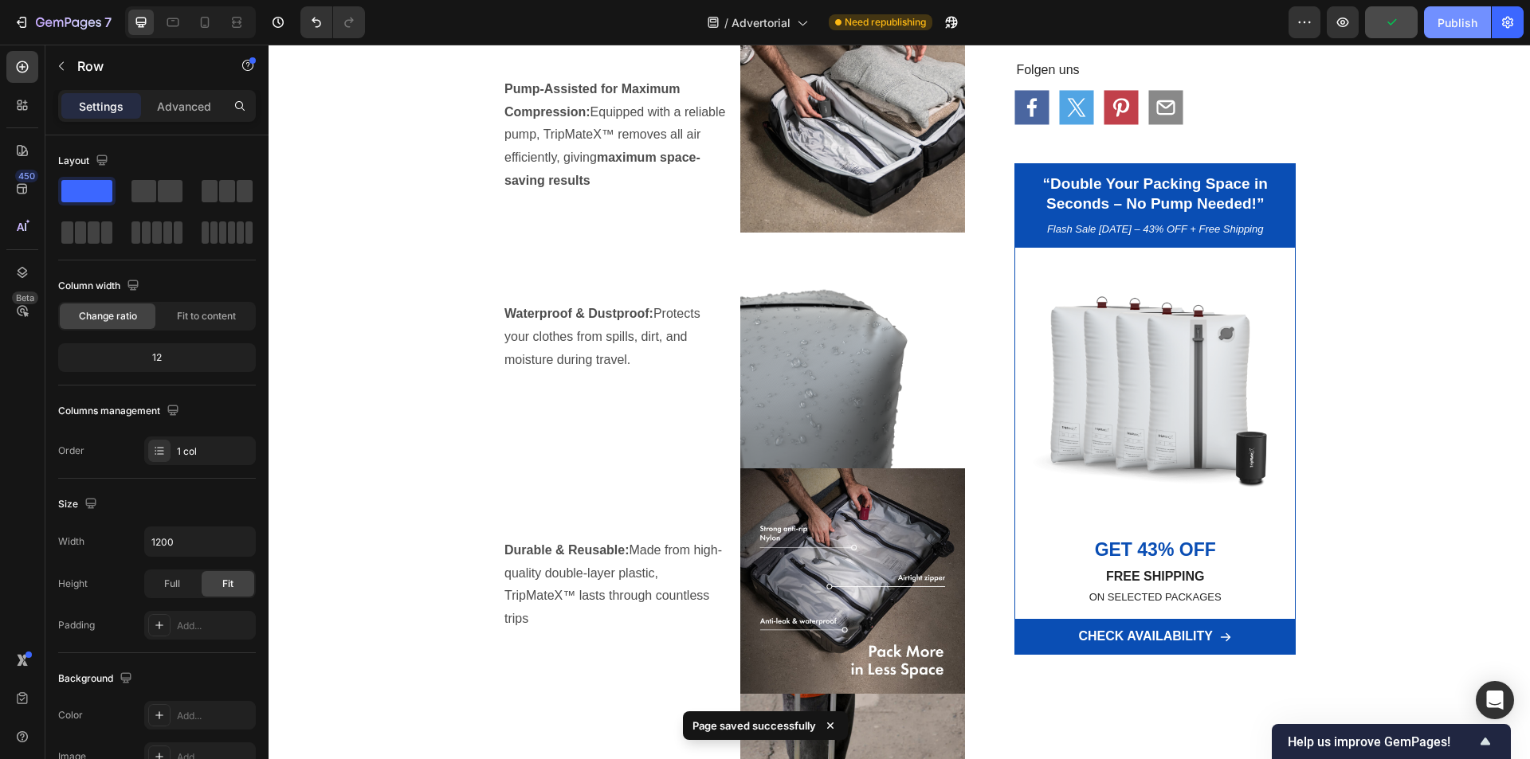
click at [1449, 28] on div "Publish" at bounding box center [1457, 22] width 40 height 17
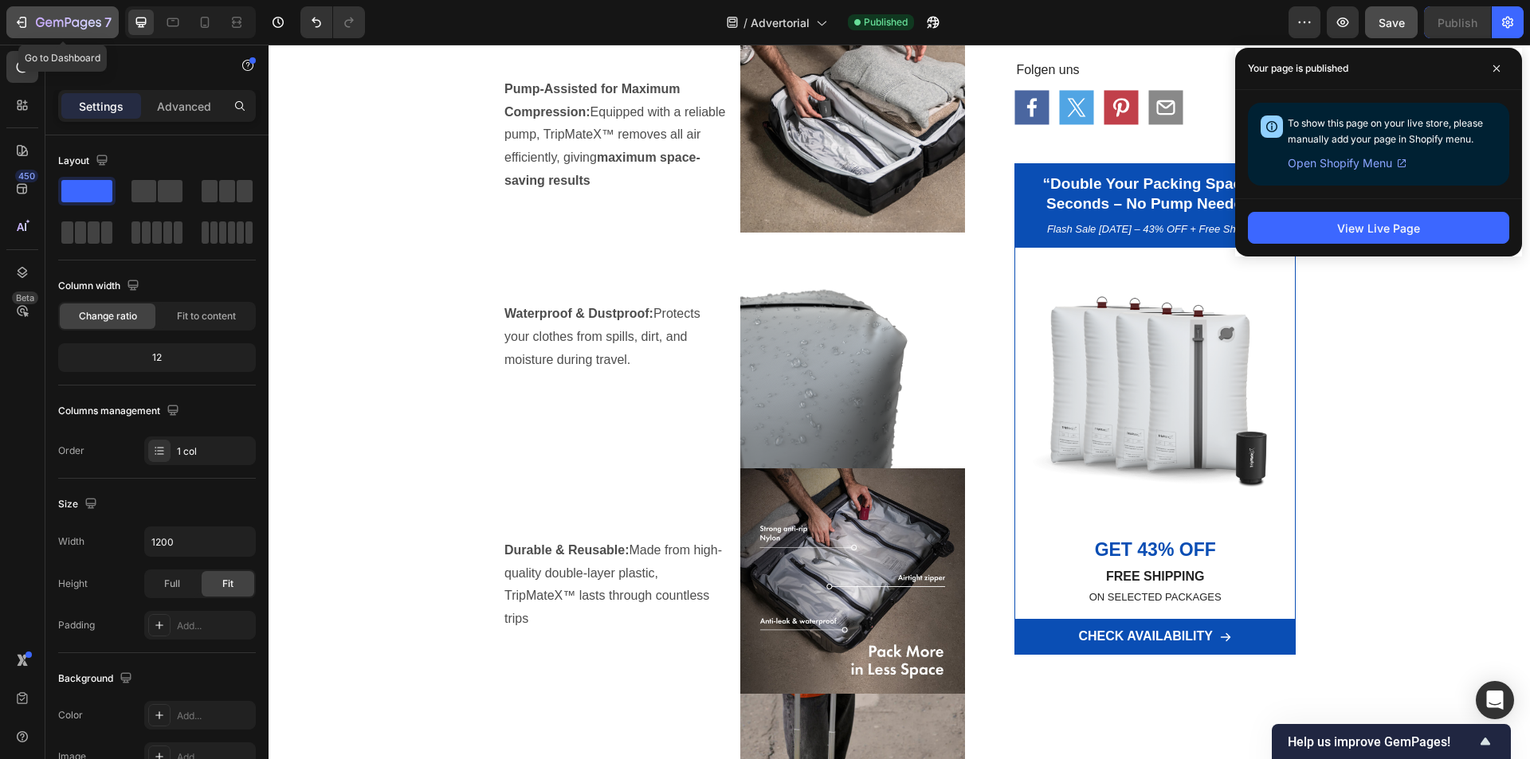
click at [23, 20] on icon "button" at bounding box center [22, 22] width 16 height 16
